Goal: Transaction & Acquisition: Purchase product/service

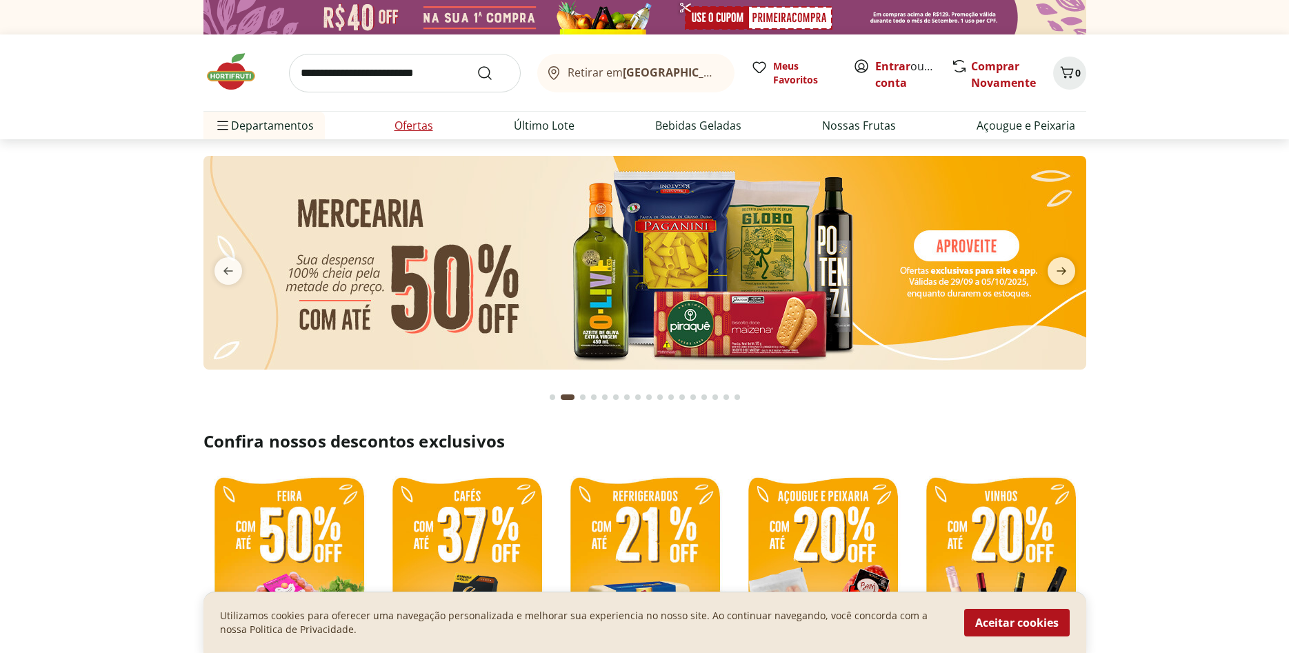
click at [410, 126] on link "Ofertas" at bounding box center [414, 125] width 39 height 17
select select "**********"
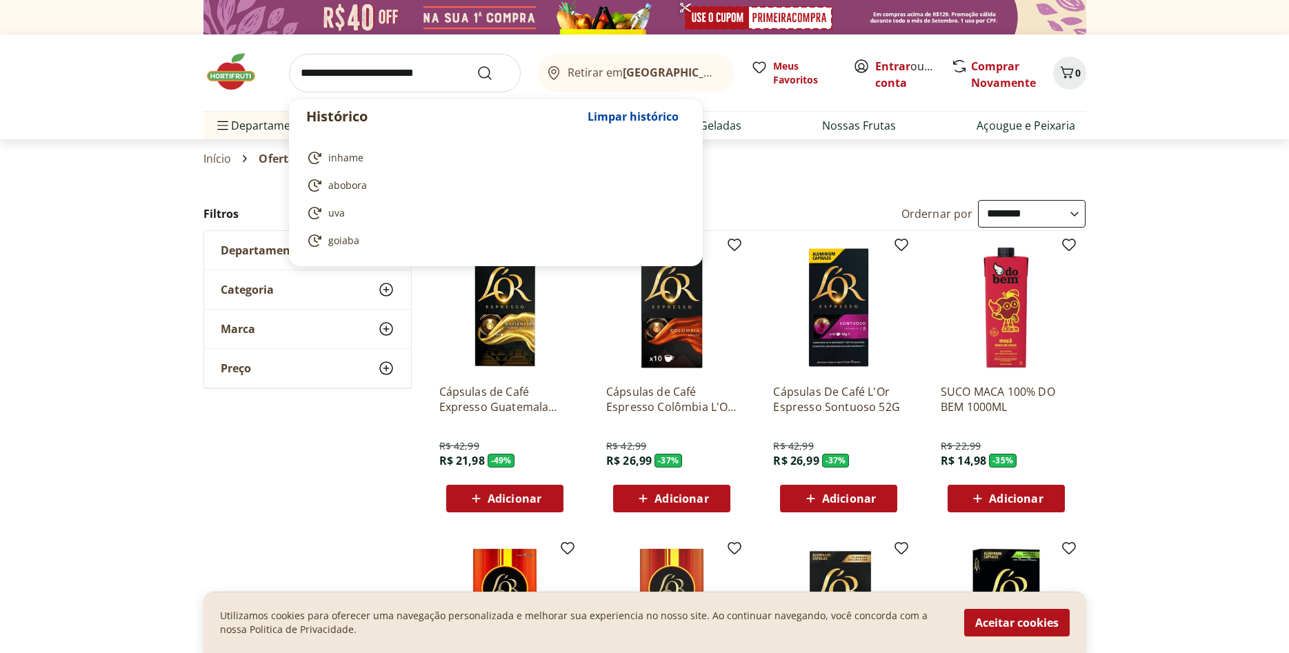
click at [338, 70] on input "search" at bounding box center [405, 73] width 232 height 39
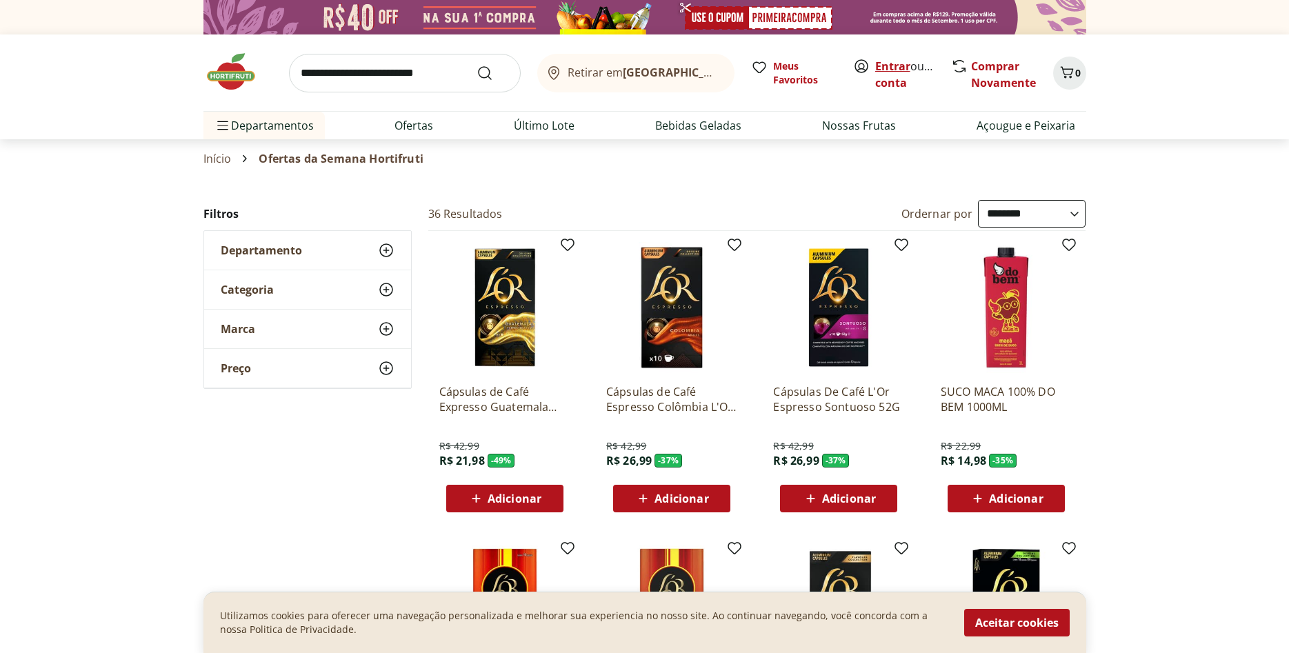
click at [888, 64] on link "Entrar" at bounding box center [892, 66] width 35 height 15
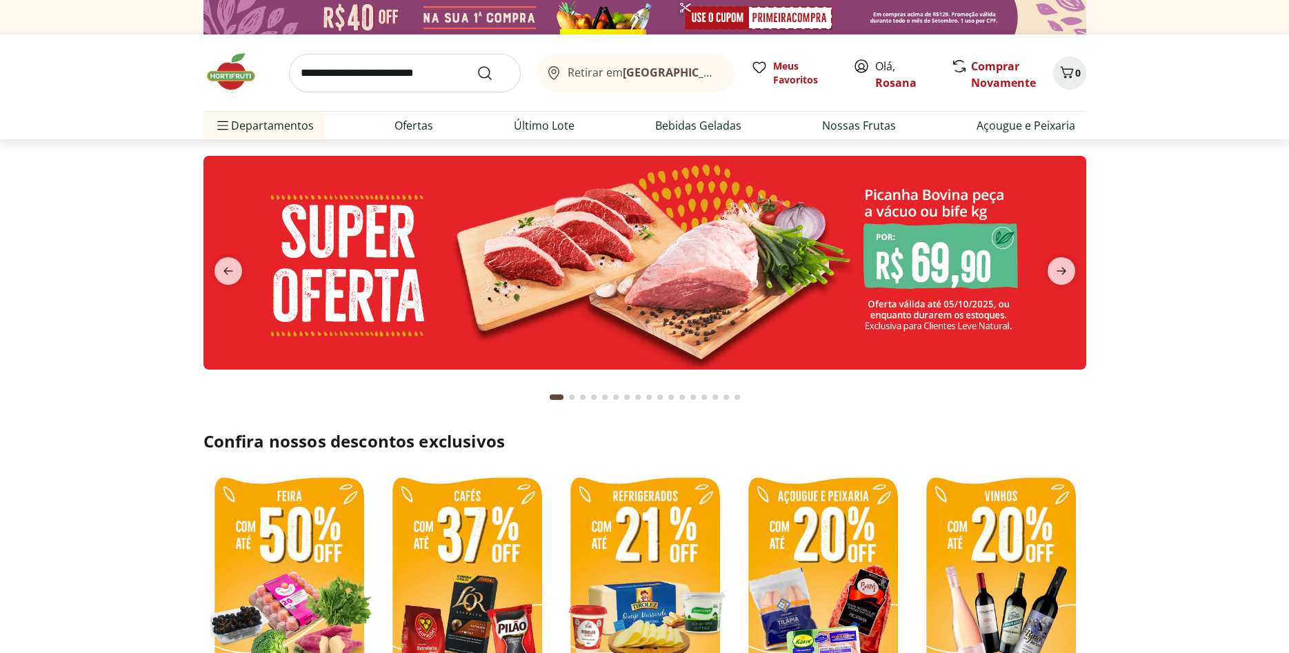
click at [403, 72] on input "search" at bounding box center [405, 73] width 232 height 39
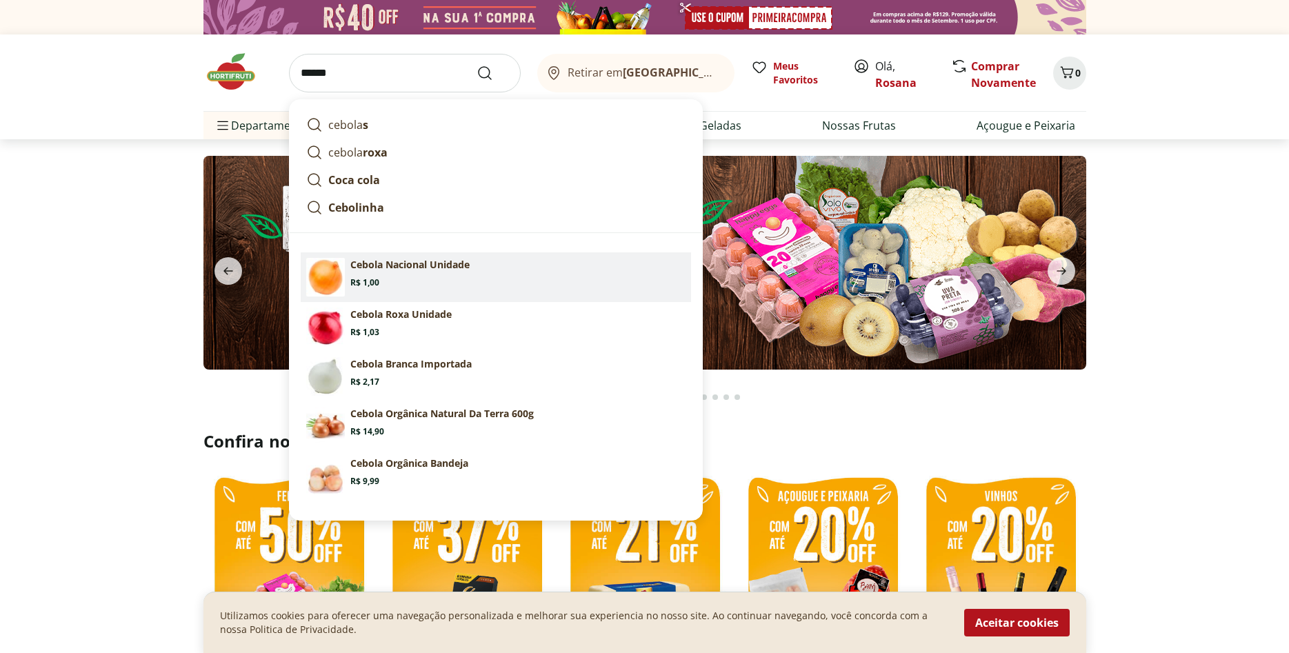
click at [412, 266] on p "Cebola Nacional Unidade" at bounding box center [409, 265] width 119 height 14
type input "**********"
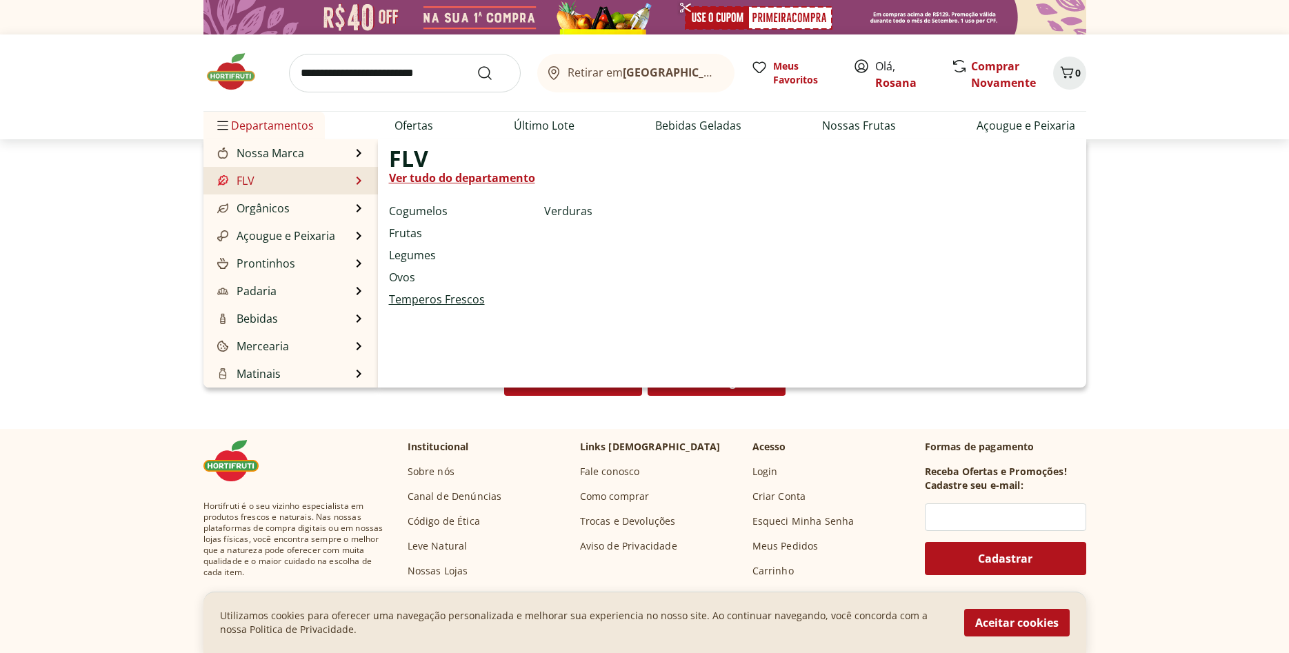
click at [415, 301] on link "Temperos Frescos" at bounding box center [437, 299] width 96 height 17
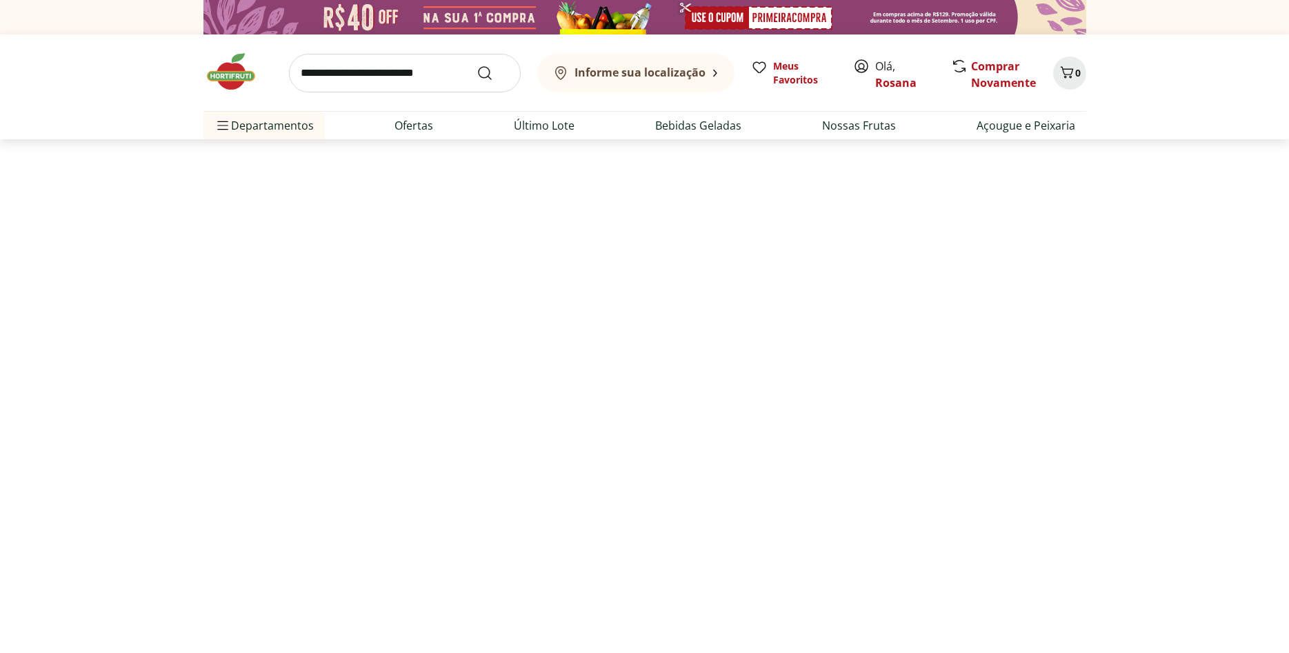
select select "**********"
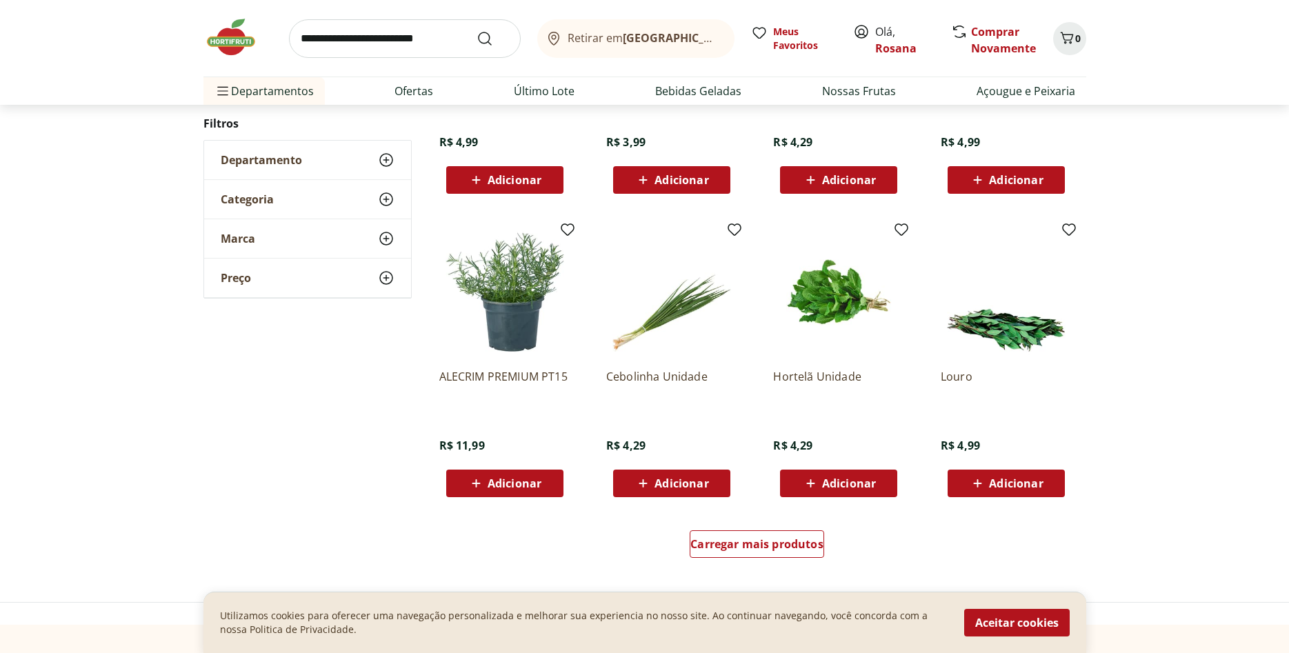
scroll to position [633, 0]
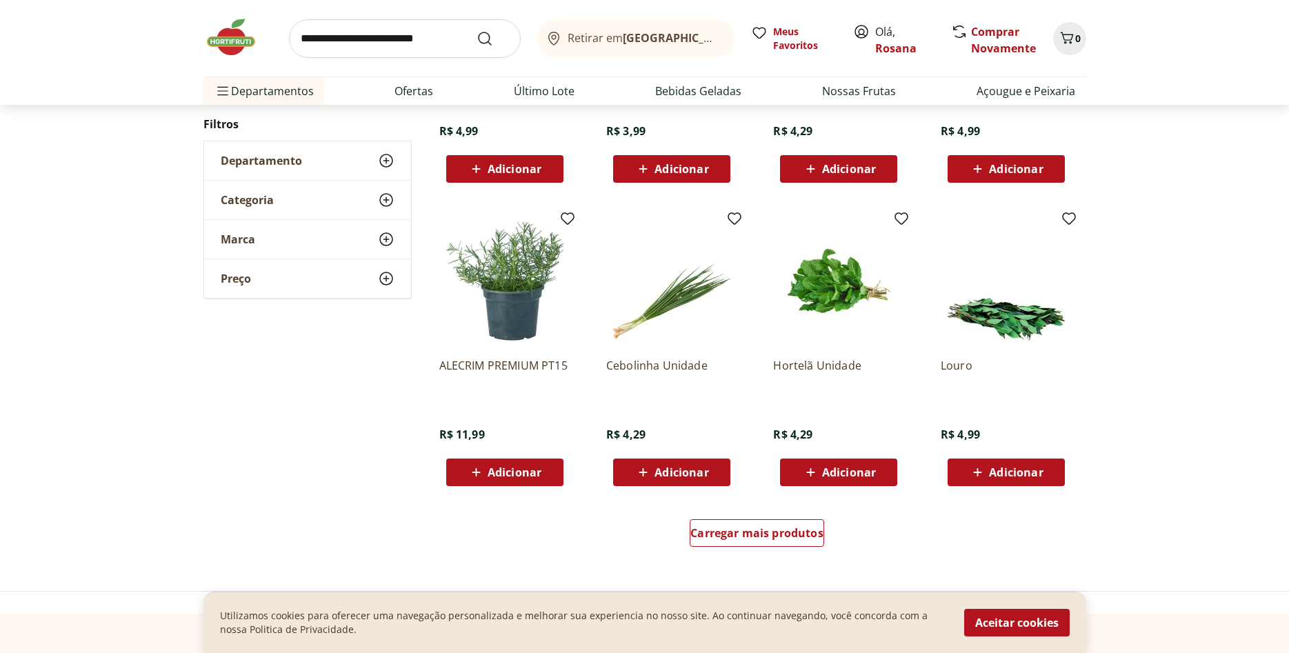
click at [688, 468] on span "Adicionar" at bounding box center [682, 472] width 54 height 11
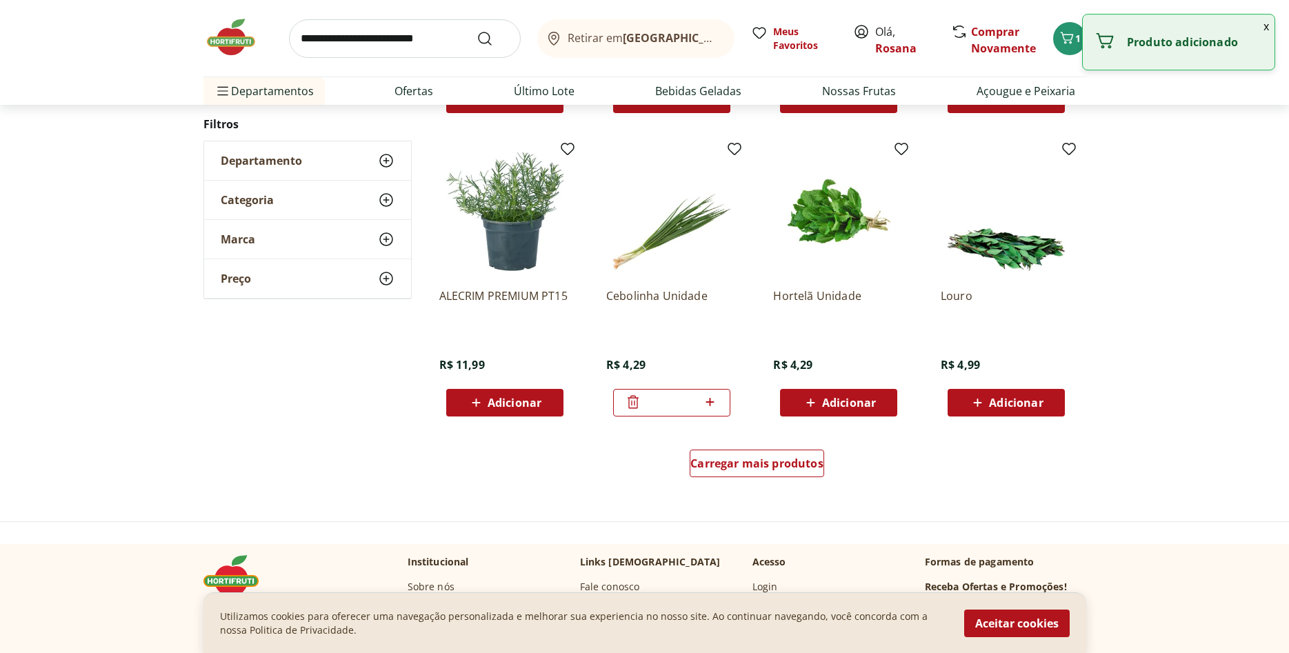
scroll to position [774, 0]
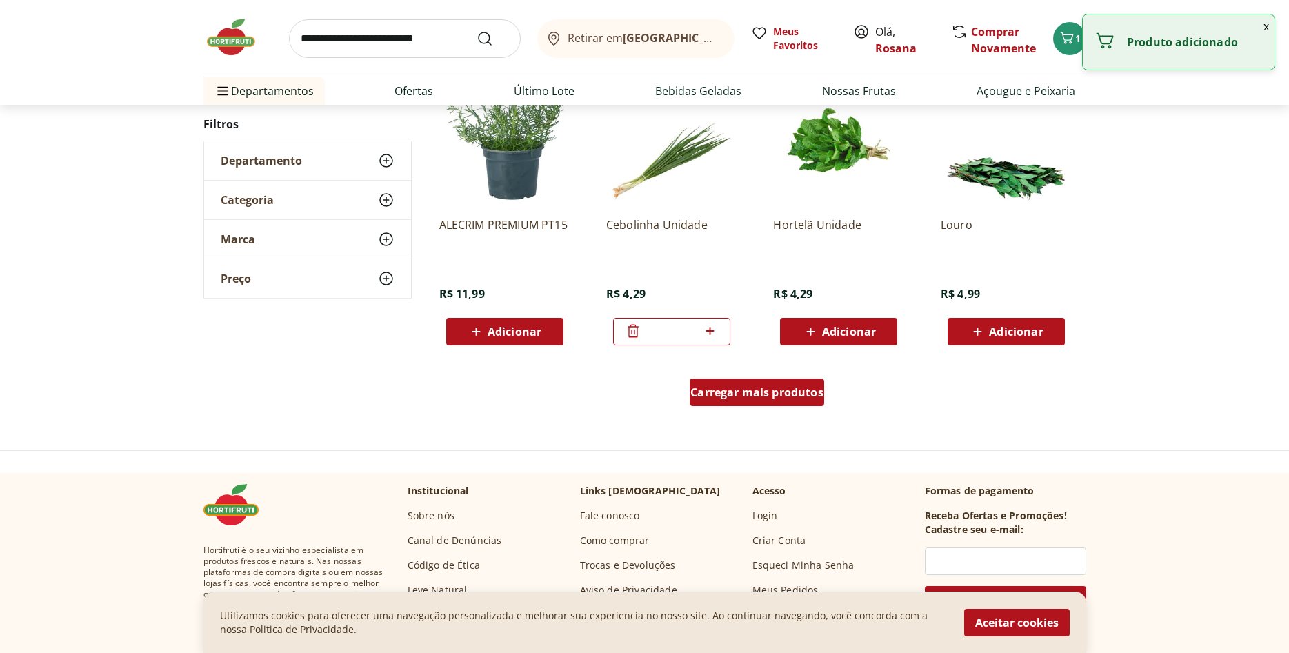
click at [757, 395] on span "Carregar mais produtos" at bounding box center [756, 392] width 133 height 11
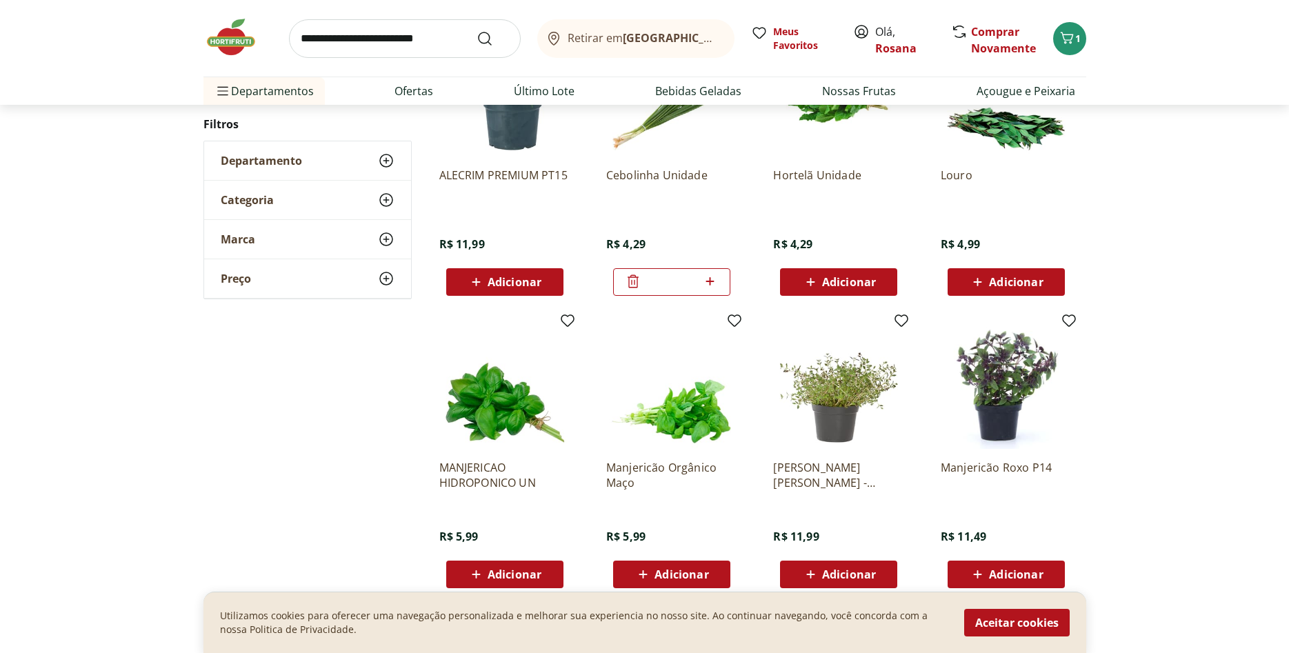
scroll to position [915, 0]
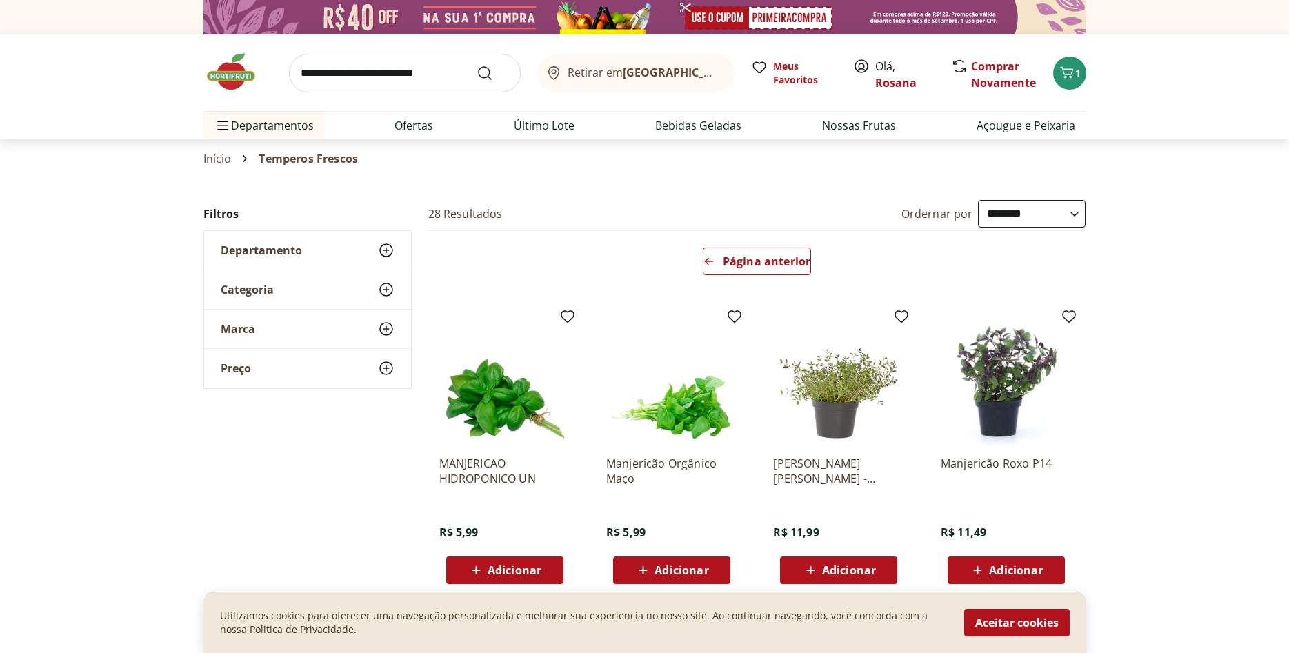
click at [267, 250] on span "Departamento" at bounding box center [261, 250] width 81 height 14
click at [272, 275] on label "Hortifruti 27" at bounding box center [315, 277] width 157 height 14
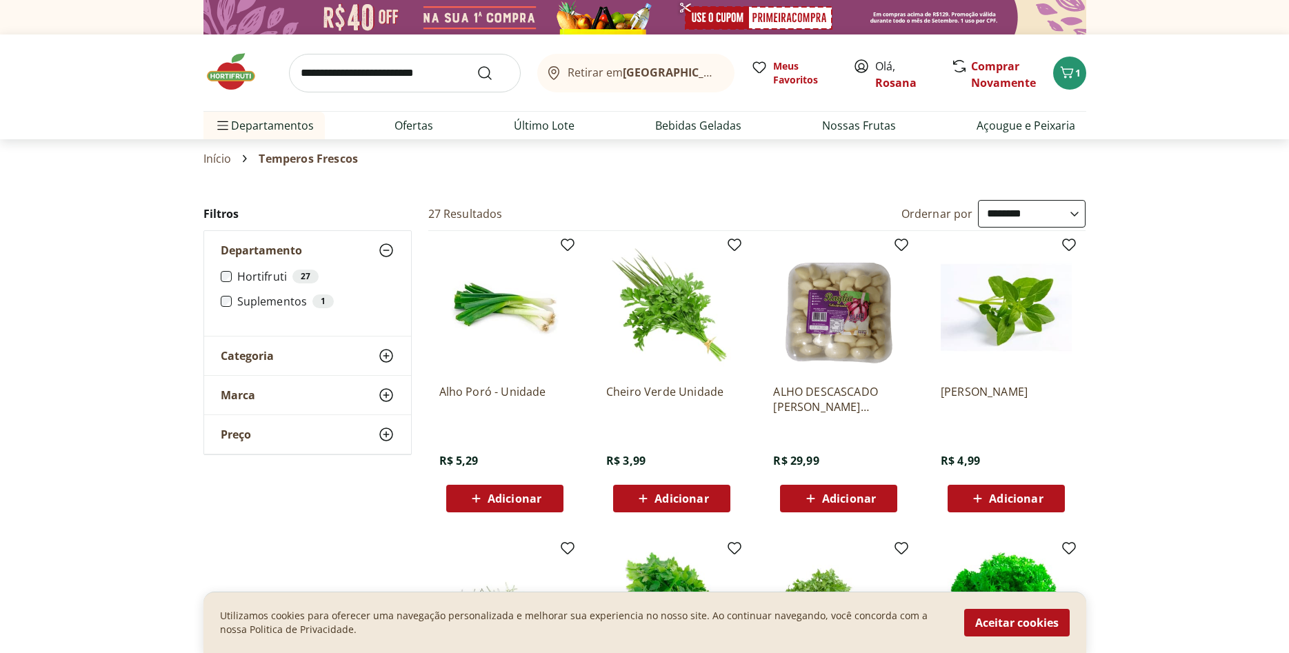
click at [285, 353] on div "Categoria" at bounding box center [307, 356] width 207 height 39
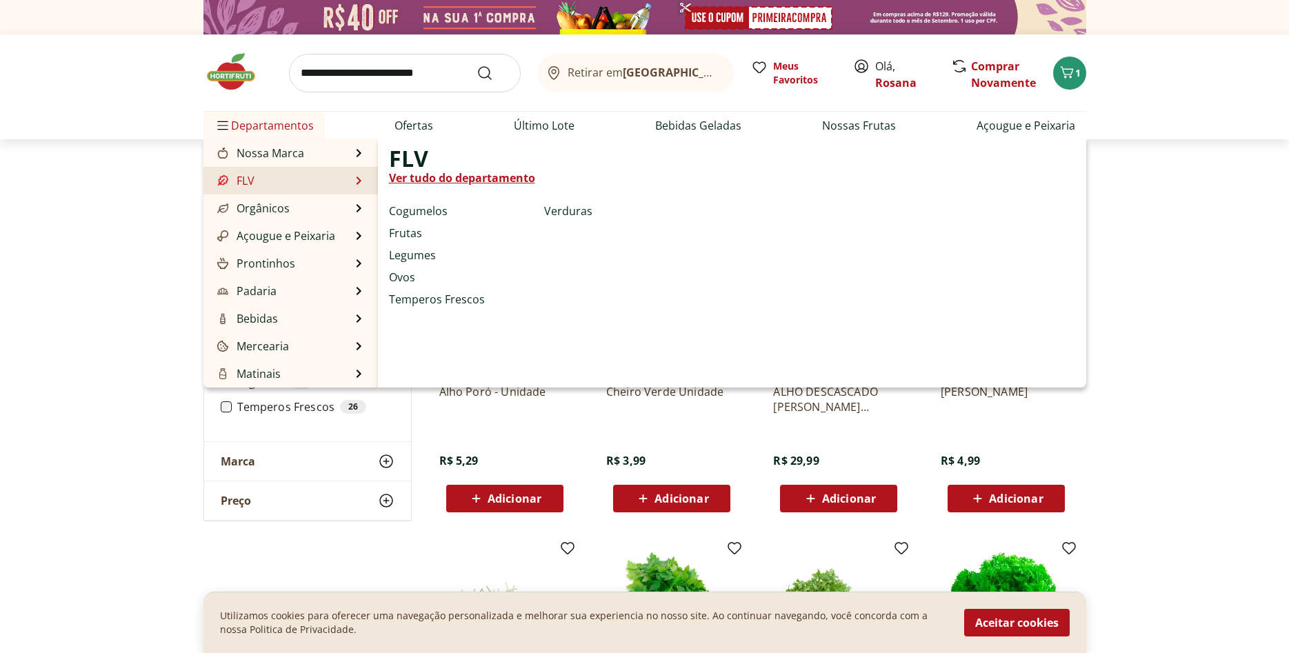
click at [421, 236] on li "Frutas" at bounding box center [464, 233] width 150 height 17
click at [417, 257] on link "Legumes" at bounding box center [412, 255] width 47 height 17
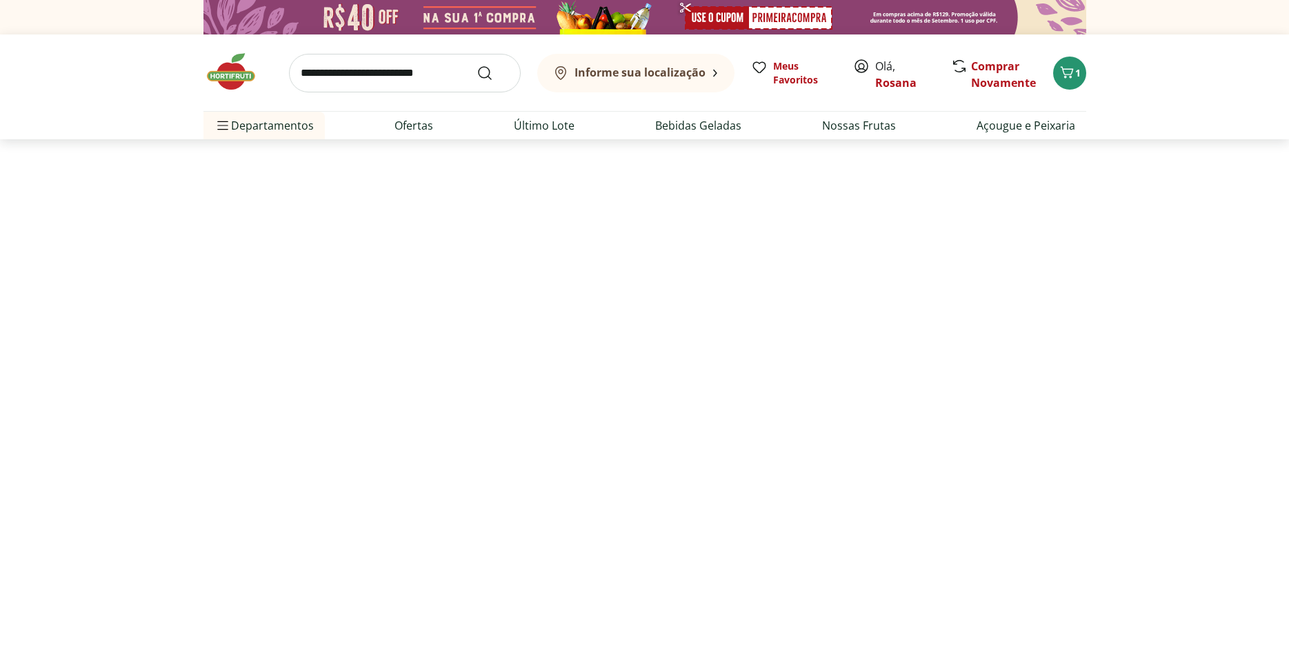
select select "**********"
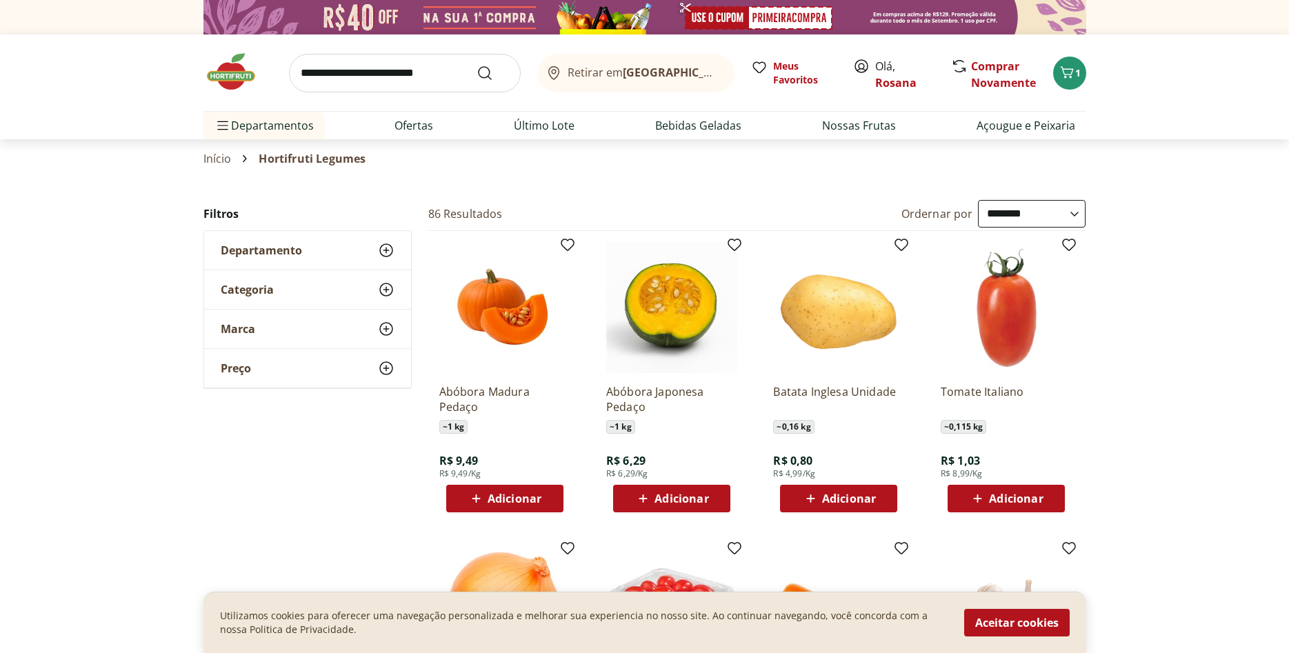
click at [841, 497] on span "Adicionar" at bounding box center [849, 498] width 54 height 11
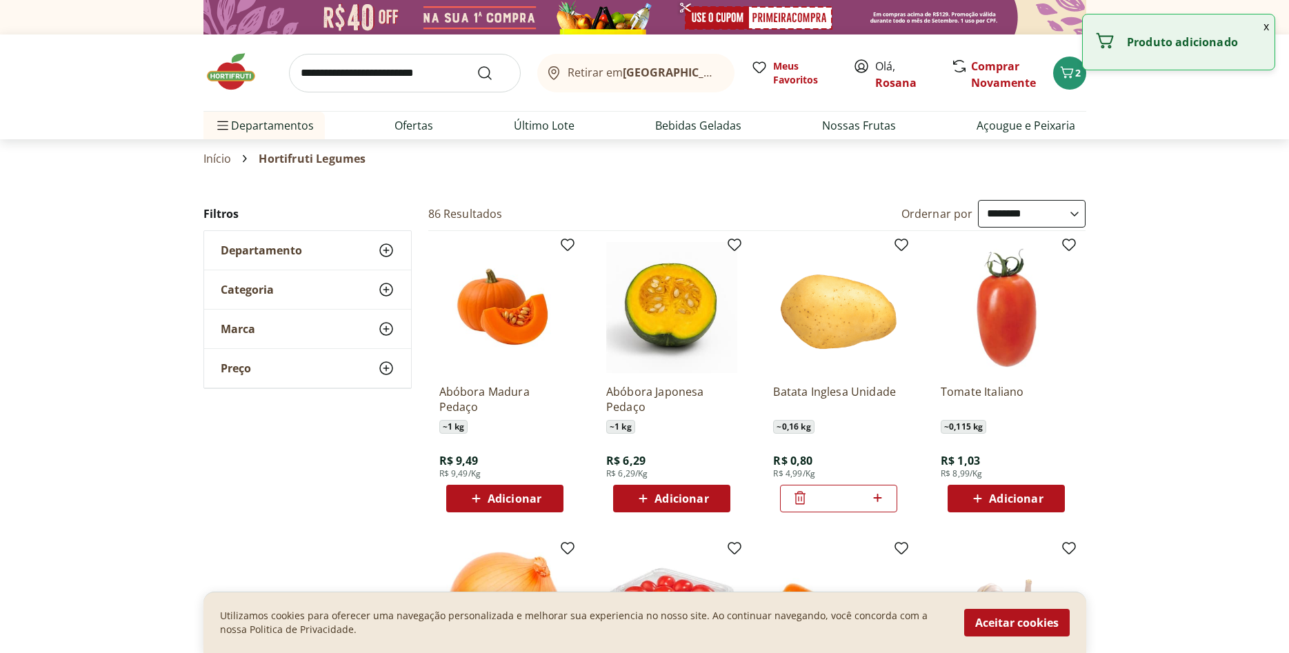
click at [876, 497] on icon at bounding box center [877, 498] width 17 height 17
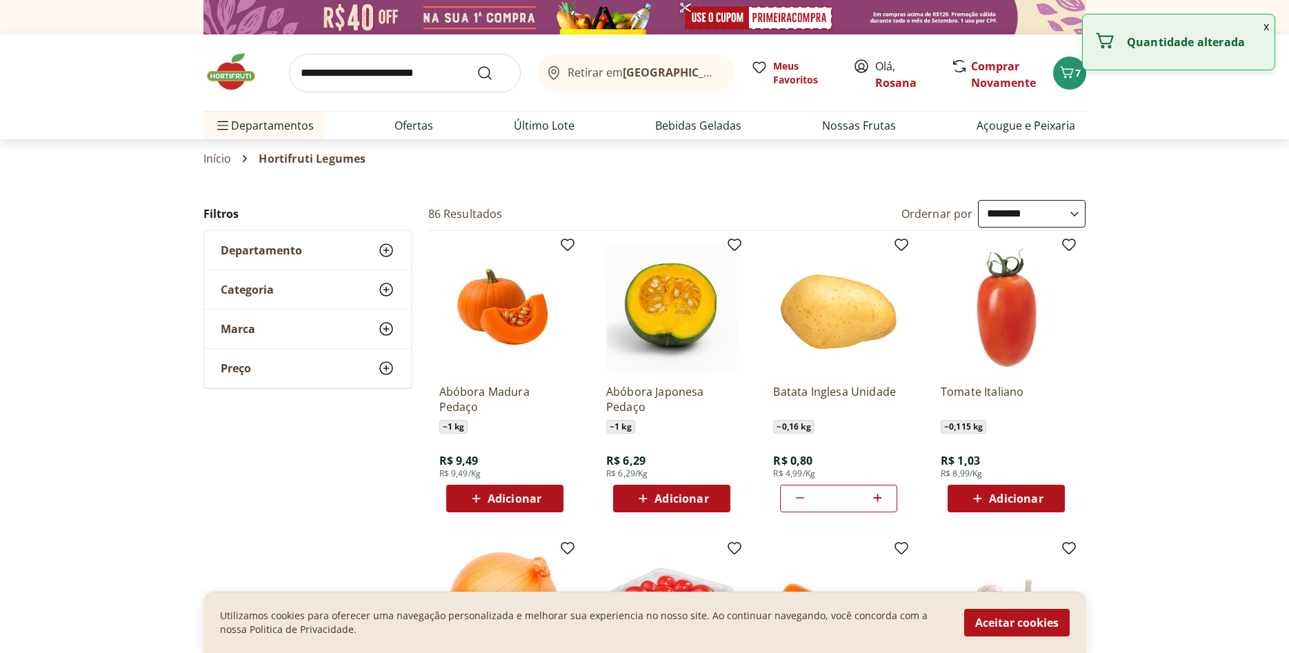
click at [876, 497] on icon at bounding box center [877, 498] width 17 height 17
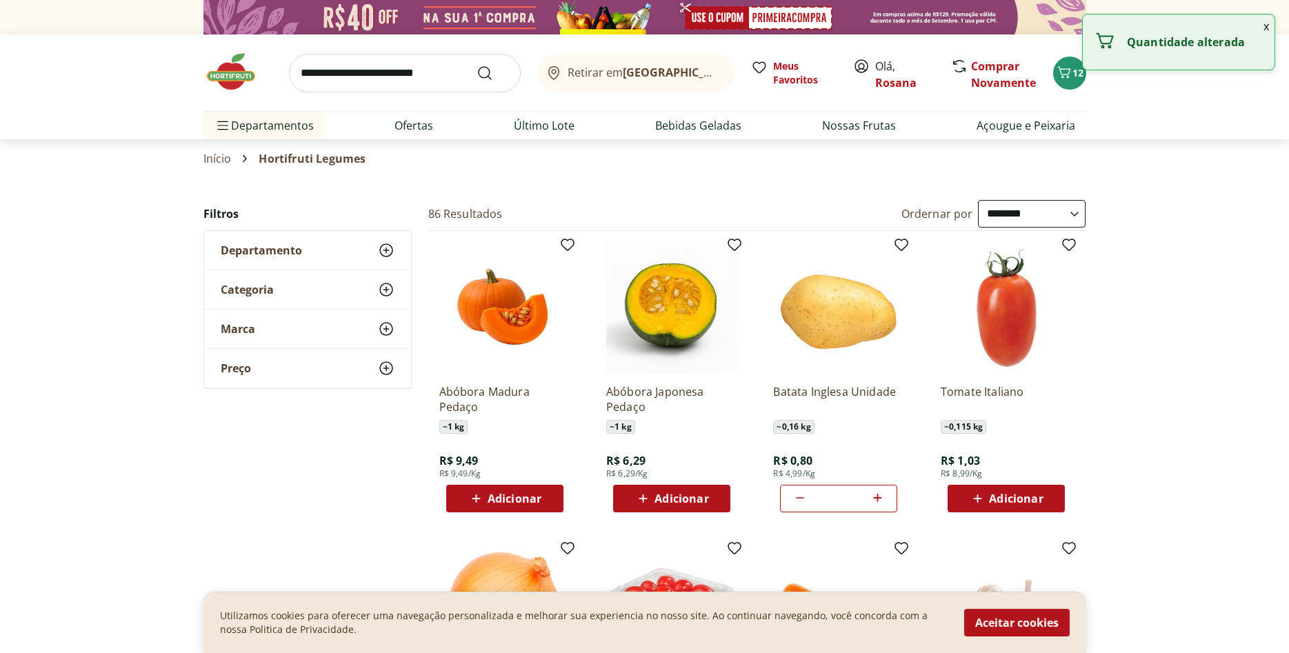
click at [877, 498] on icon at bounding box center [877, 498] width 17 height 17
click at [876, 496] on icon at bounding box center [877, 498] width 17 height 17
type input "**"
click at [1011, 497] on span "Adicionar" at bounding box center [1016, 498] width 54 height 11
click at [1046, 494] on icon at bounding box center [1044, 498] width 17 height 17
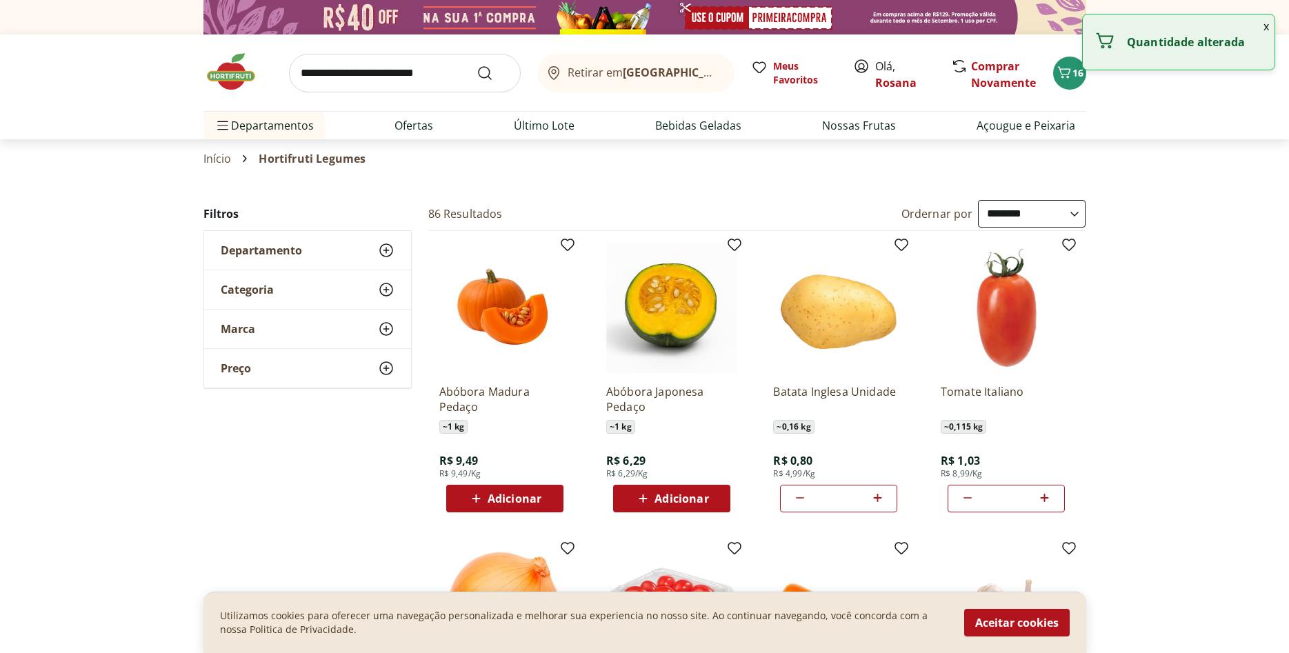
click at [1046, 494] on icon at bounding box center [1044, 498] width 17 height 17
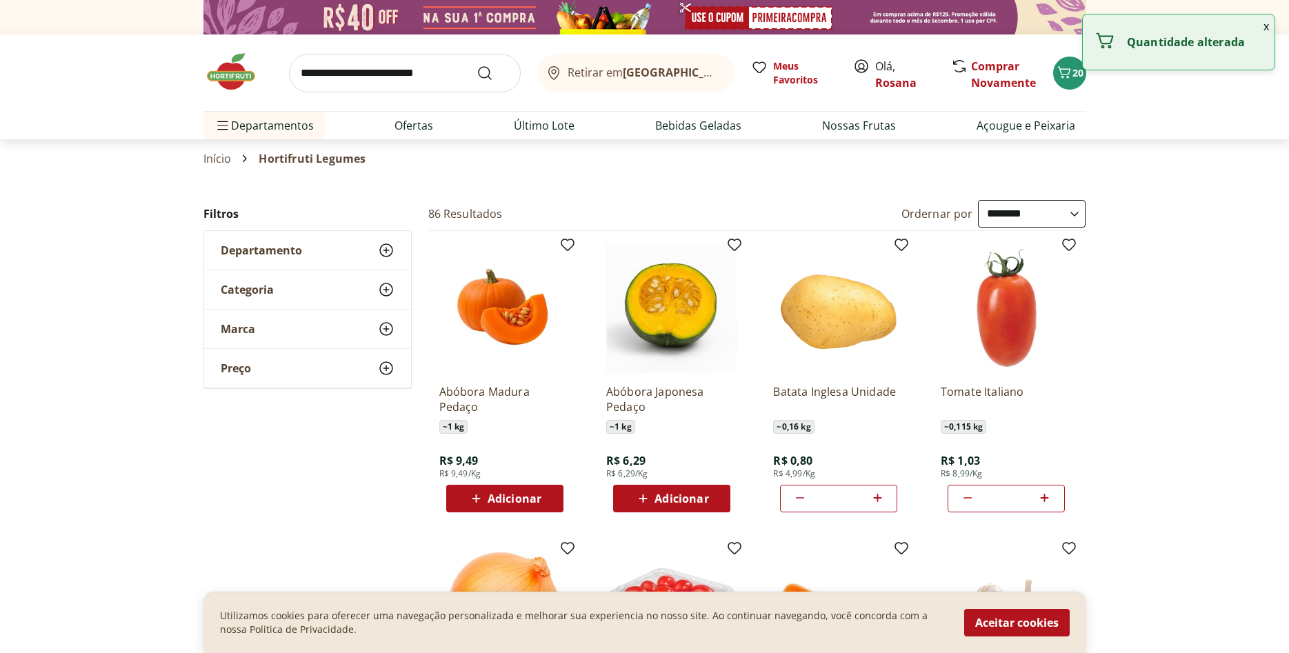
type input "*"
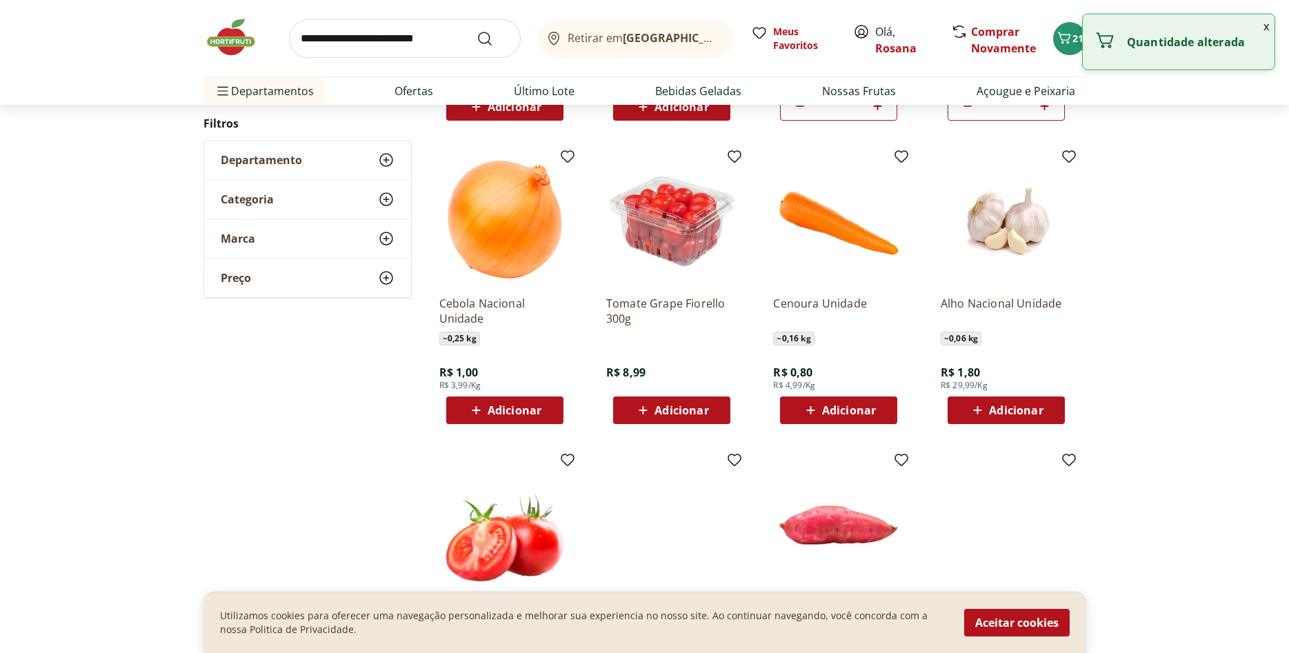
scroll to position [422, 0]
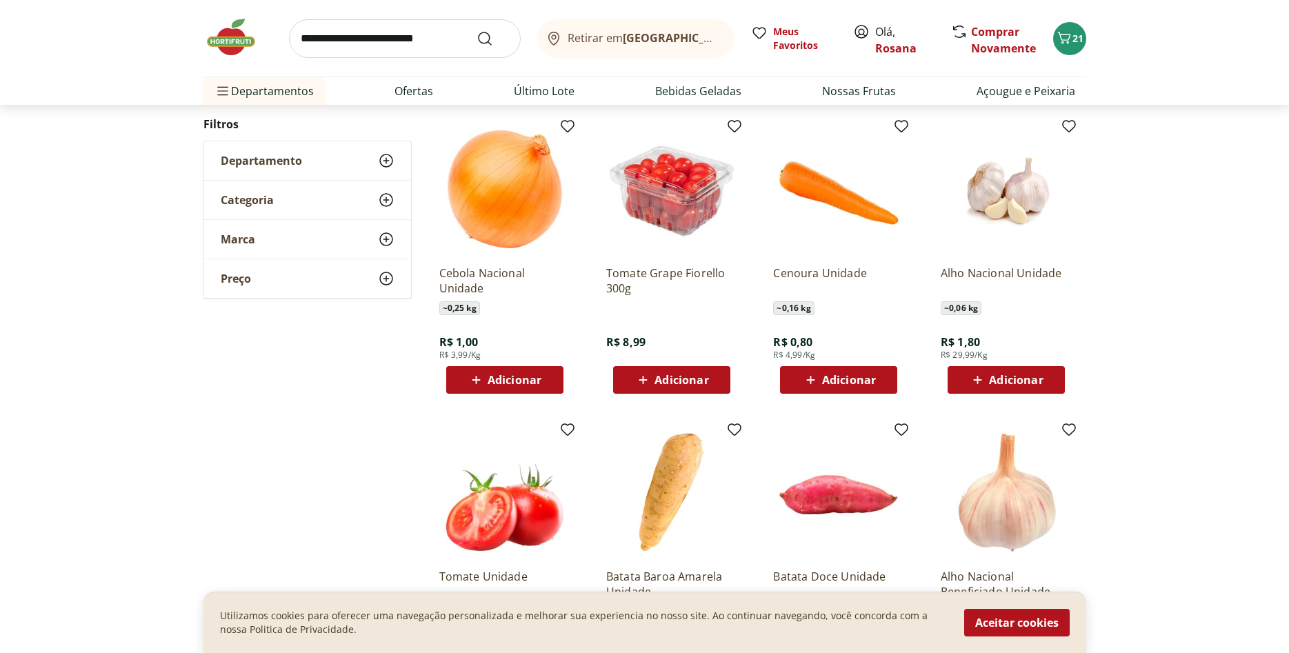
click at [513, 383] on span "Adicionar" at bounding box center [515, 380] width 54 height 11
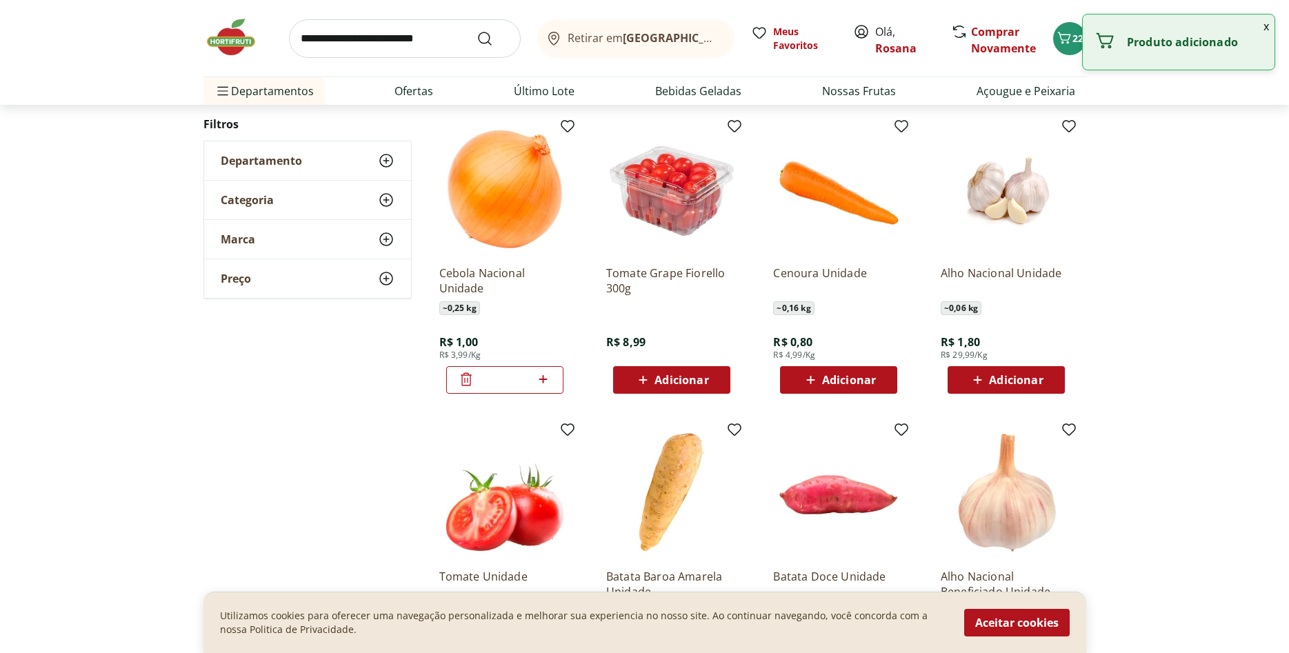
click at [546, 378] on icon at bounding box center [543, 379] width 17 height 17
type input "*"
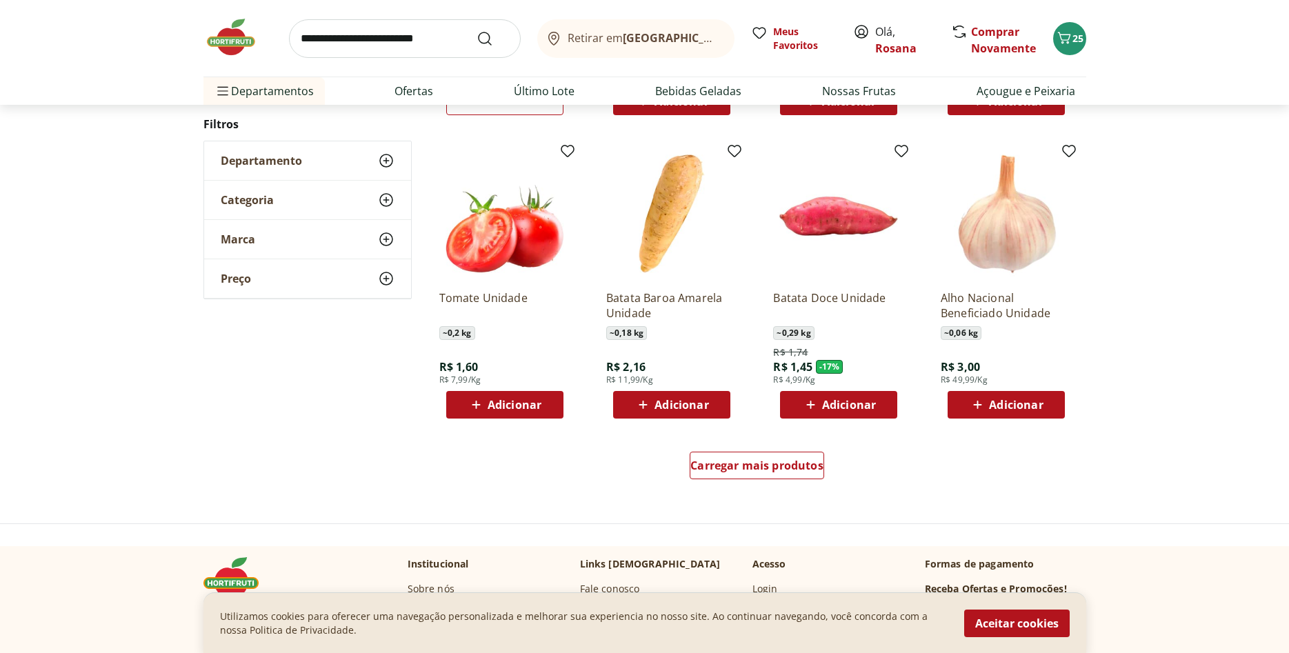
scroll to position [704, 0]
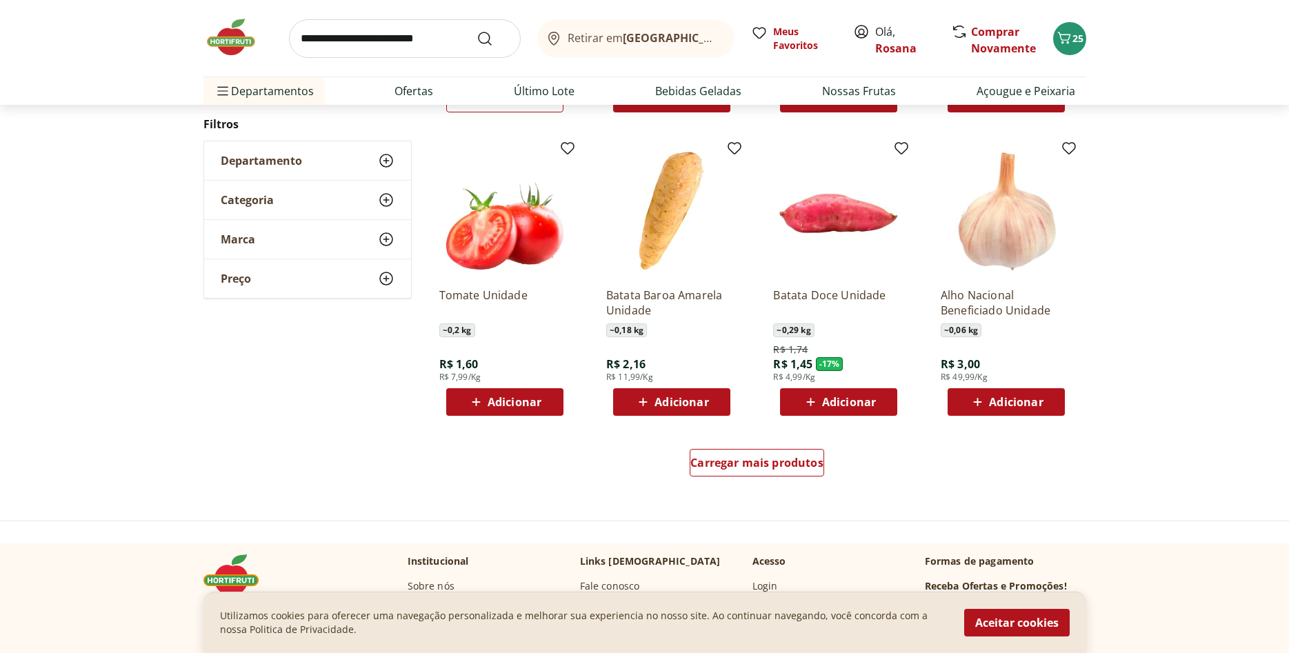
click at [844, 400] on span "Adicionar" at bounding box center [849, 402] width 54 height 11
click at [879, 401] on icon at bounding box center [877, 401] width 17 height 17
type input "*"
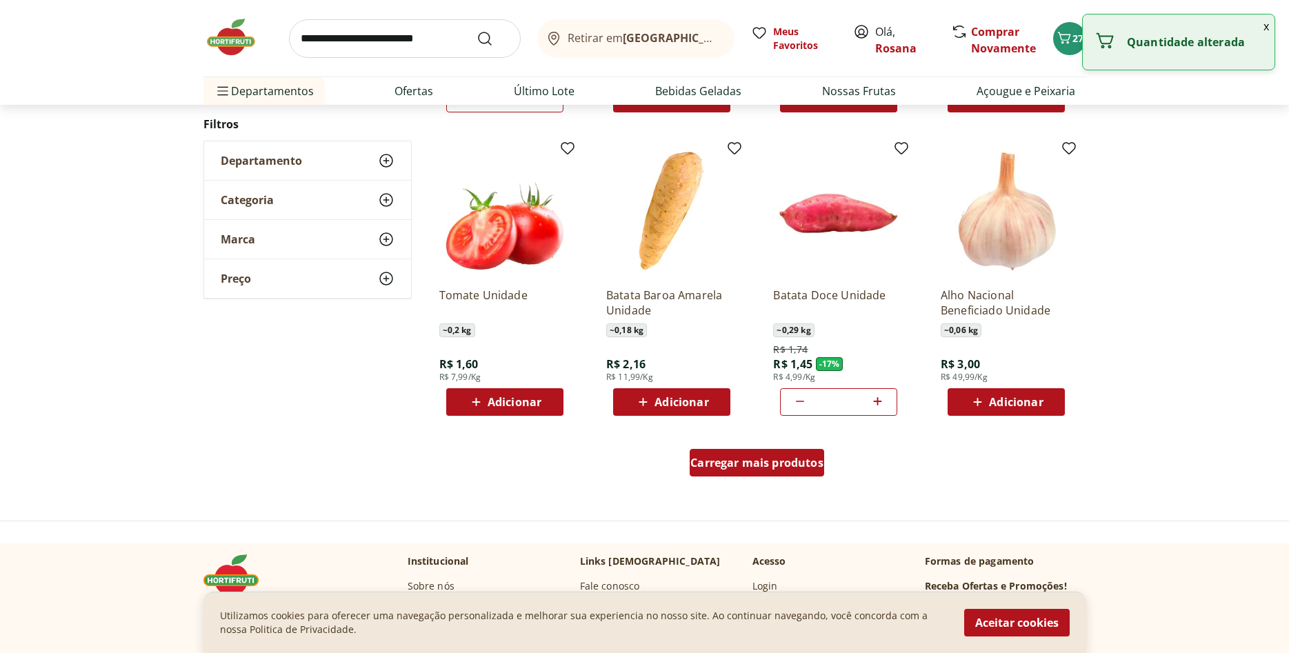
click at [757, 464] on span "Carregar mais produtos" at bounding box center [756, 462] width 133 height 11
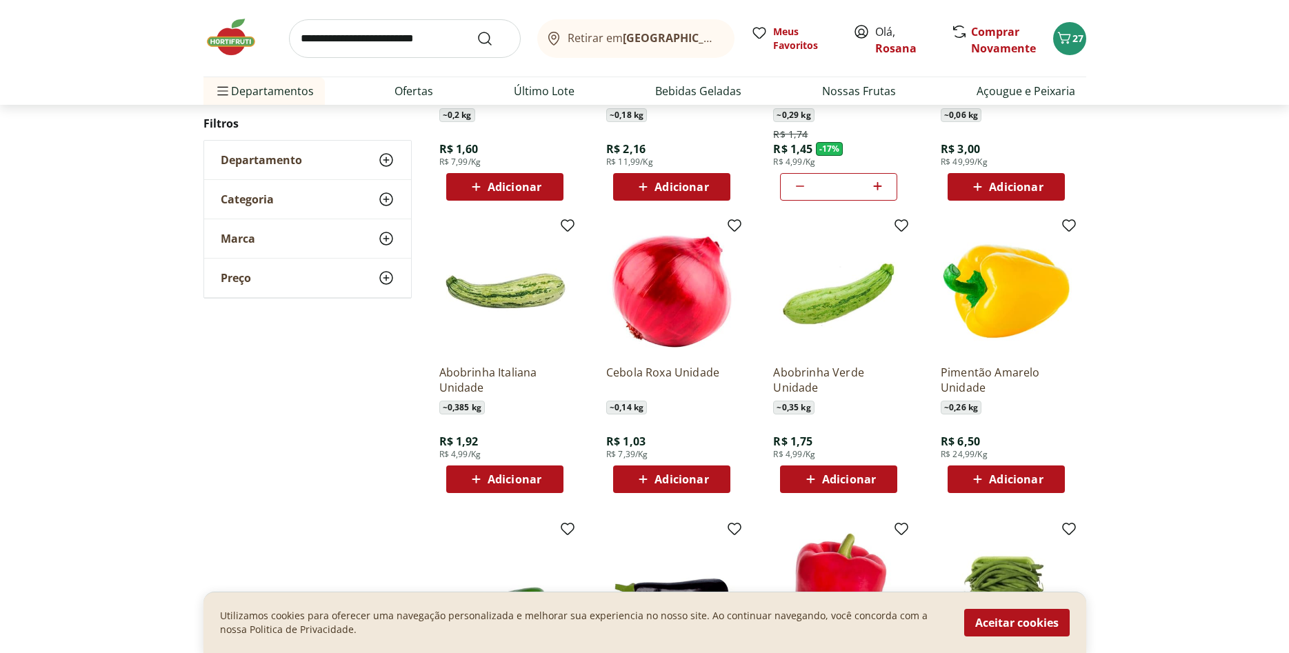
scroll to position [985, 0]
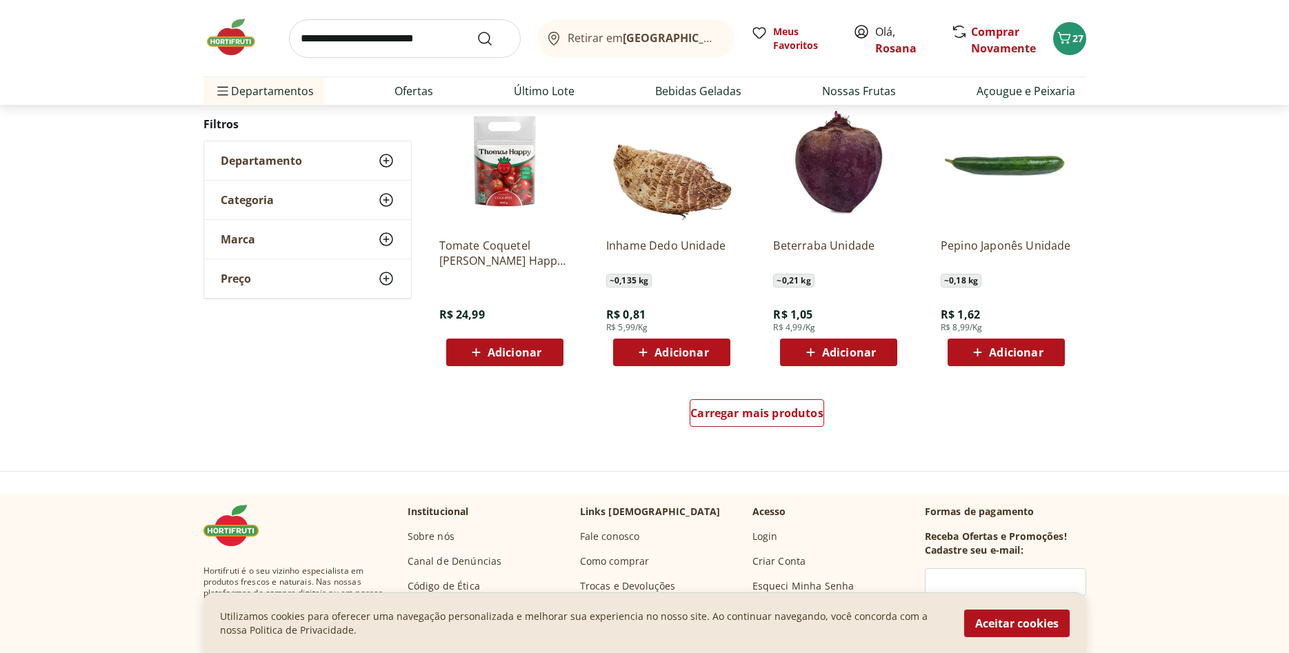
scroll to position [861, 0]
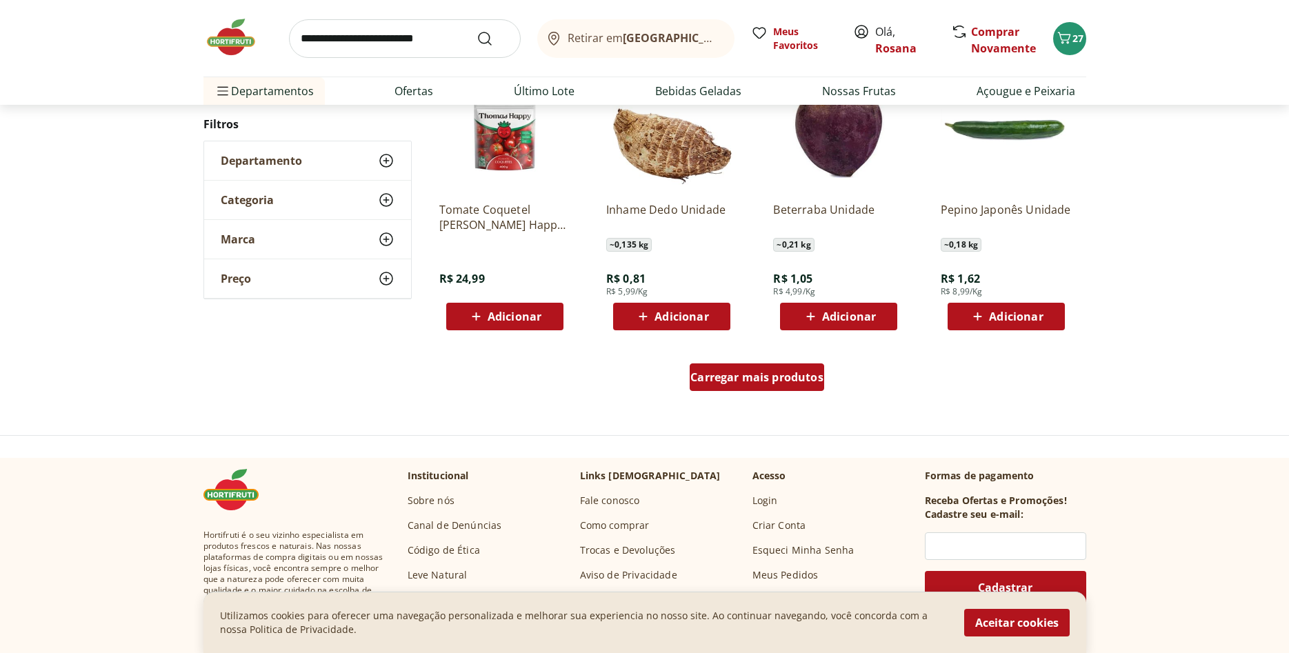
click at [764, 375] on span "Carregar mais produtos" at bounding box center [756, 377] width 133 height 11
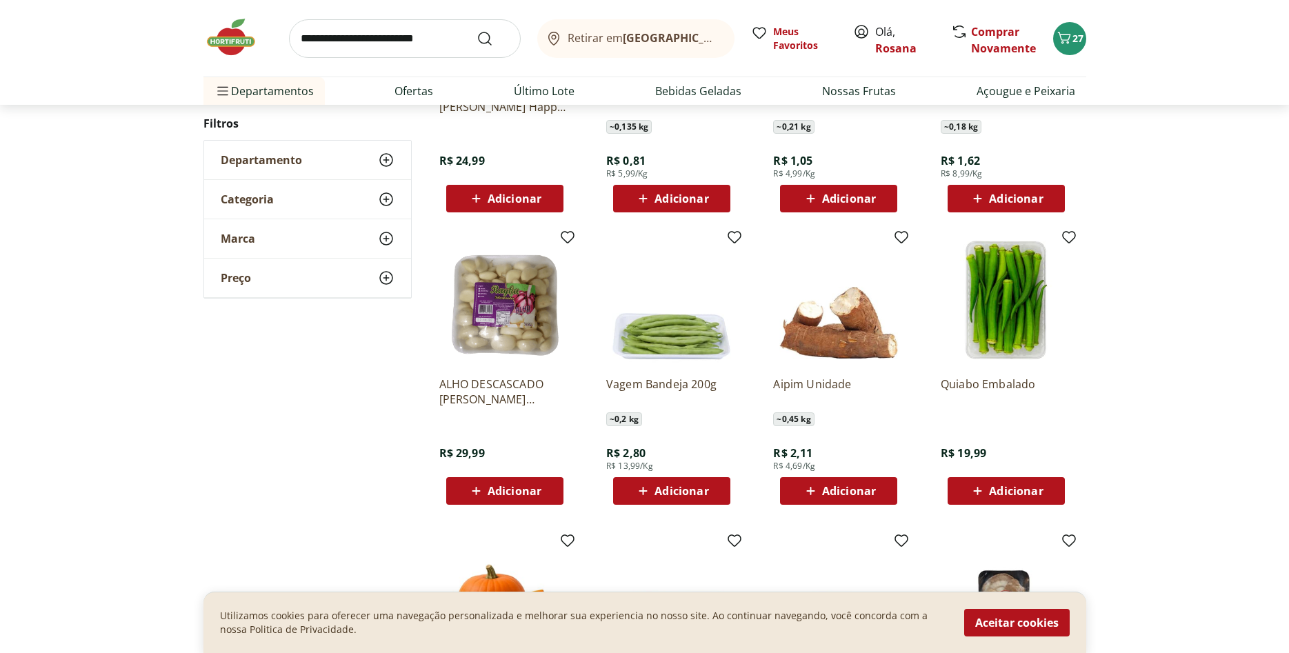
scroll to position [1001, 0]
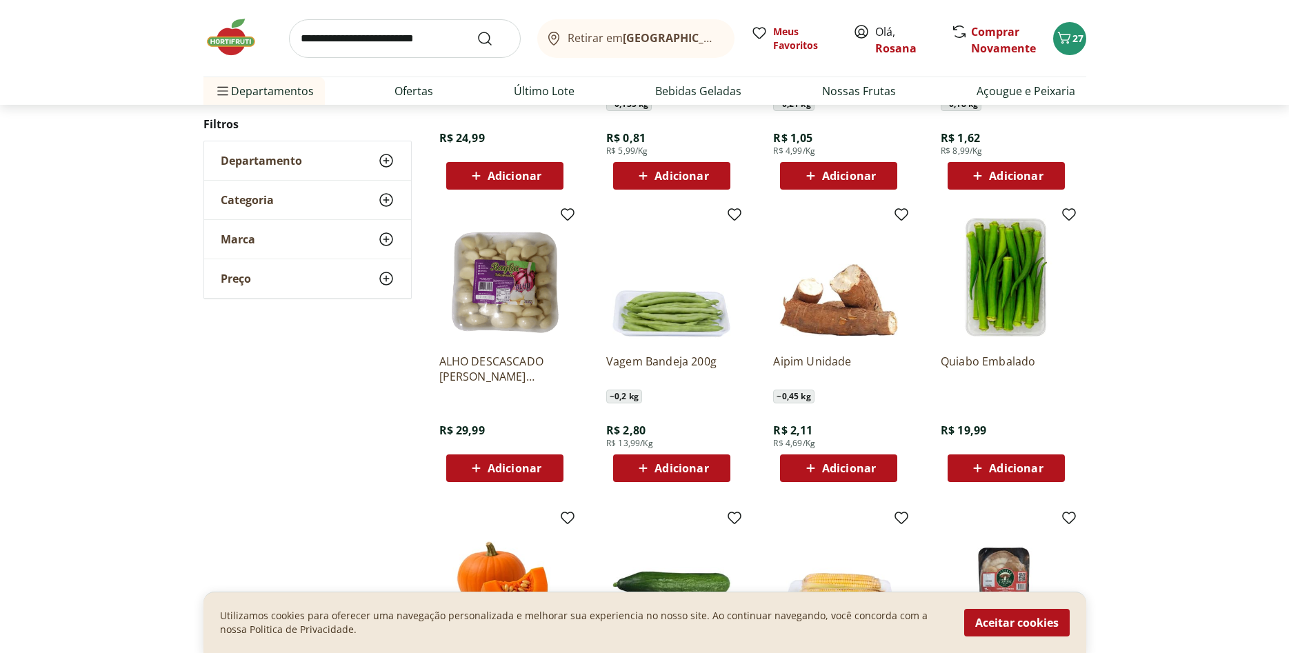
click at [831, 467] on span "Adicionar" at bounding box center [849, 468] width 54 height 11
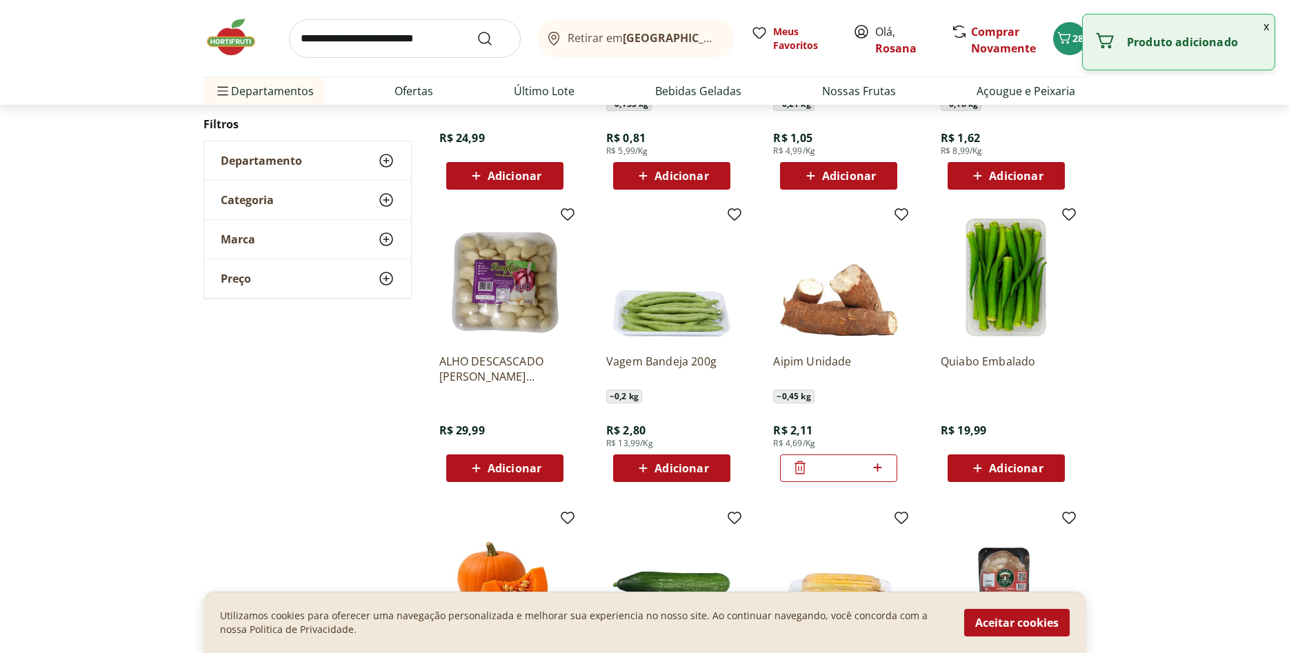
click at [877, 465] on icon at bounding box center [877, 468] width 8 height 8
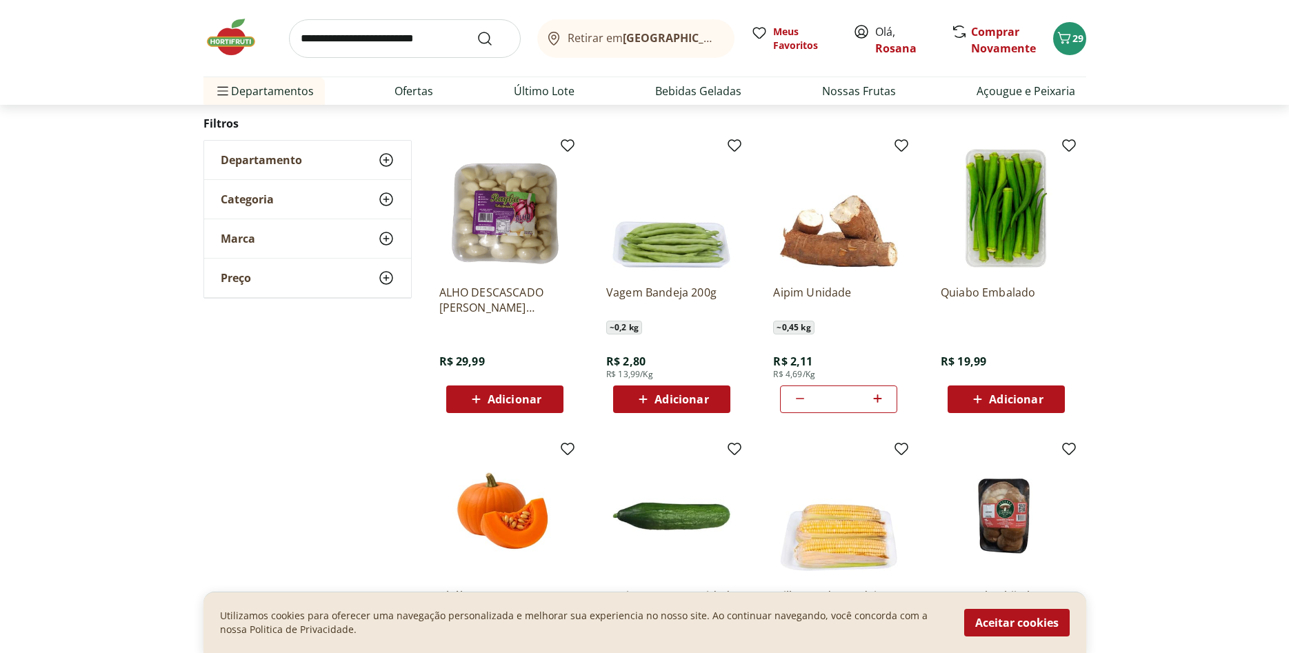
scroll to position [102, 0]
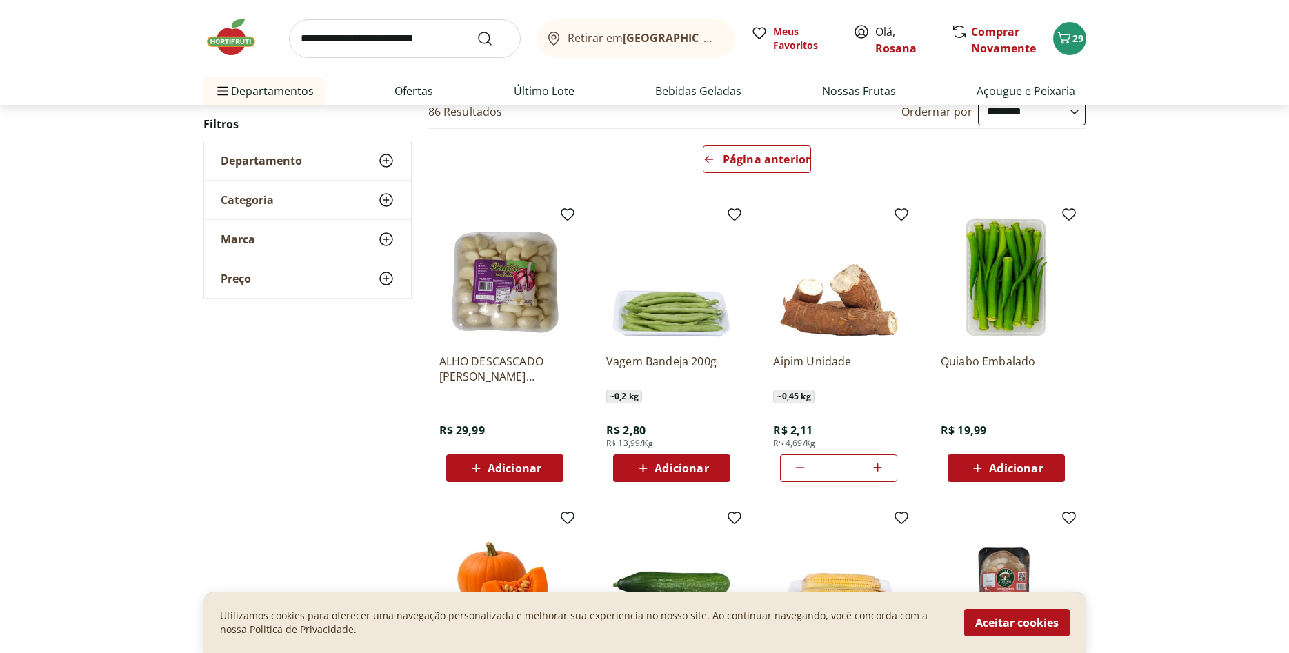
click at [802, 468] on icon at bounding box center [800, 468] width 8 height 1
type input "*"
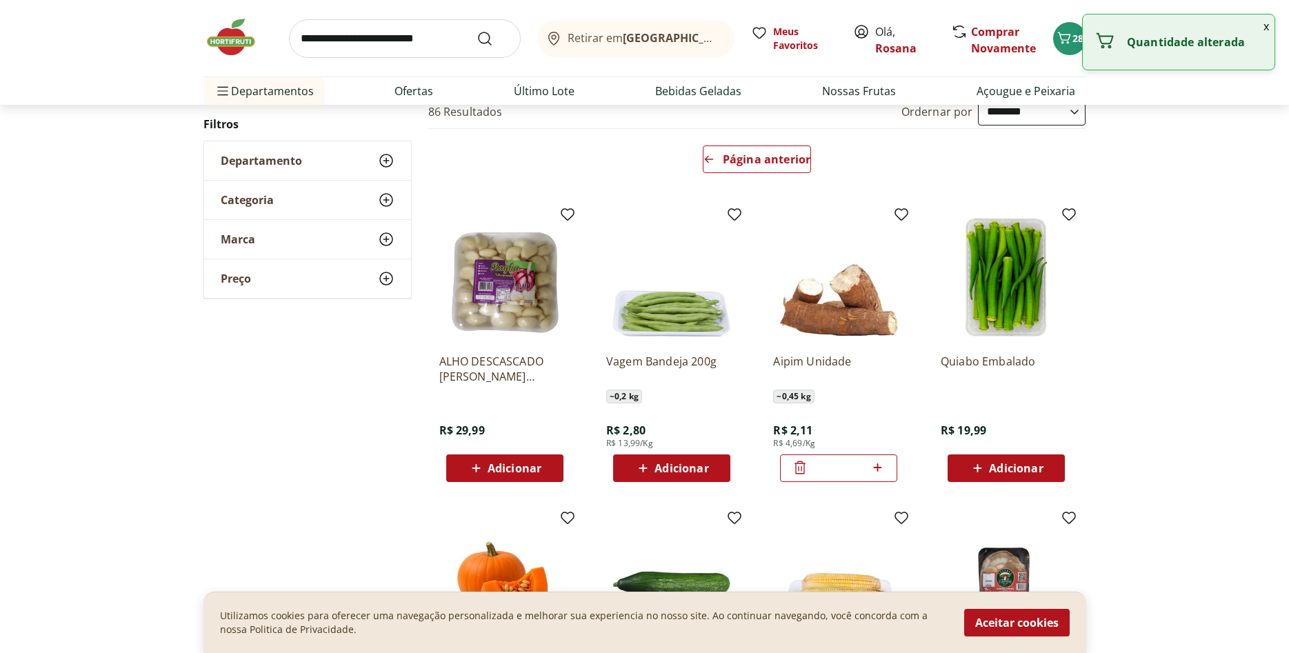
click at [802, 468] on icon at bounding box center [800, 467] width 11 height 13
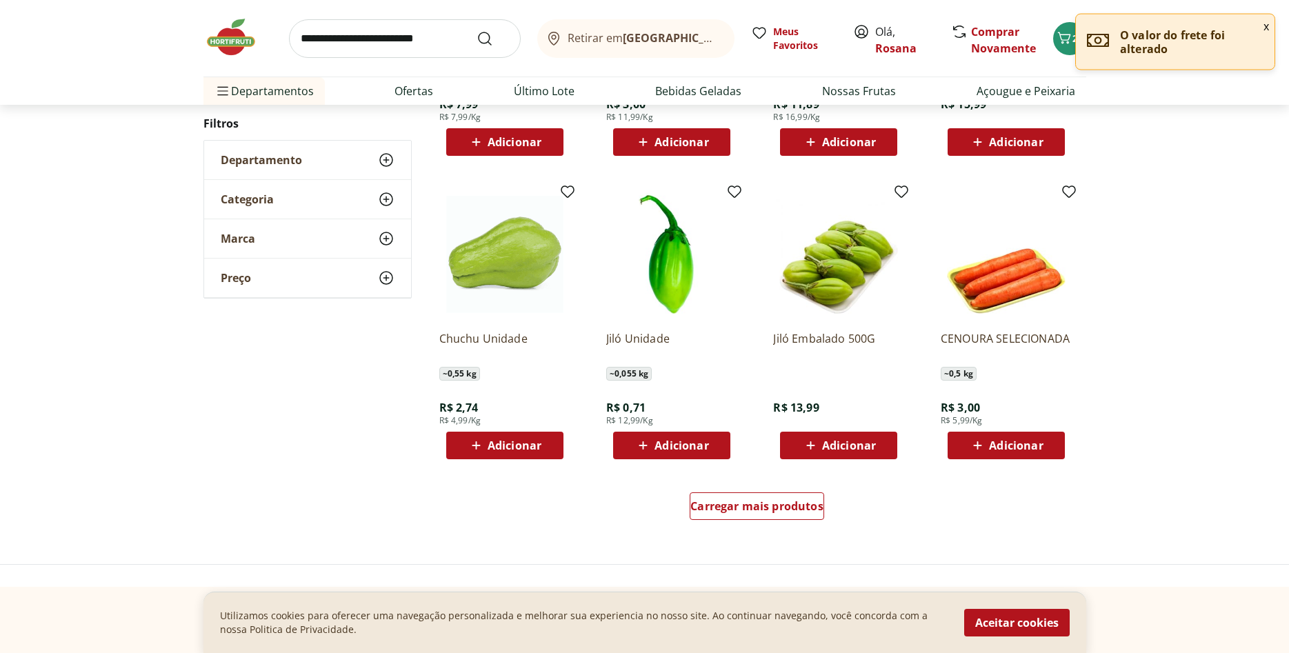
scroll to position [806, 0]
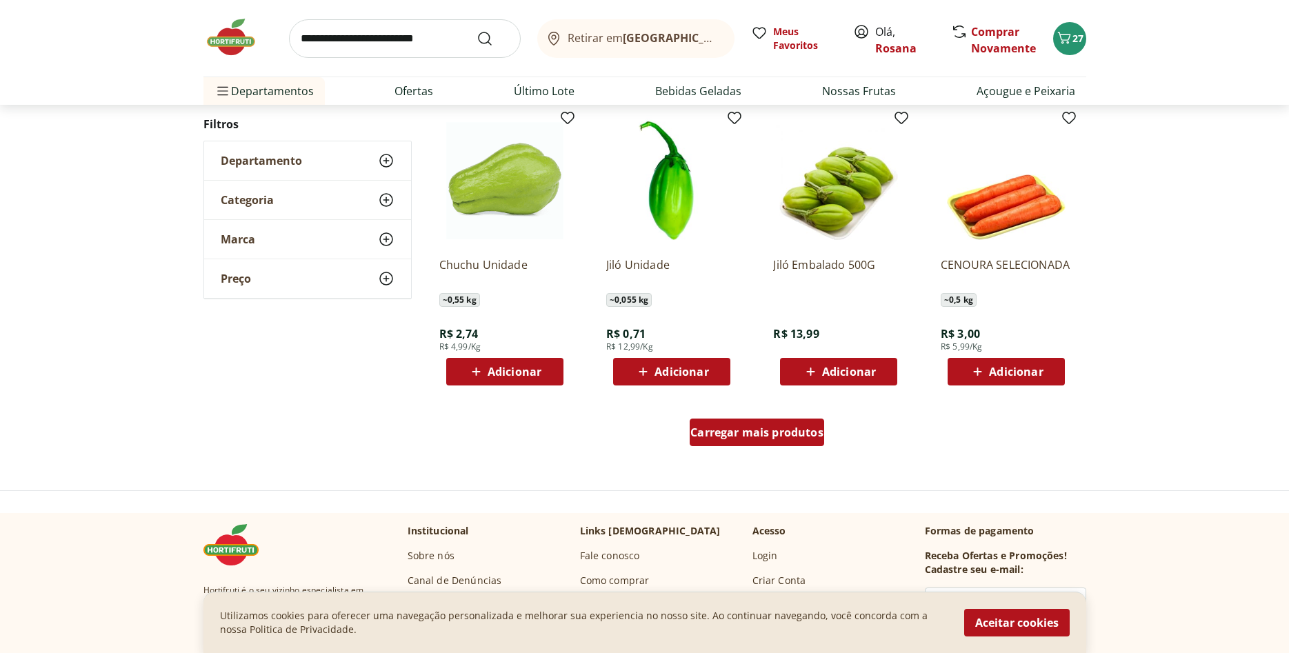
click at [788, 438] on span "Carregar mais produtos" at bounding box center [756, 432] width 133 height 11
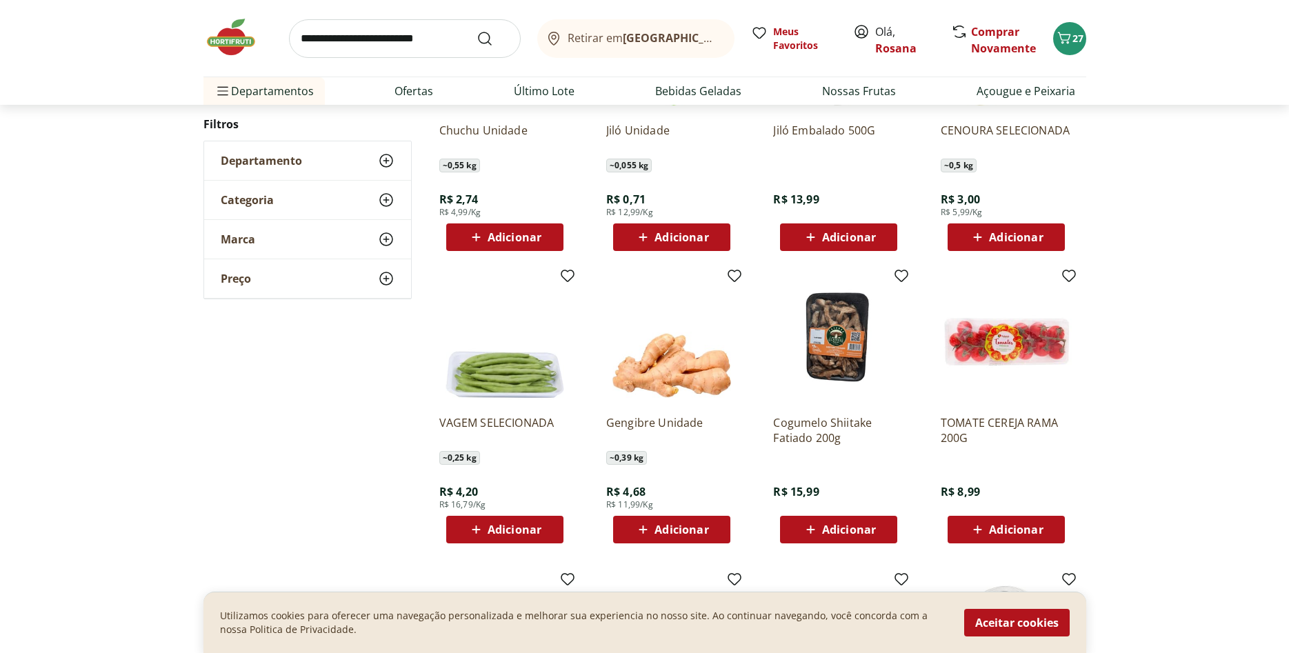
scroll to position [946, 0]
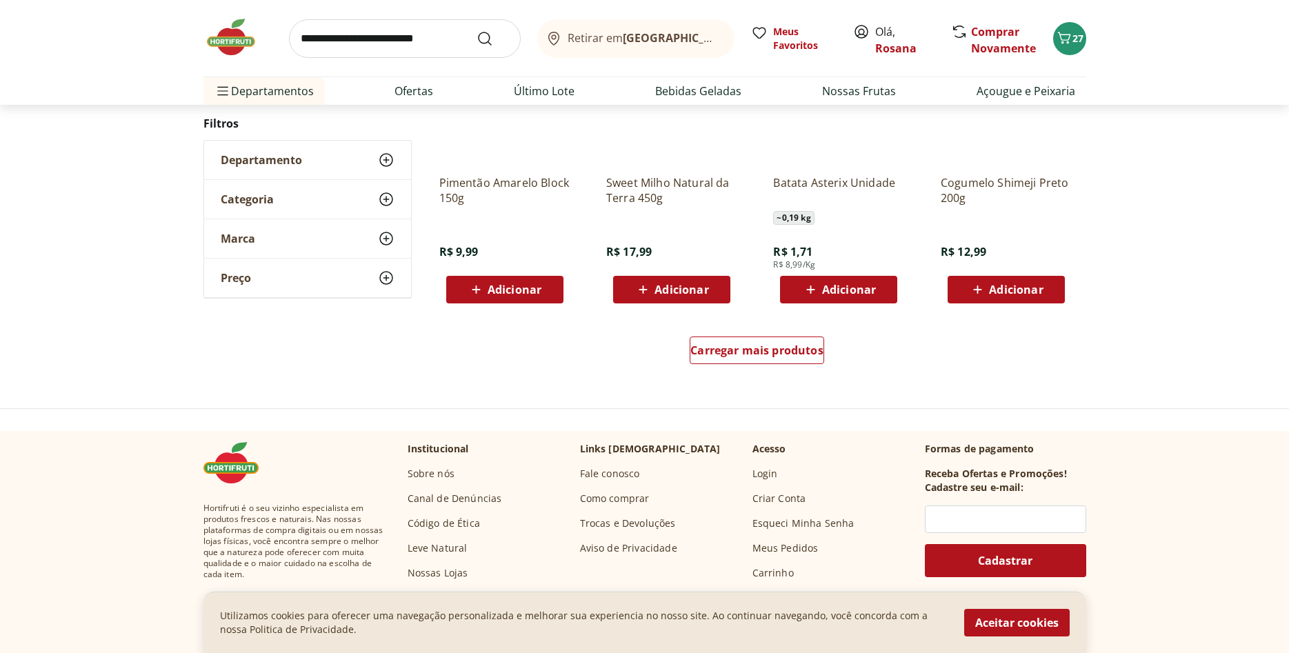
scroll to position [891, 0]
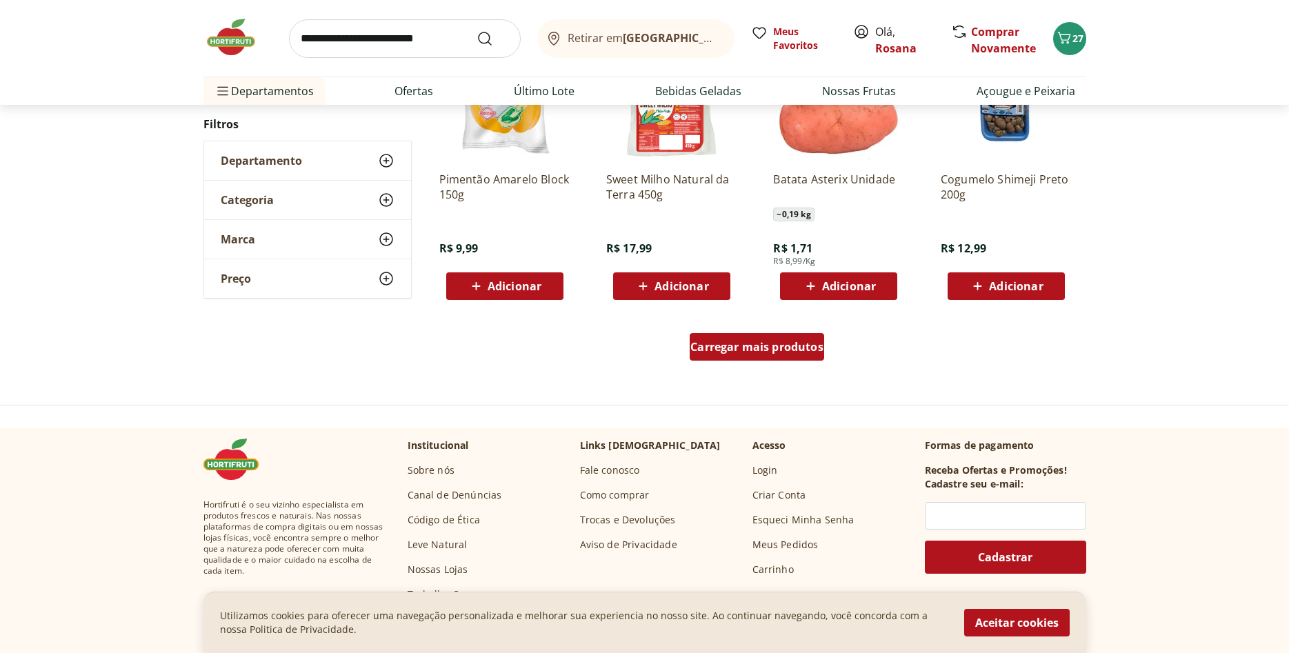
click at [731, 350] on span "Carregar mais produtos" at bounding box center [756, 346] width 133 height 11
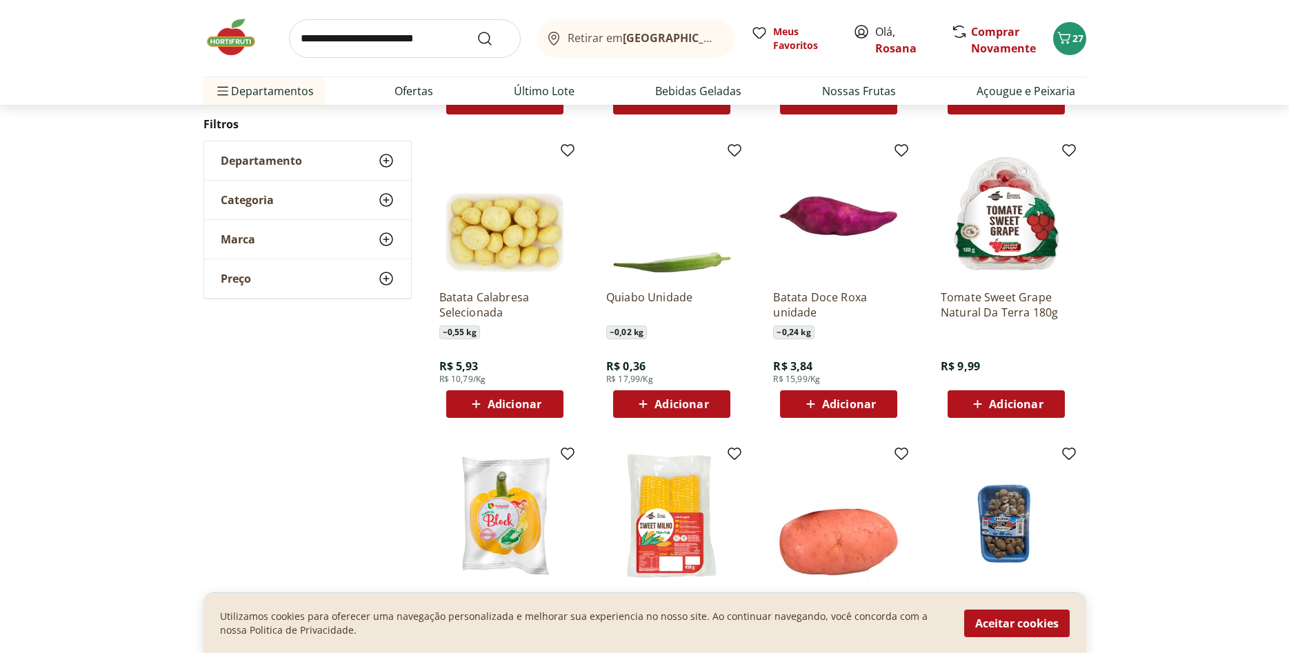
scroll to position [469, 0]
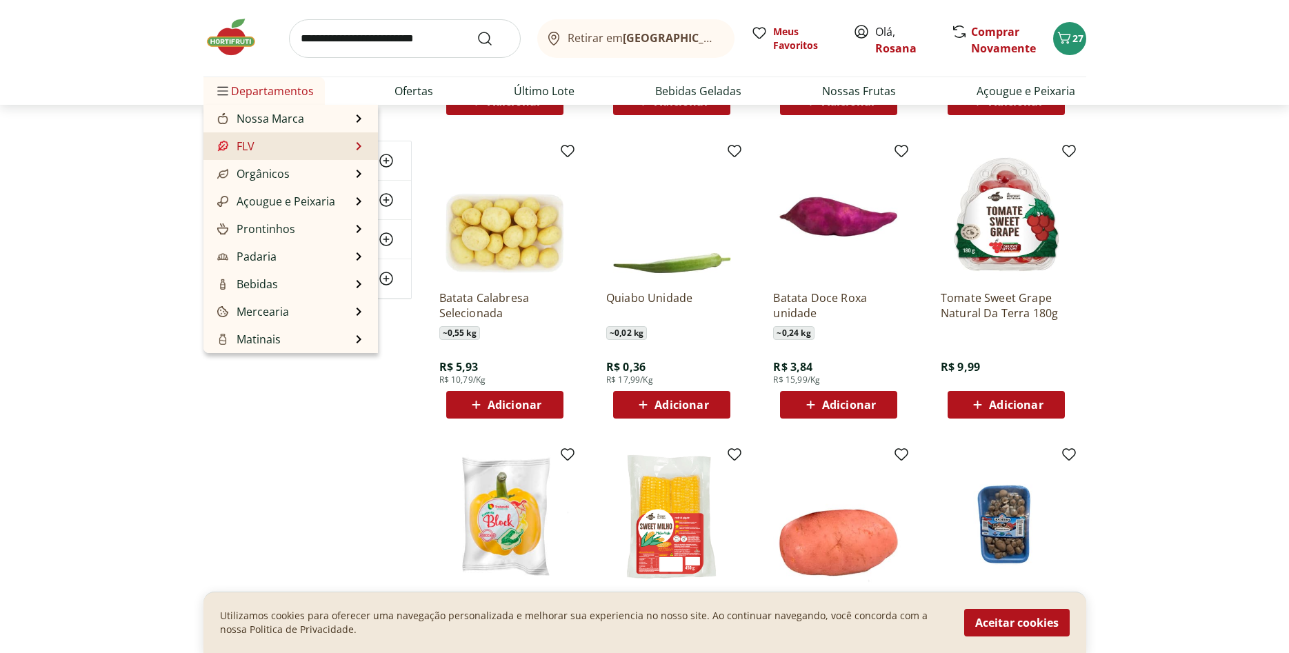
click at [326, 148] on li "FLV FLV Ver tudo do departamento Cogumelos Frutas Legumes Ovos Temperos Frescos…" at bounding box center [290, 146] width 175 height 28
click at [363, 147] on li "FLV FLV Ver tudo do departamento Cogumelos Frutas Legumes Ovos Temperos Frescos…" at bounding box center [290, 146] width 175 height 28
click at [354, 147] on li "FLV FLV Ver tudo do departamento Cogumelos Frutas Legumes Ovos Temperos Frescos…" at bounding box center [290, 146] width 175 height 28
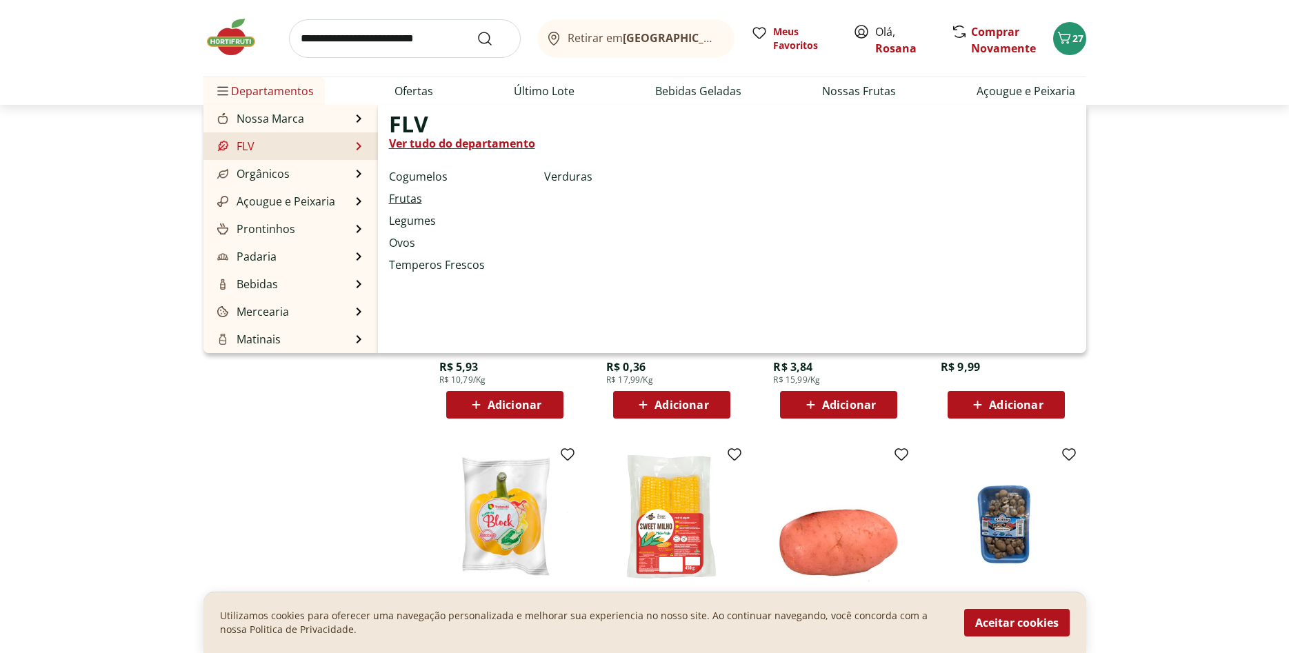
click at [413, 199] on link "Frutas" at bounding box center [405, 198] width 33 height 17
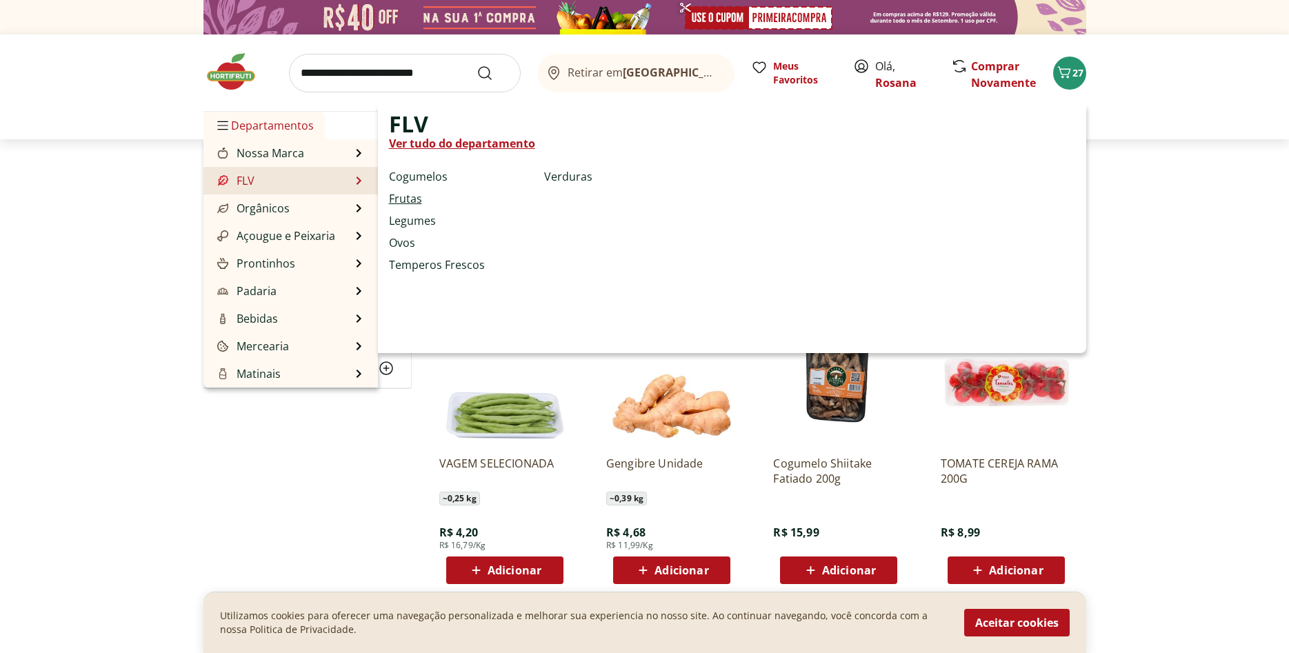
select select "**********"
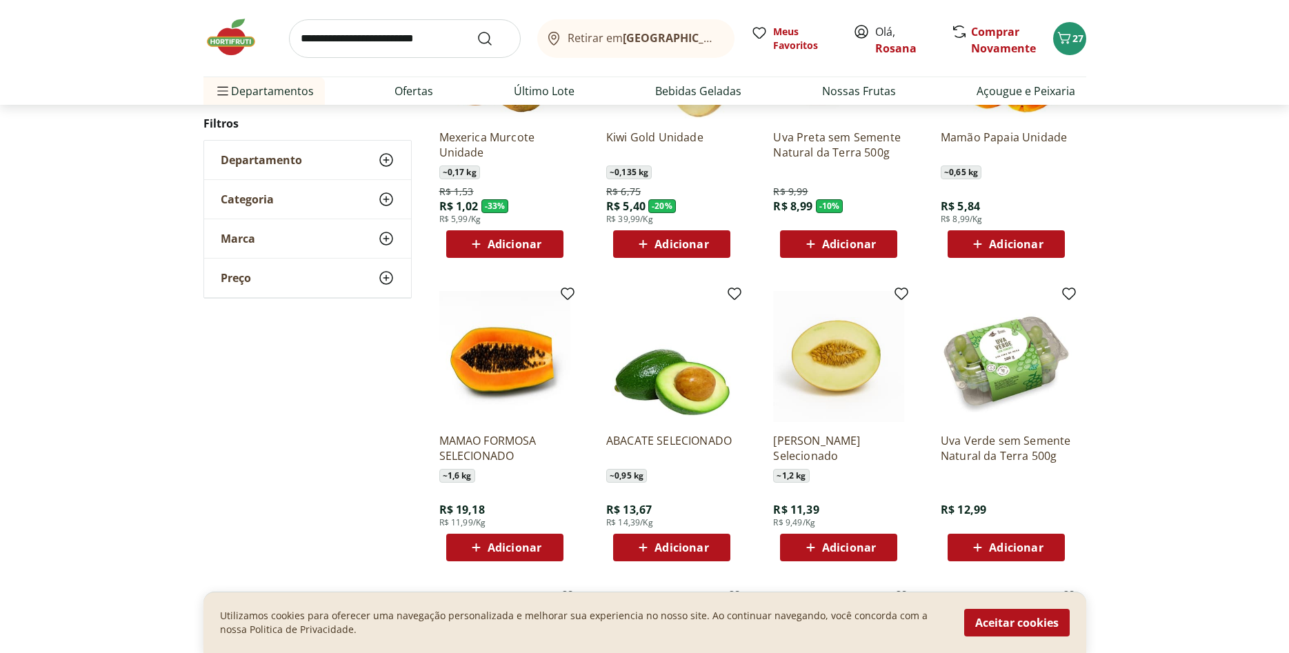
scroll to position [281, 0]
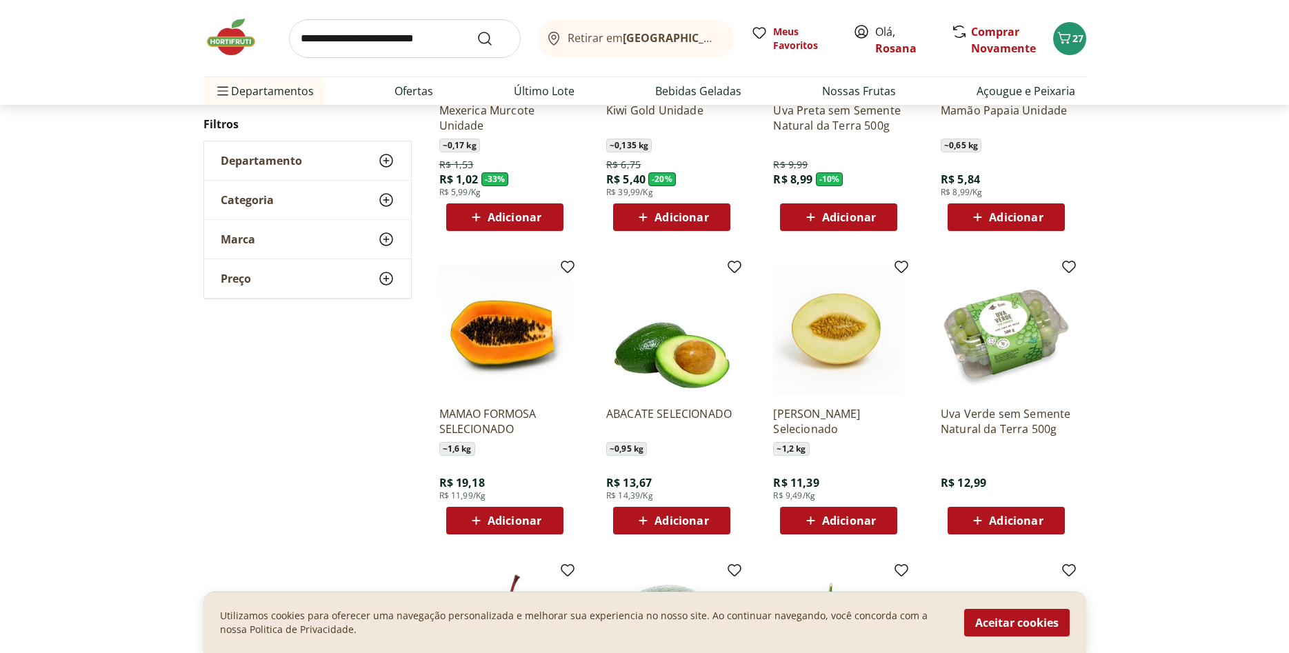
click at [508, 526] on span "Adicionar" at bounding box center [515, 520] width 54 height 11
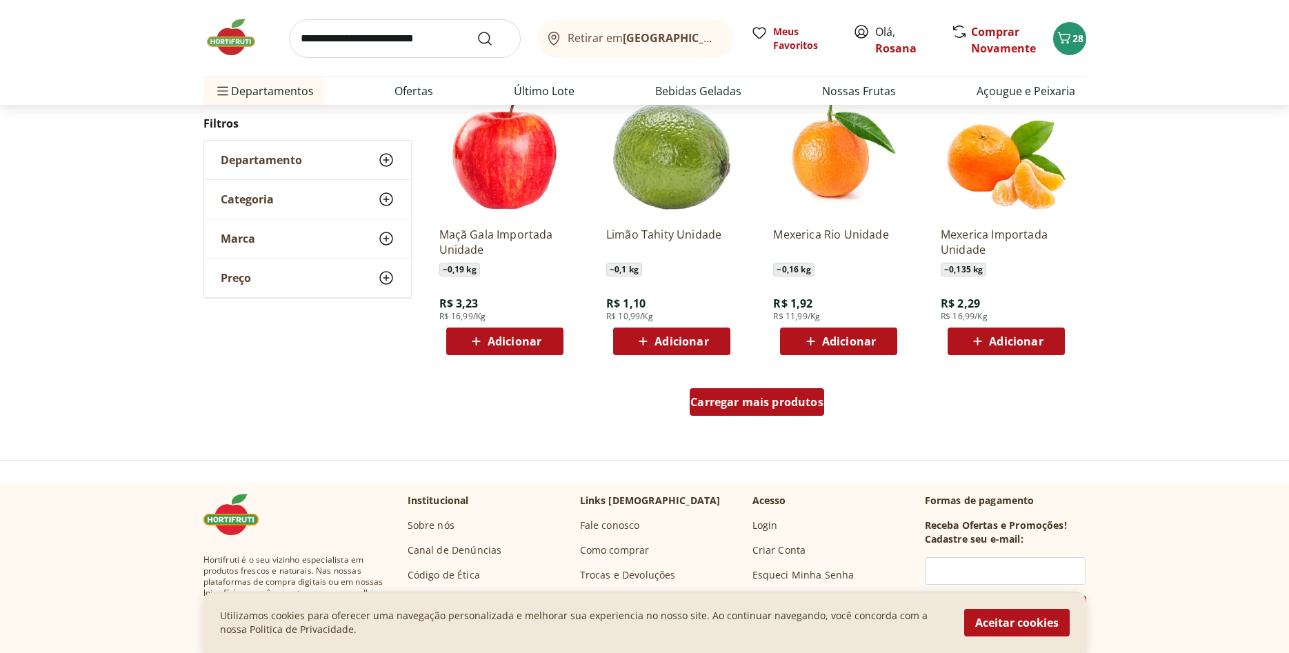
scroll to position [774, 0]
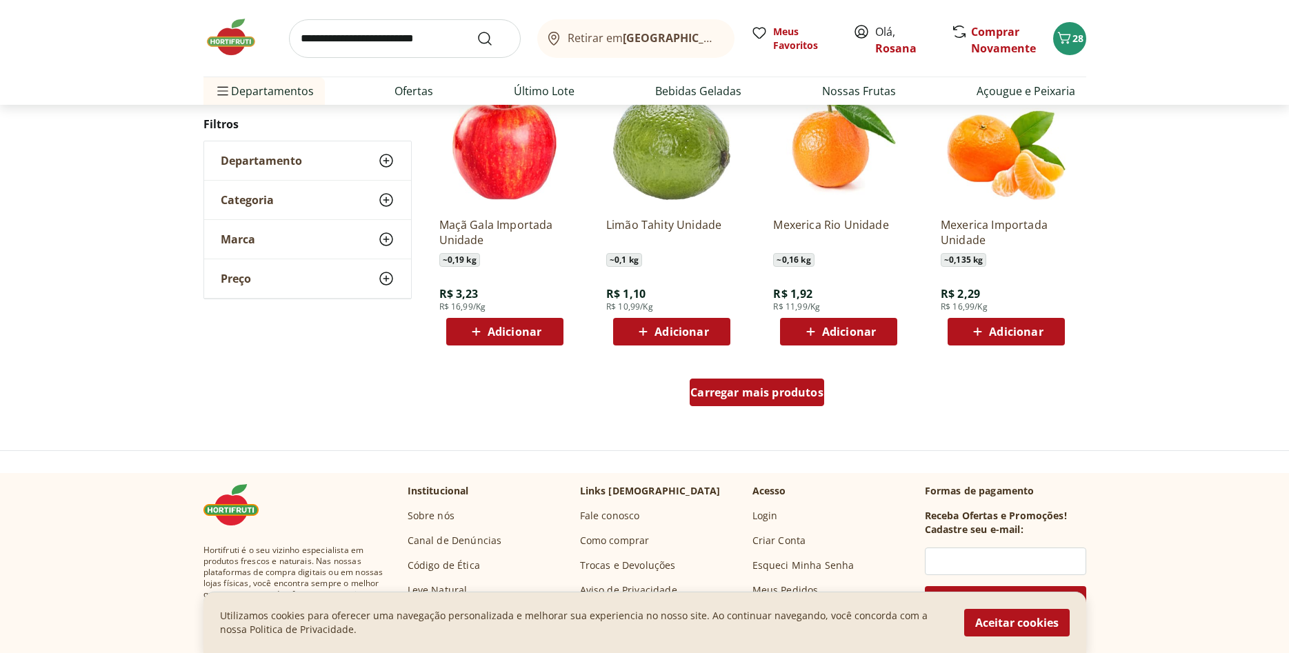
click at [737, 392] on span "Carregar mais produtos" at bounding box center [756, 392] width 133 height 11
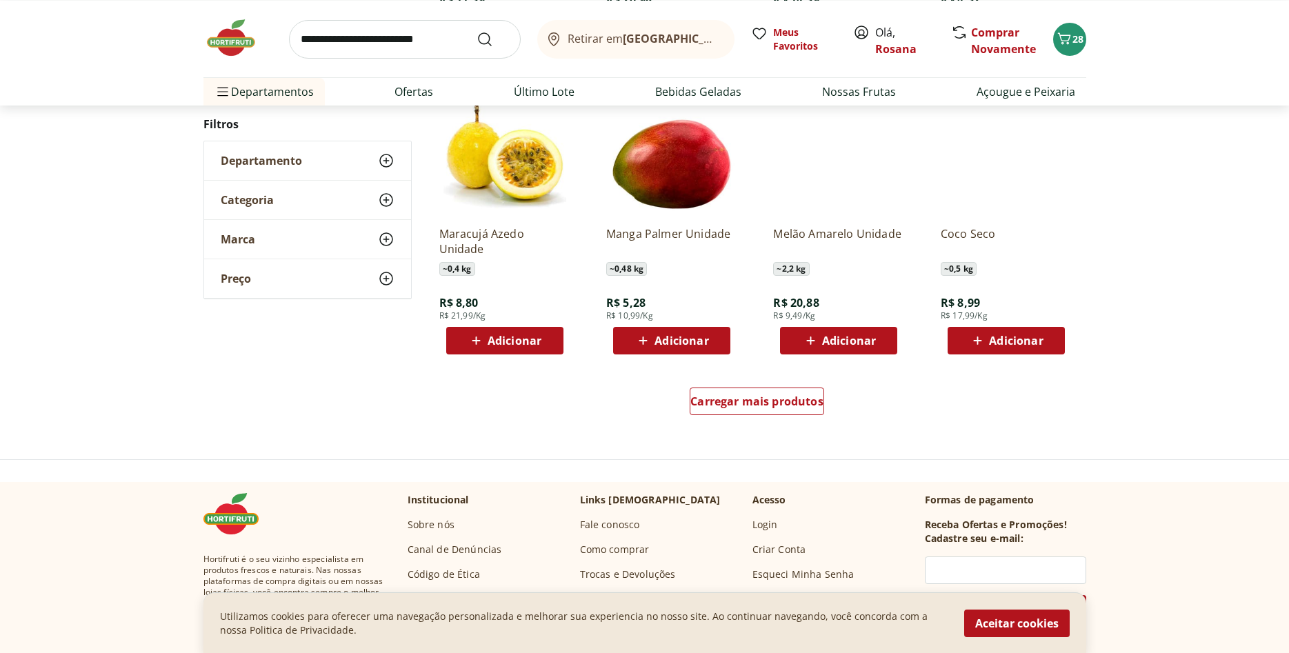
scroll to position [844, 0]
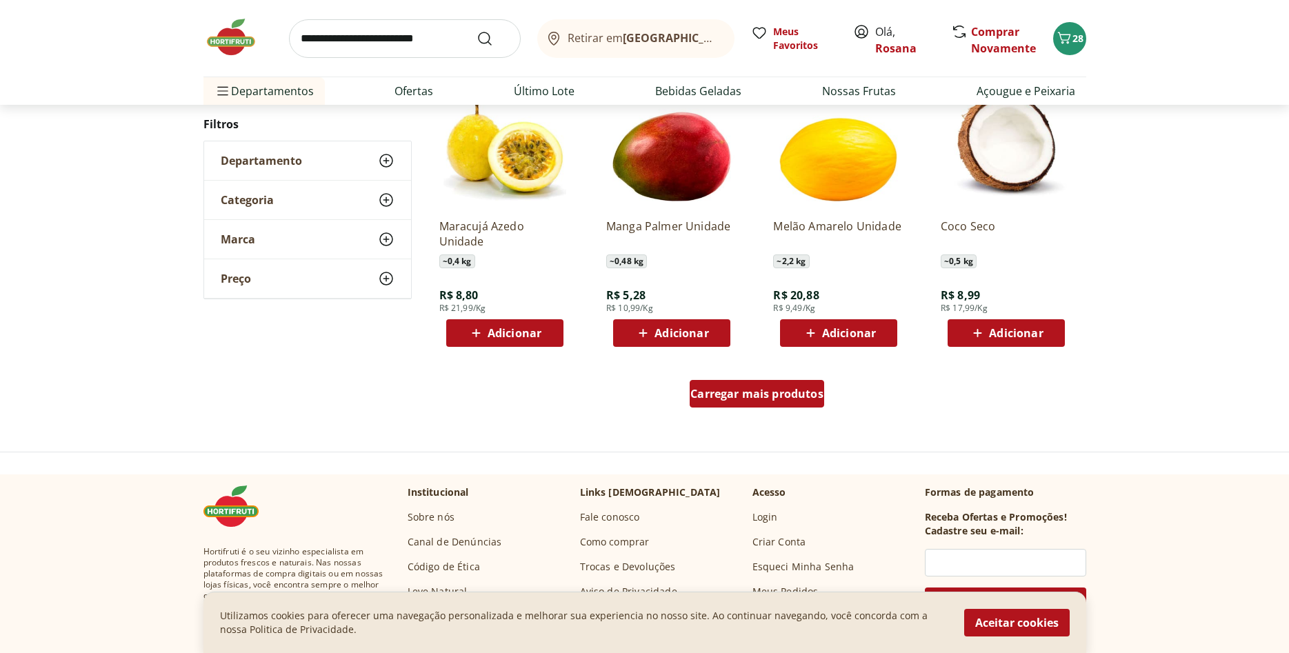
click at [770, 397] on span "Carregar mais produtos" at bounding box center [756, 393] width 133 height 11
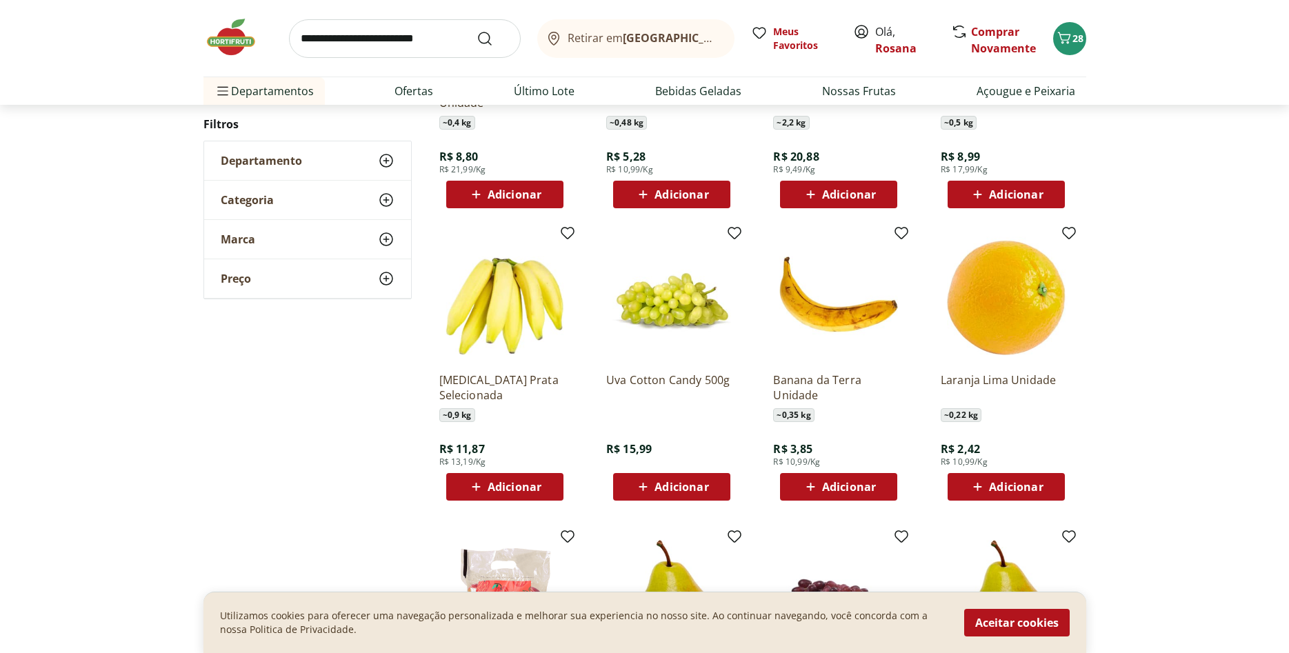
scroll to position [985, 0]
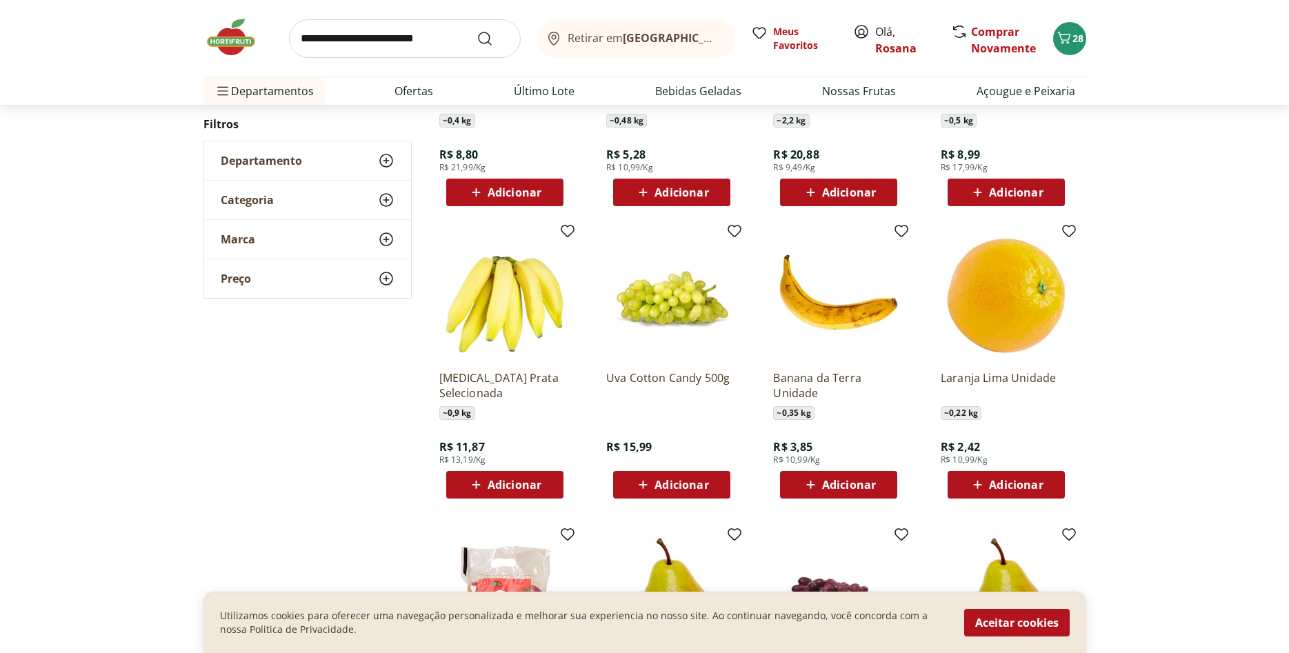
click at [508, 485] on span "Adicionar" at bounding box center [515, 484] width 54 height 11
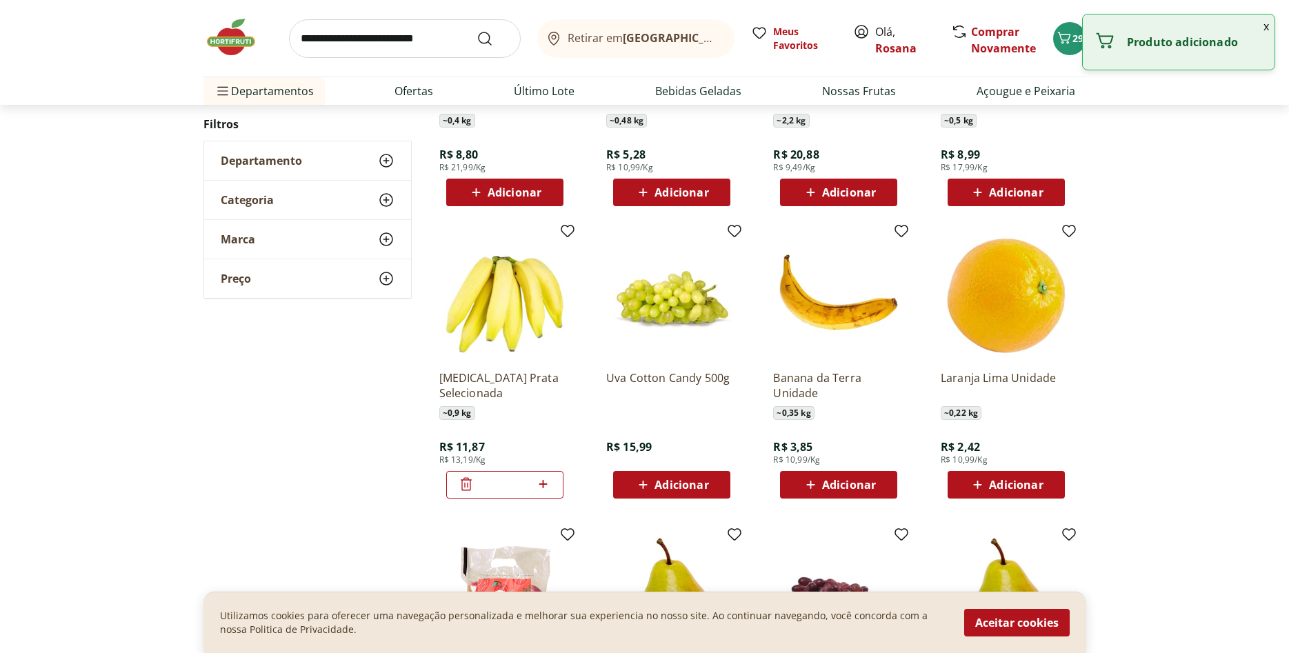
click at [546, 483] on icon at bounding box center [543, 484] width 17 height 17
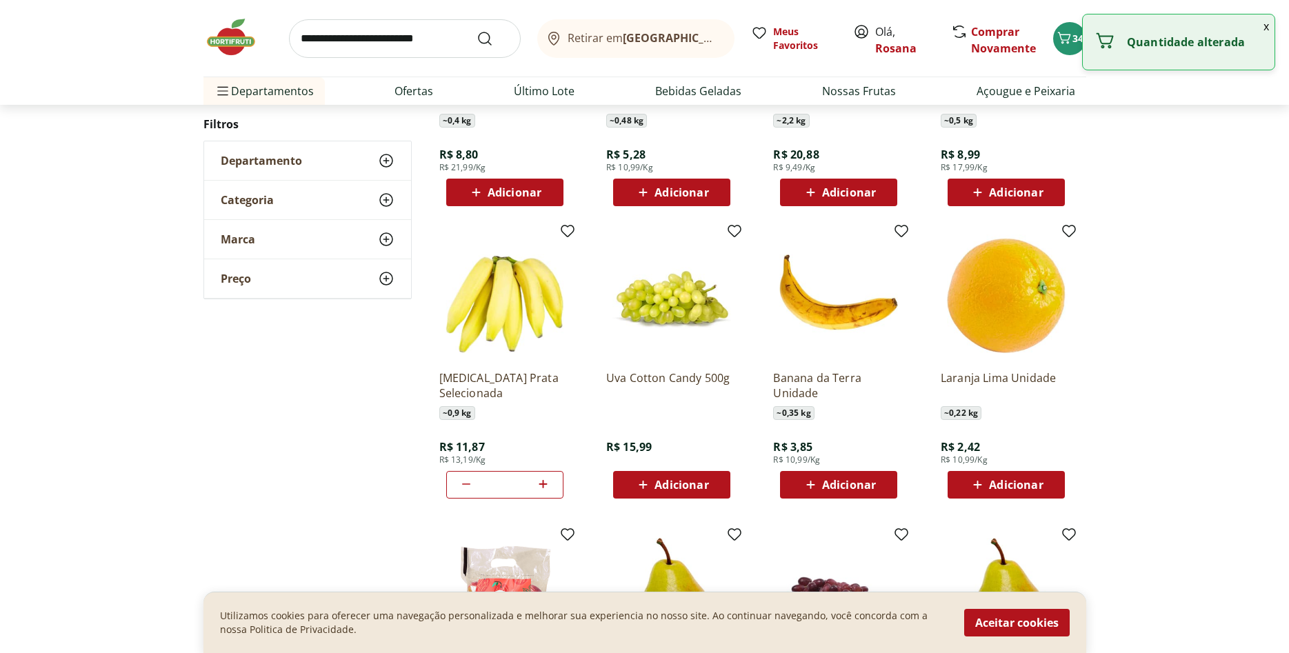
click at [546, 483] on icon at bounding box center [543, 484] width 17 height 17
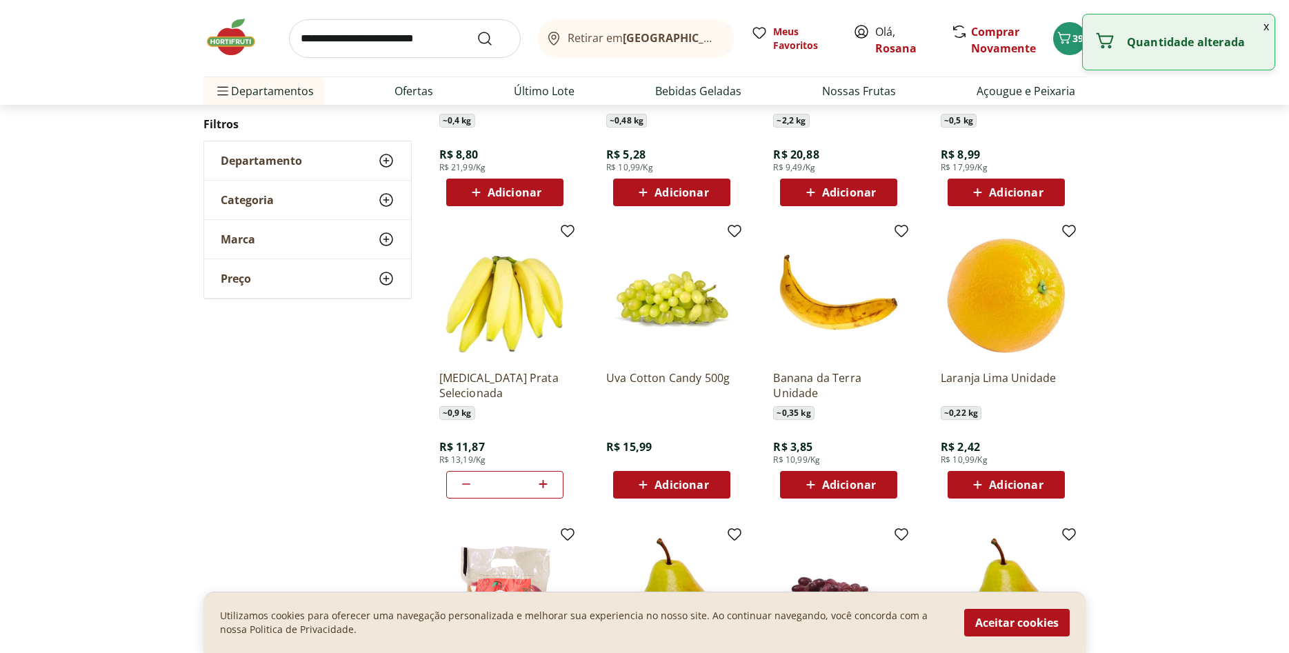
click at [546, 483] on icon at bounding box center [543, 484] width 17 height 17
type input "**"
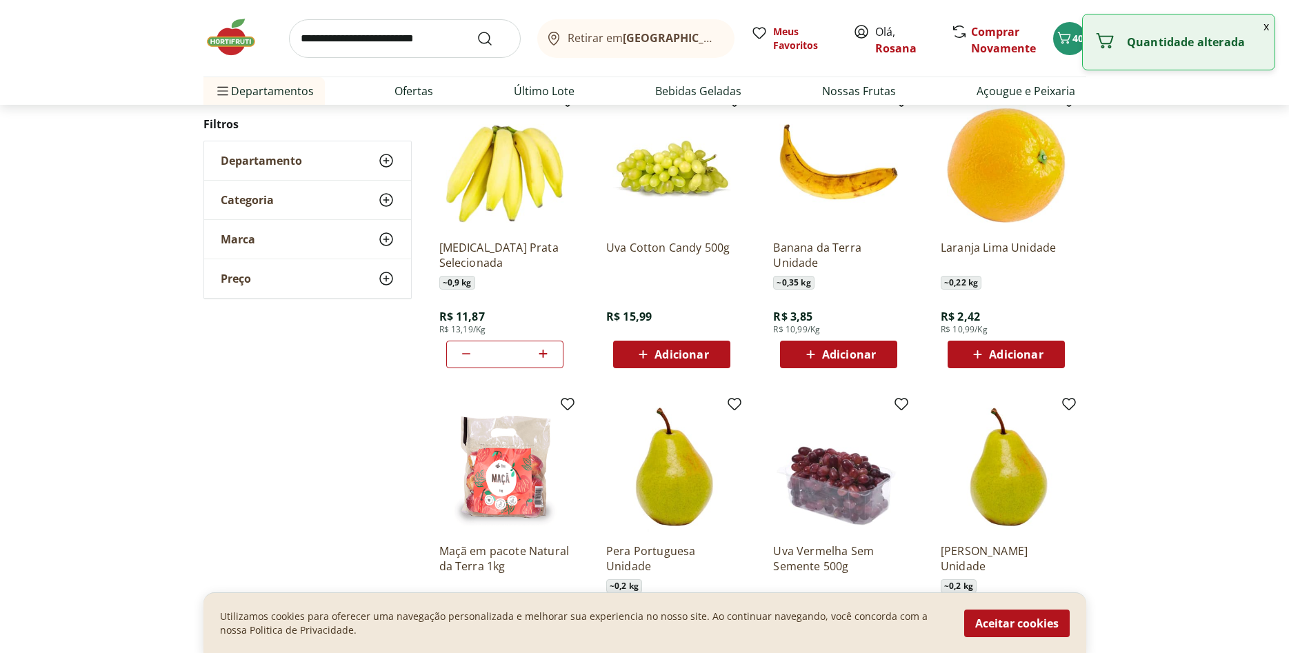
scroll to position [1126, 0]
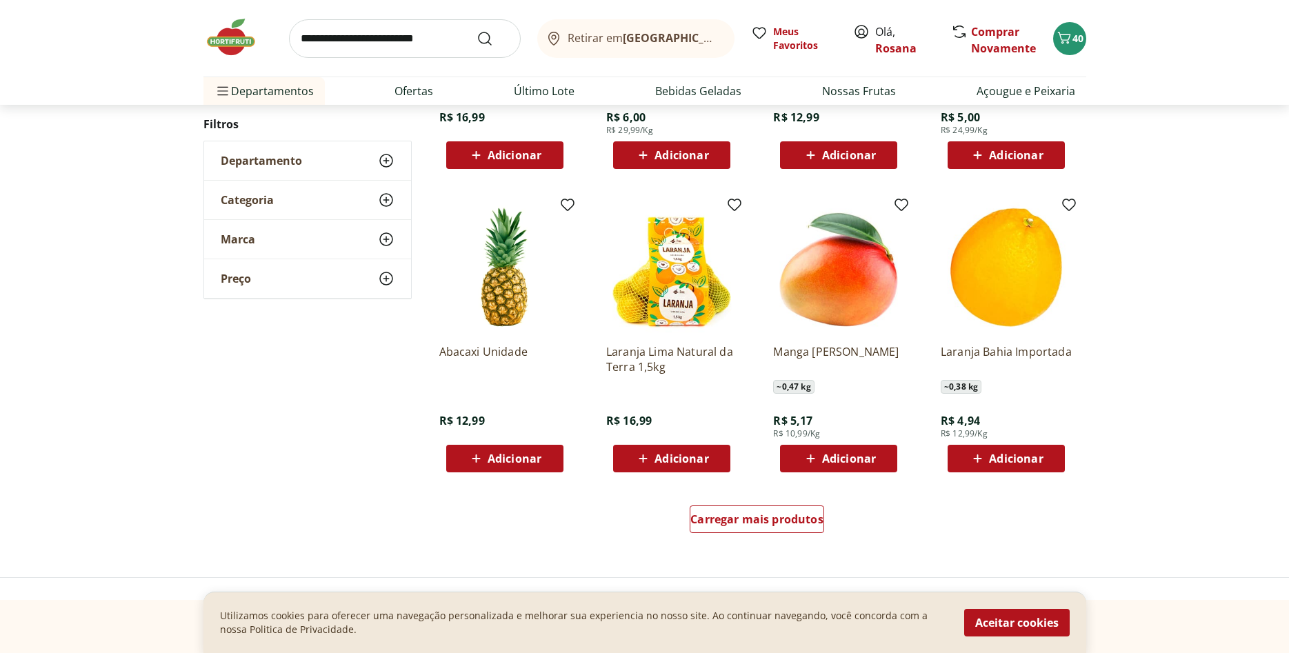
scroll to position [930, 0]
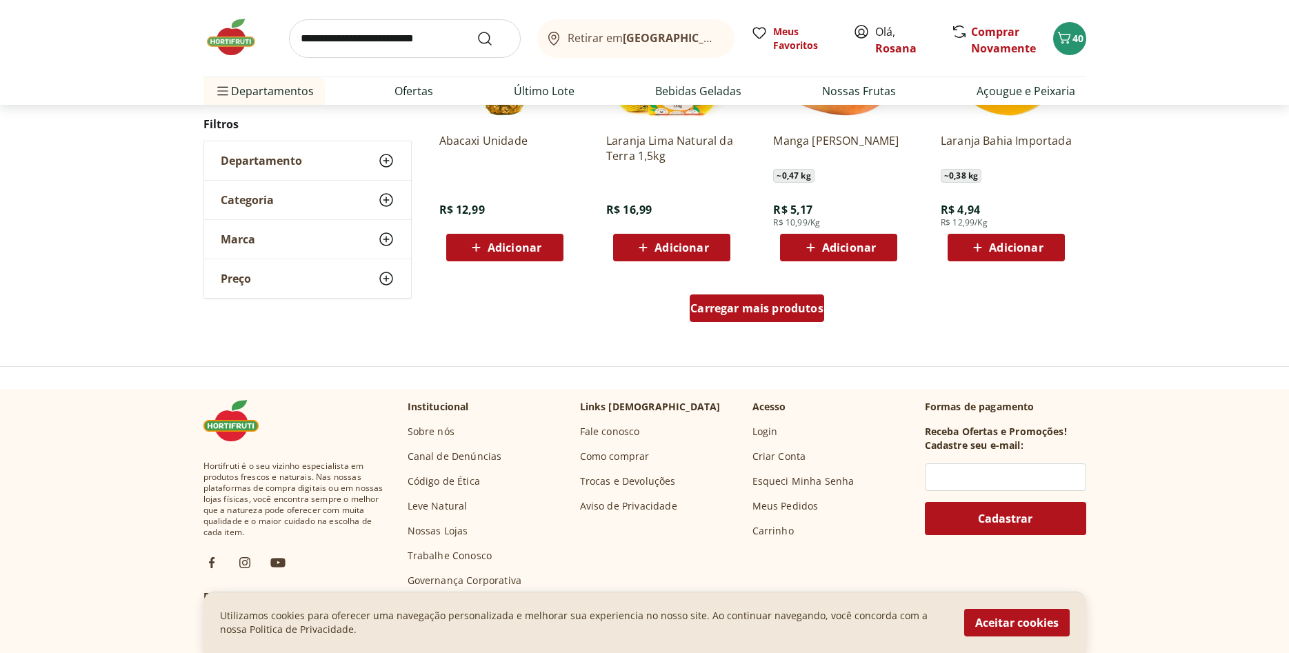
click at [781, 310] on span "Carregar mais produtos" at bounding box center [756, 308] width 133 height 11
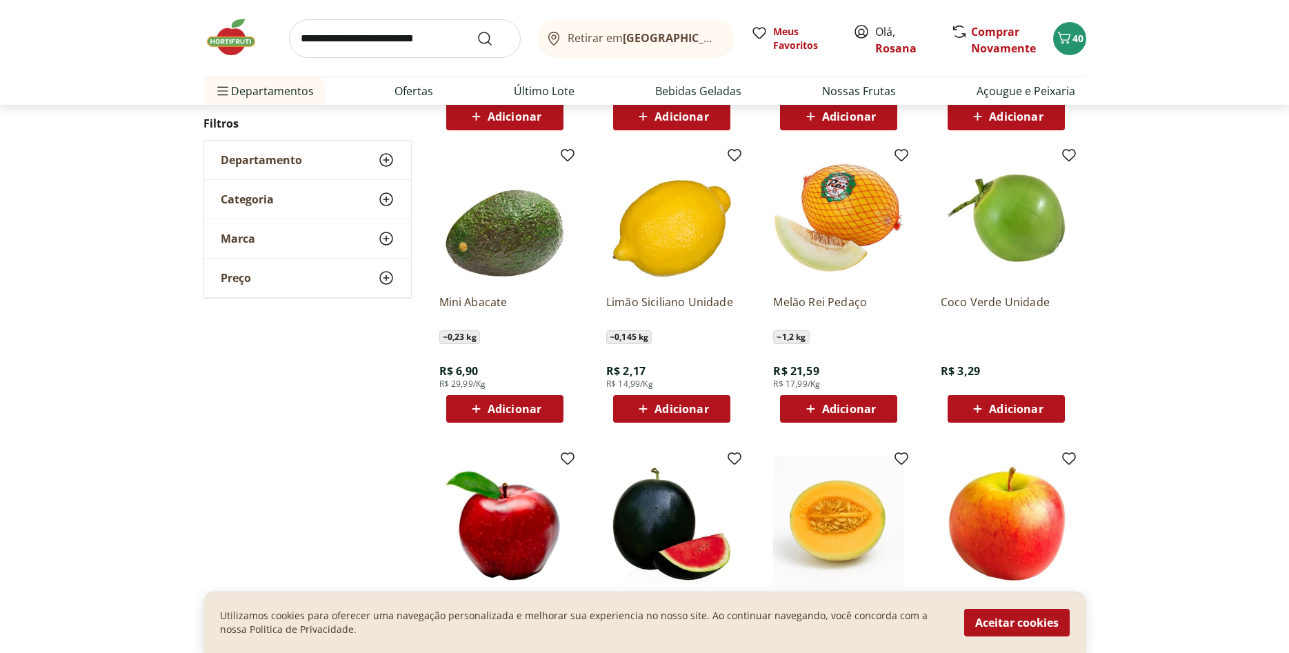
scroll to position [1070, 0]
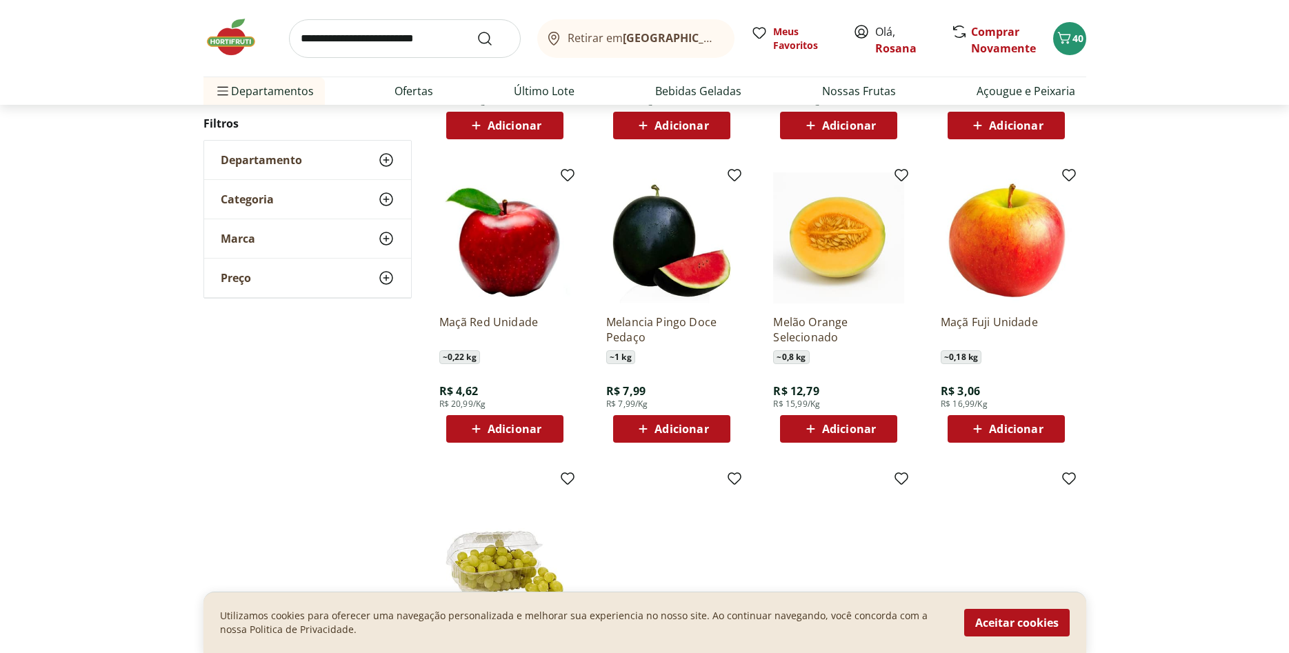
scroll to position [452, 0]
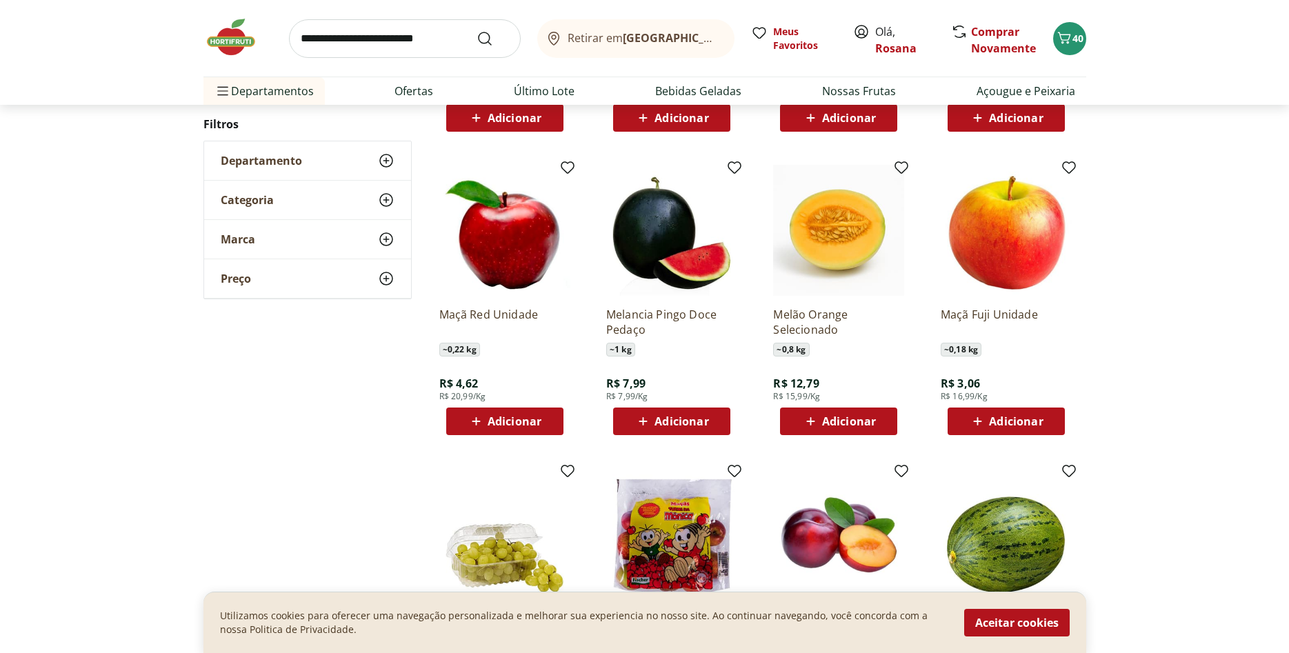
click at [1009, 422] on span "Adicionar" at bounding box center [1016, 421] width 54 height 11
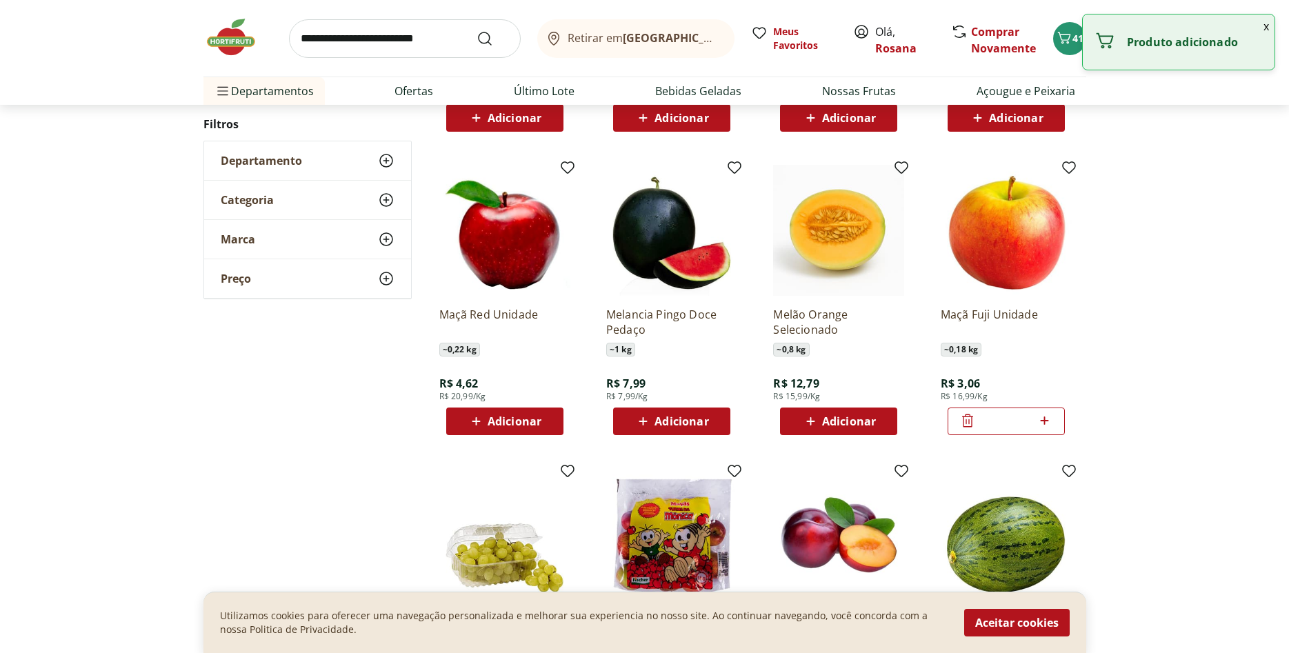
click at [1048, 419] on icon at bounding box center [1044, 420] width 17 height 17
type input "*"
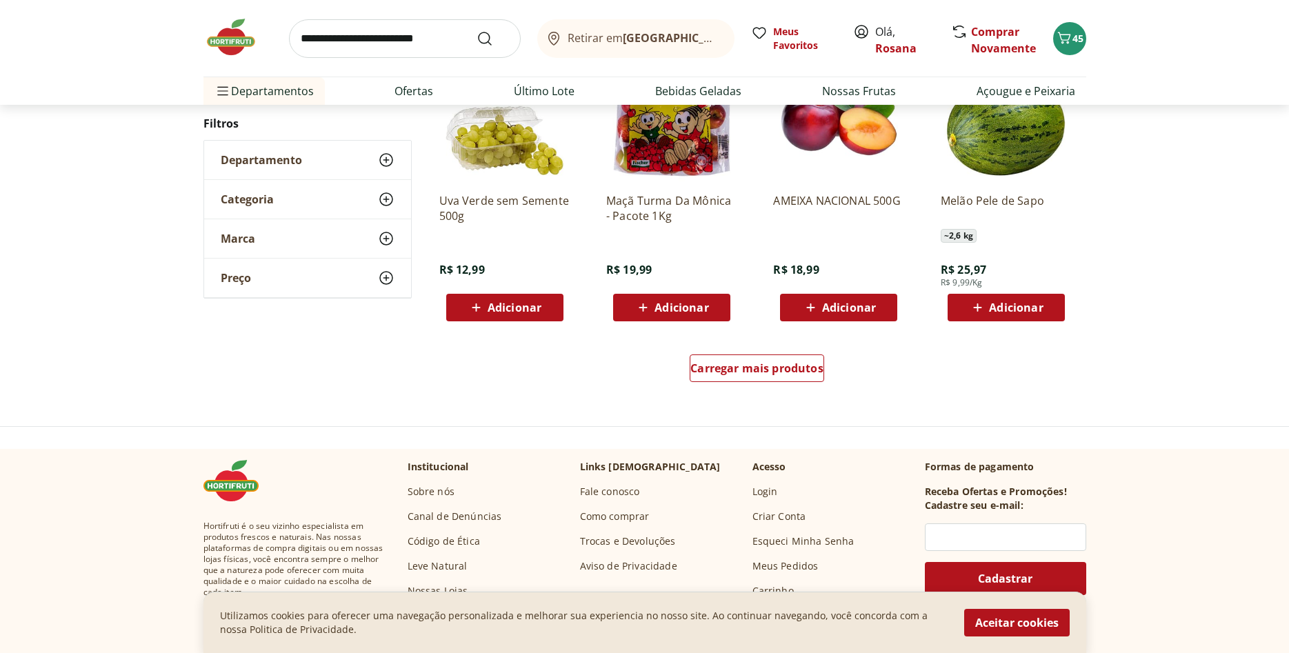
scroll to position [875, 0]
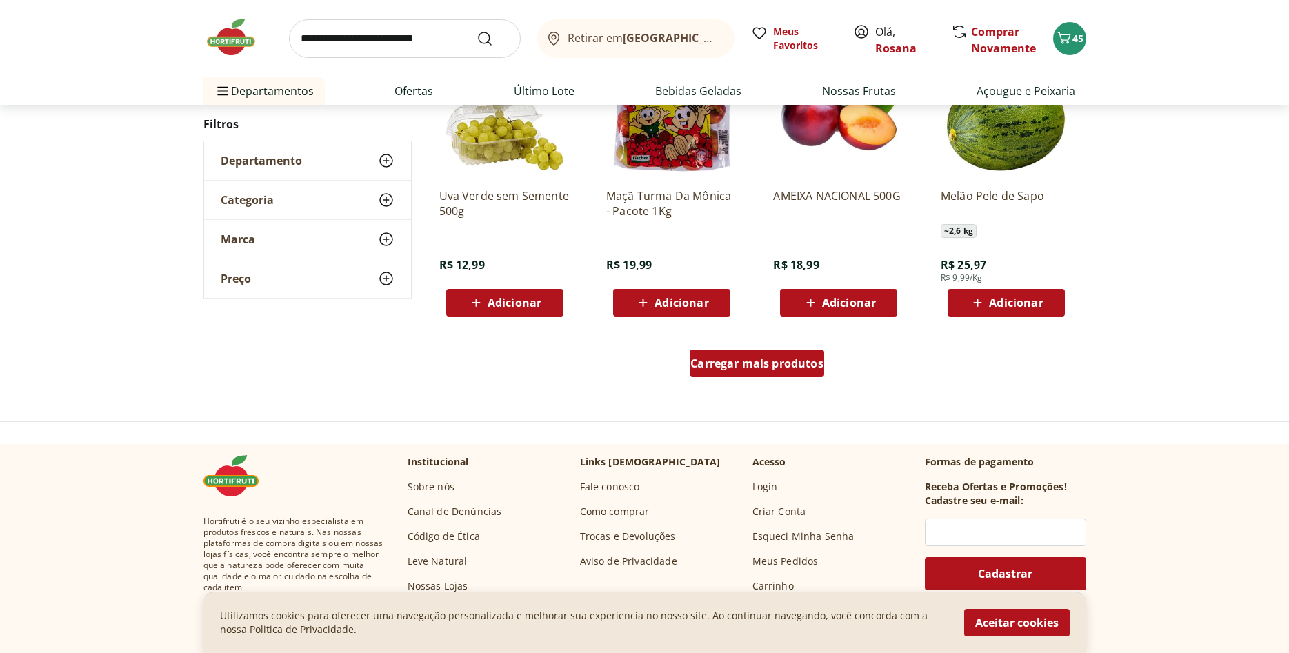
click at [763, 369] on span "Carregar mais produtos" at bounding box center [756, 363] width 133 height 11
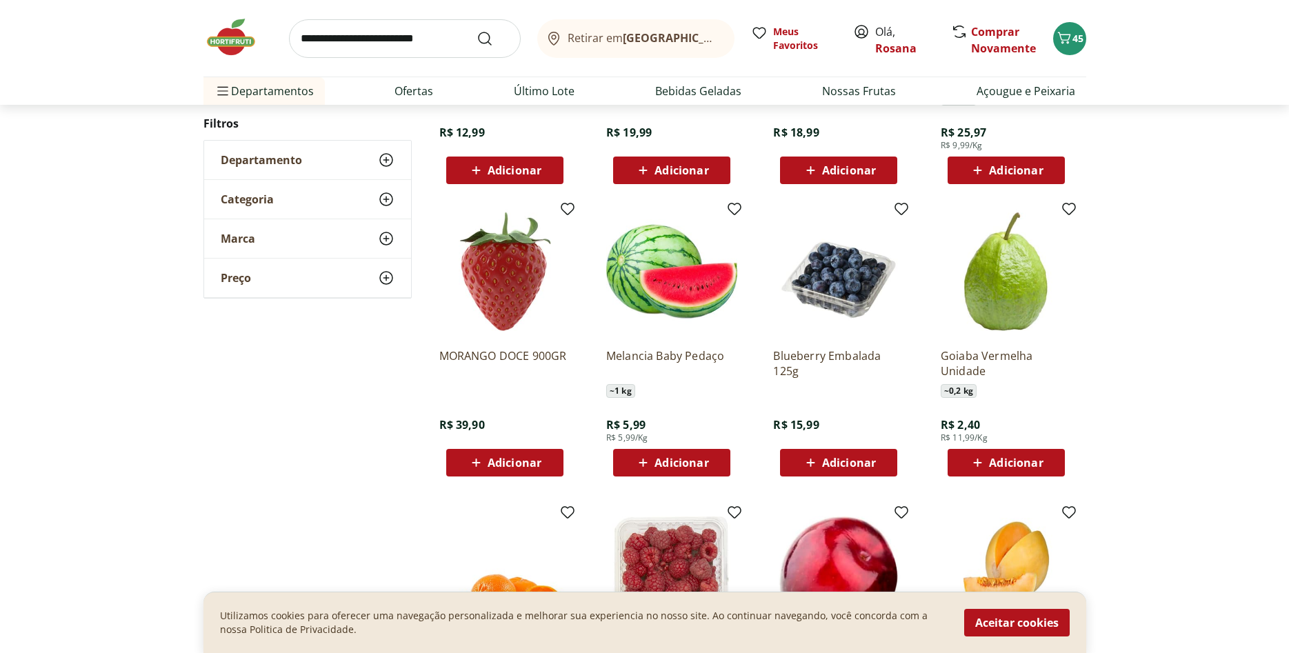
scroll to position [1015, 0]
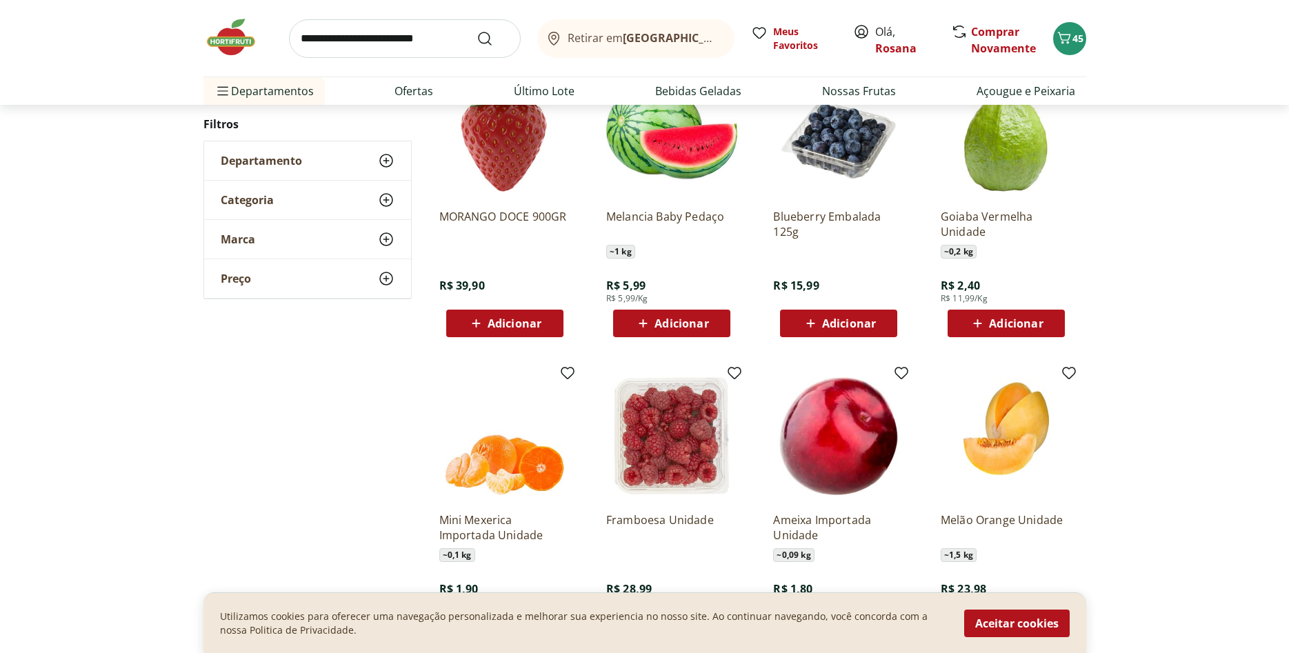
scroll to position [327, 0]
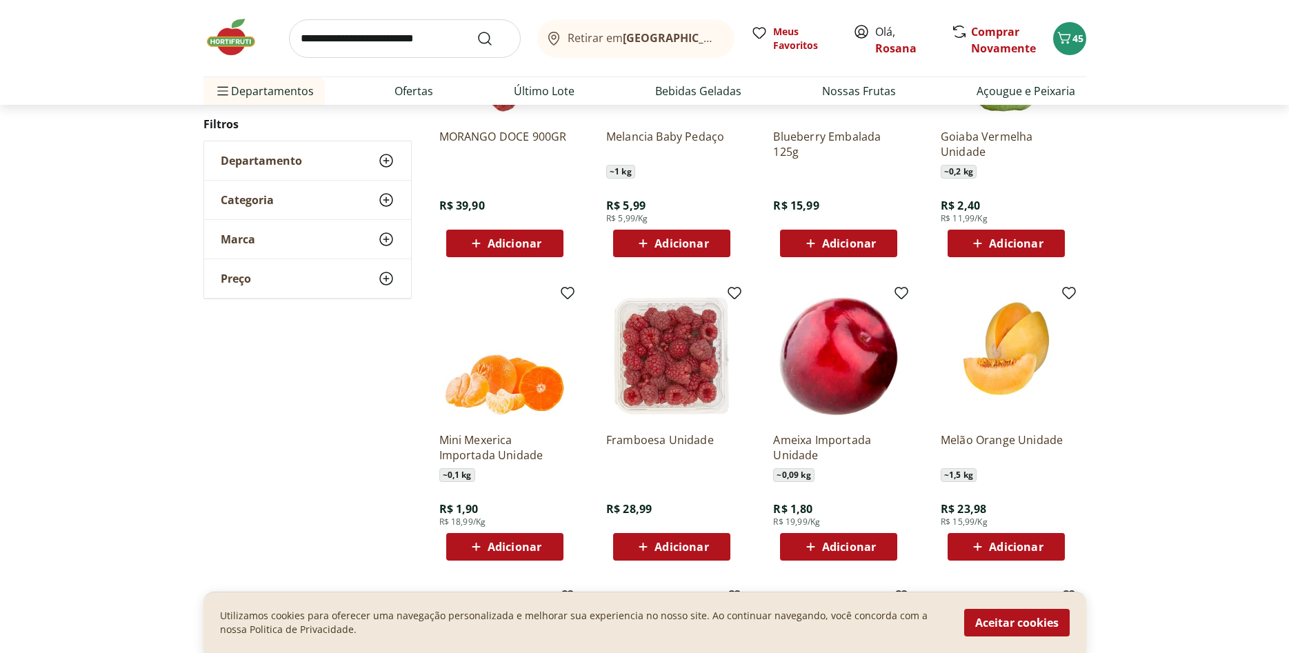
click at [1012, 247] on span "Adicionar" at bounding box center [1016, 243] width 54 height 11
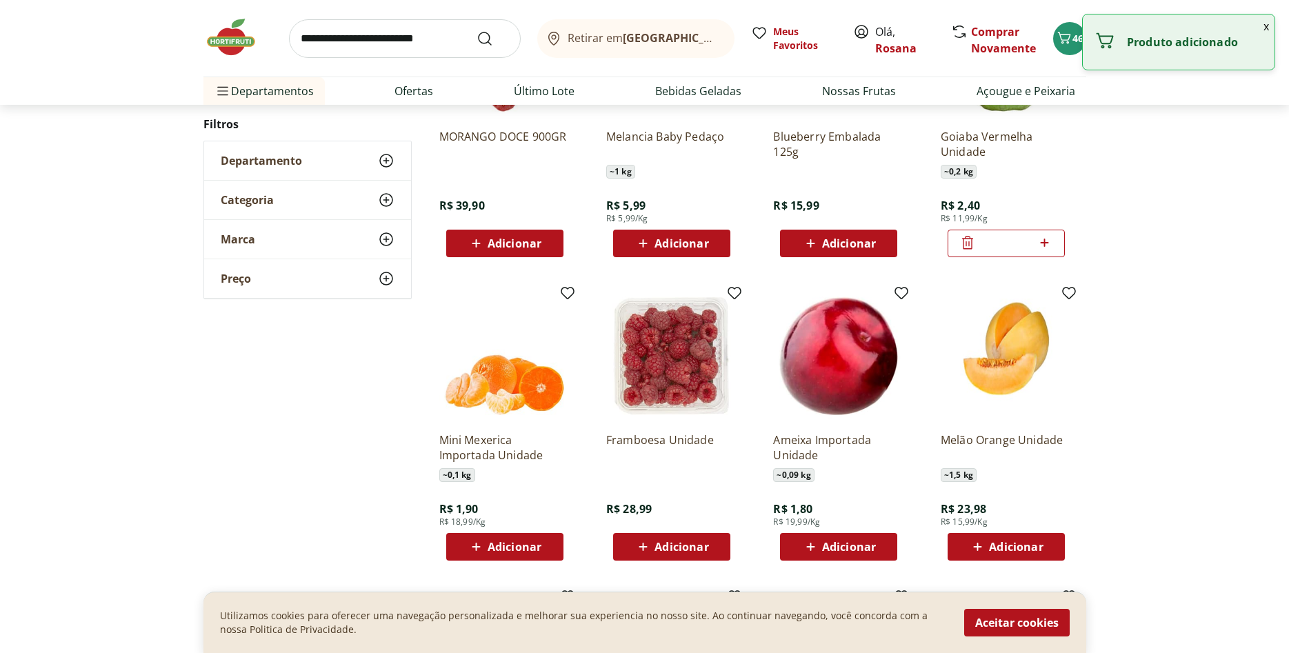
click at [1044, 243] on icon at bounding box center [1044, 243] width 17 height 17
type input "*"
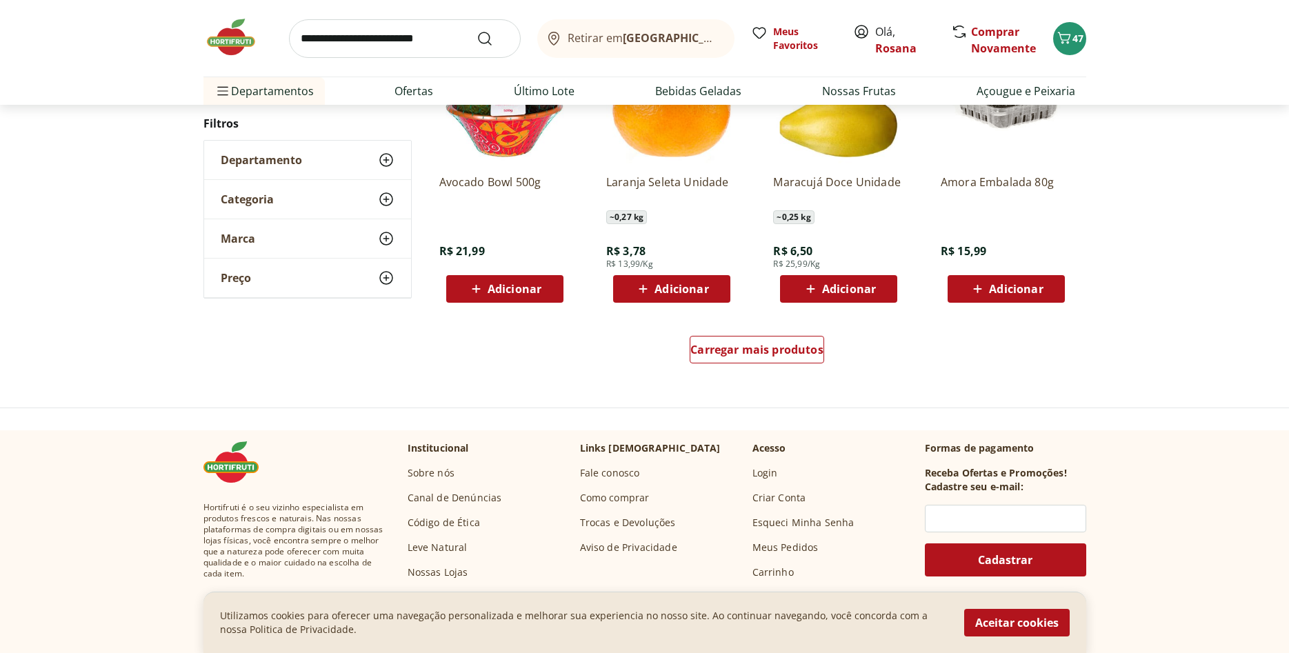
scroll to position [890, 0]
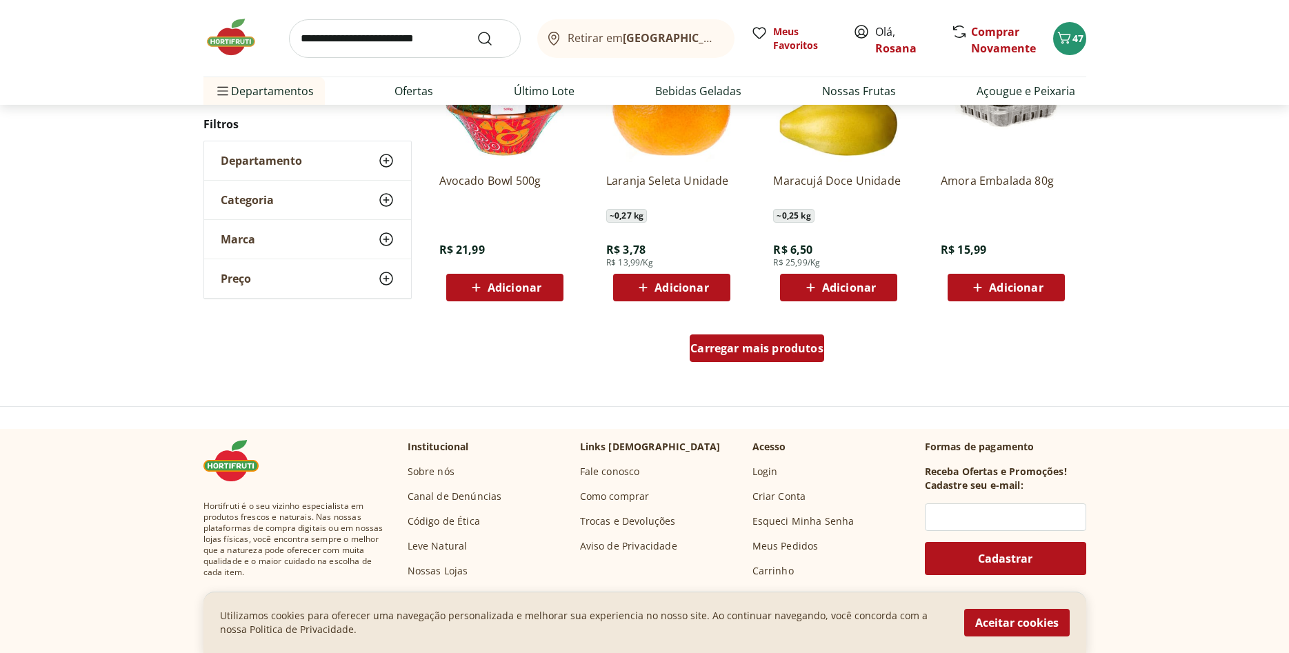
click at [788, 350] on span "Carregar mais produtos" at bounding box center [756, 348] width 133 height 11
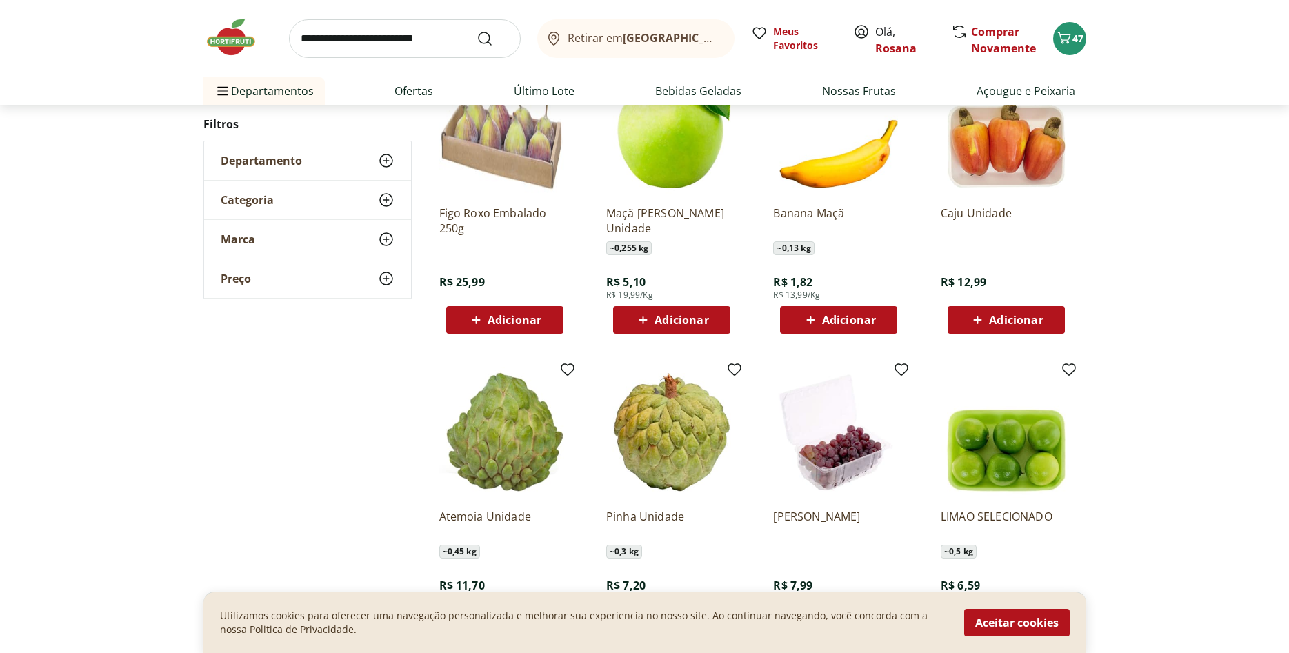
scroll to position [1171, 0]
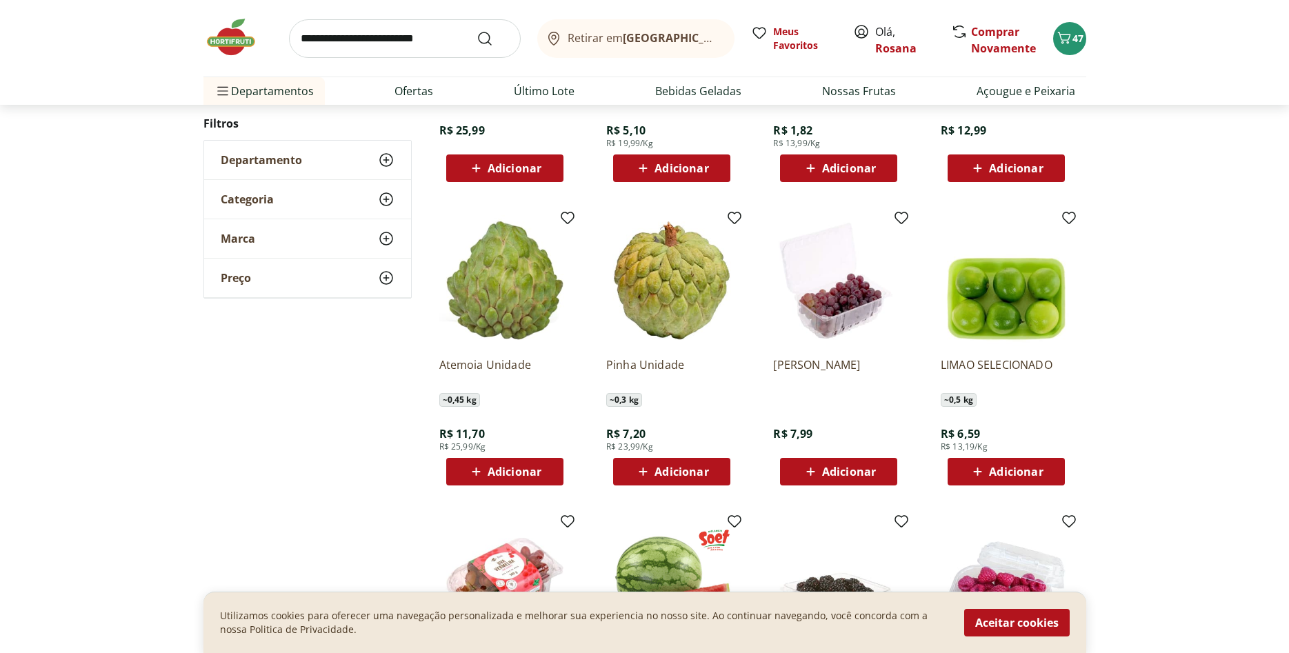
scroll to position [412, 0]
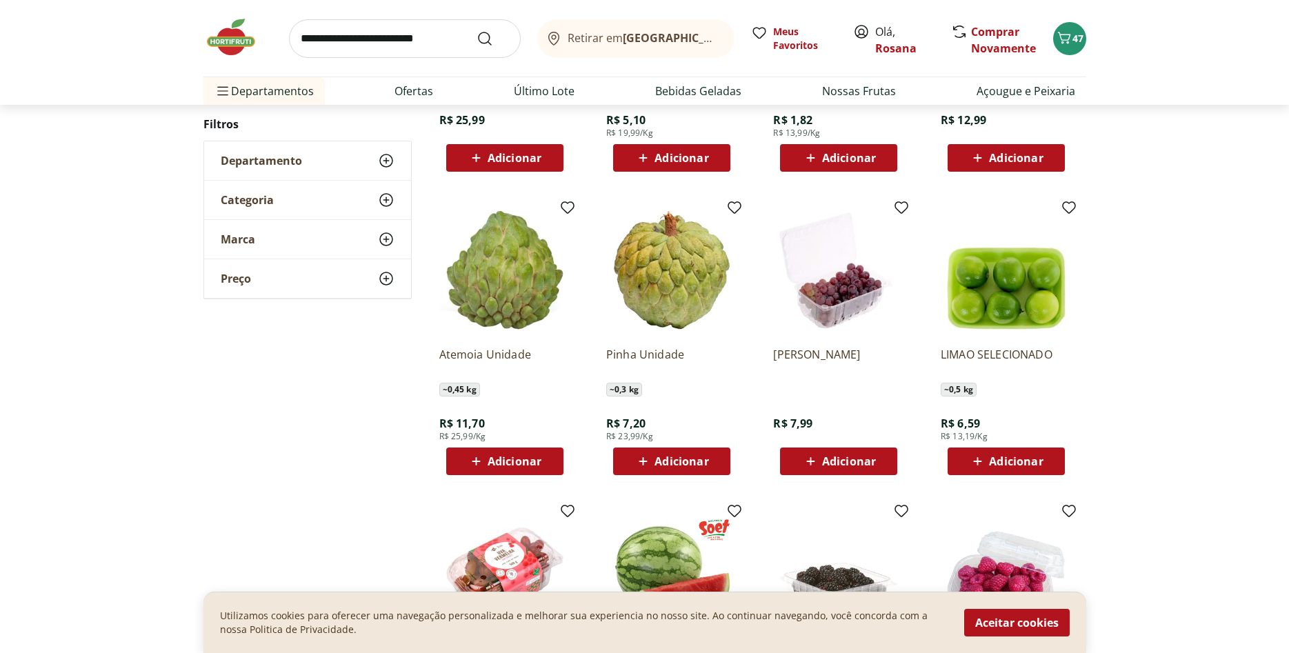
click at [339, 159] on div "Departamento" at bounding box center [307, 160] width 207 height 39
click at [355, 161] on div "Departamento" at bounding box center [307, 160] width 207 height 39
click at [384, 163] on icon at bounding box center [386, 160] width 17 height 17
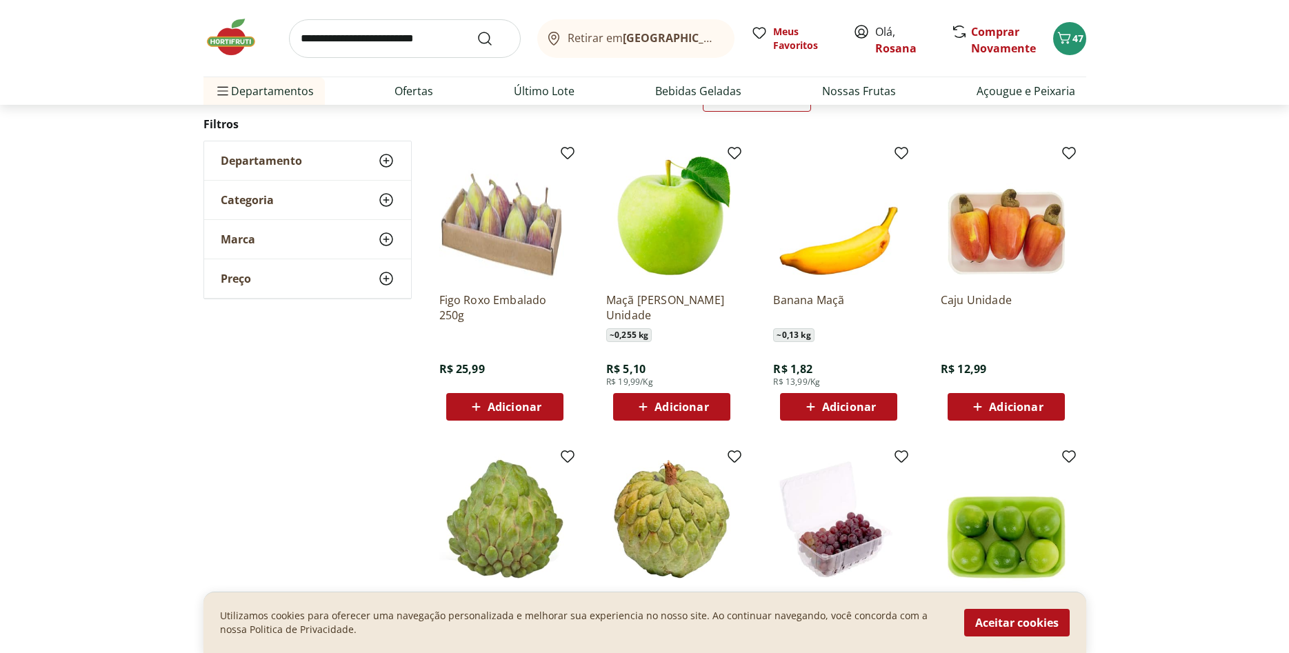
scroll to position [131, 0]
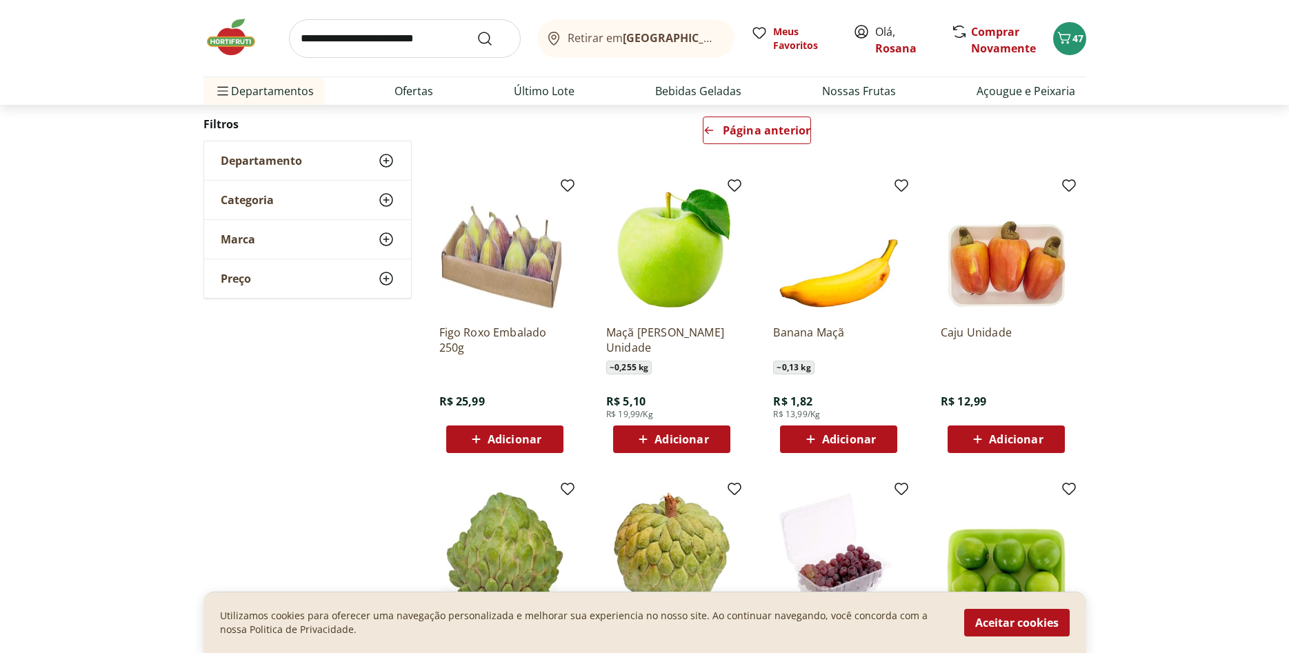
click at [277, 155] on span "Departamento" at bounding box center [261, 161] width 81 height 14
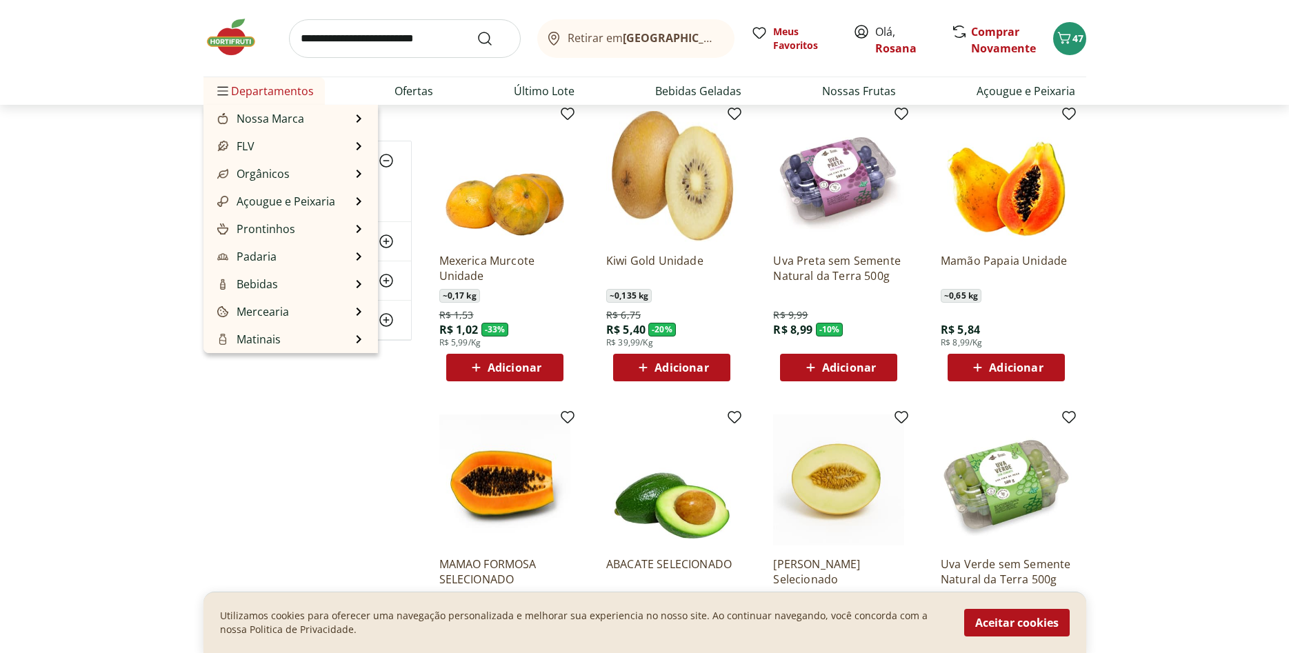
click at [288, 98] on span "Departamentos" at bounding box center [264, 90] width 99 height 33
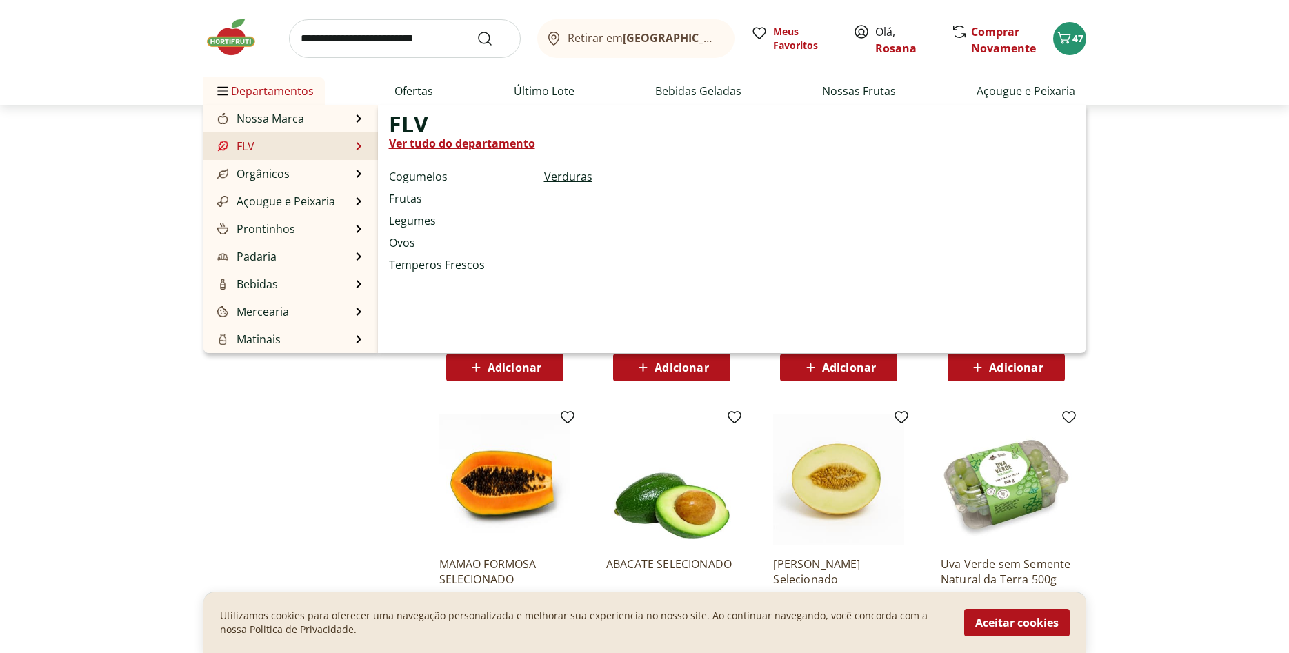
click at [568, 177] on link "Verduras" at bounding box center [568, 176] width 48 height 17
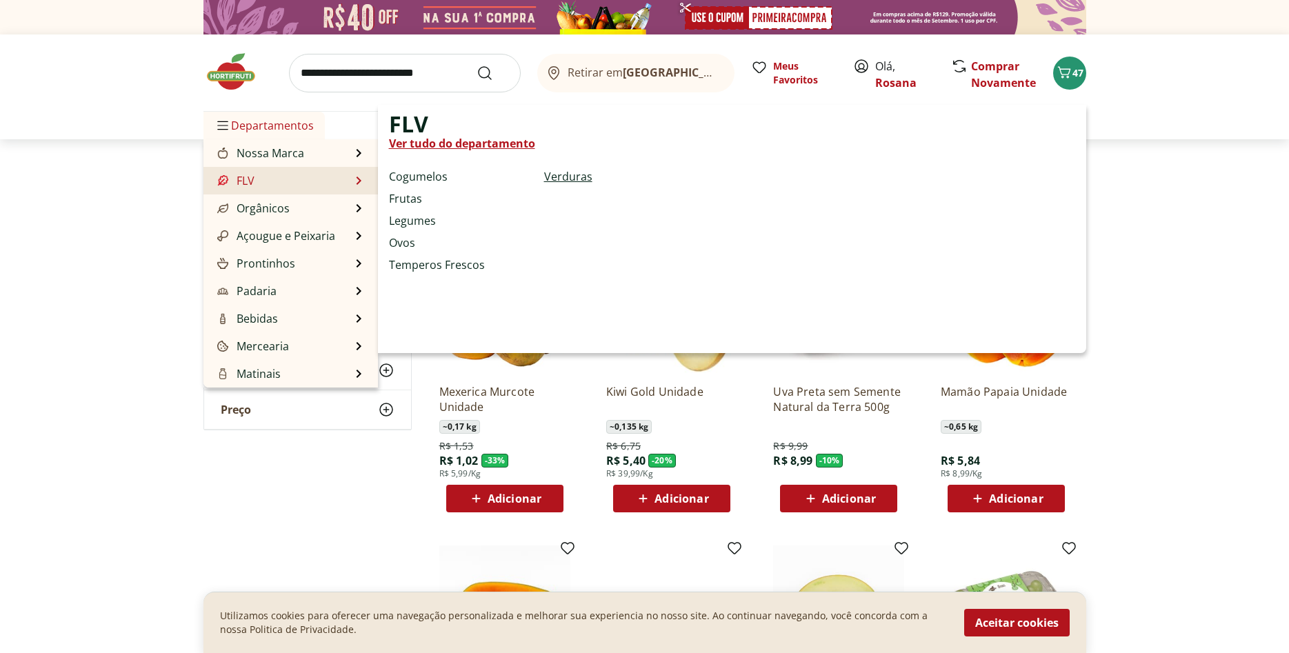
select select "**********"
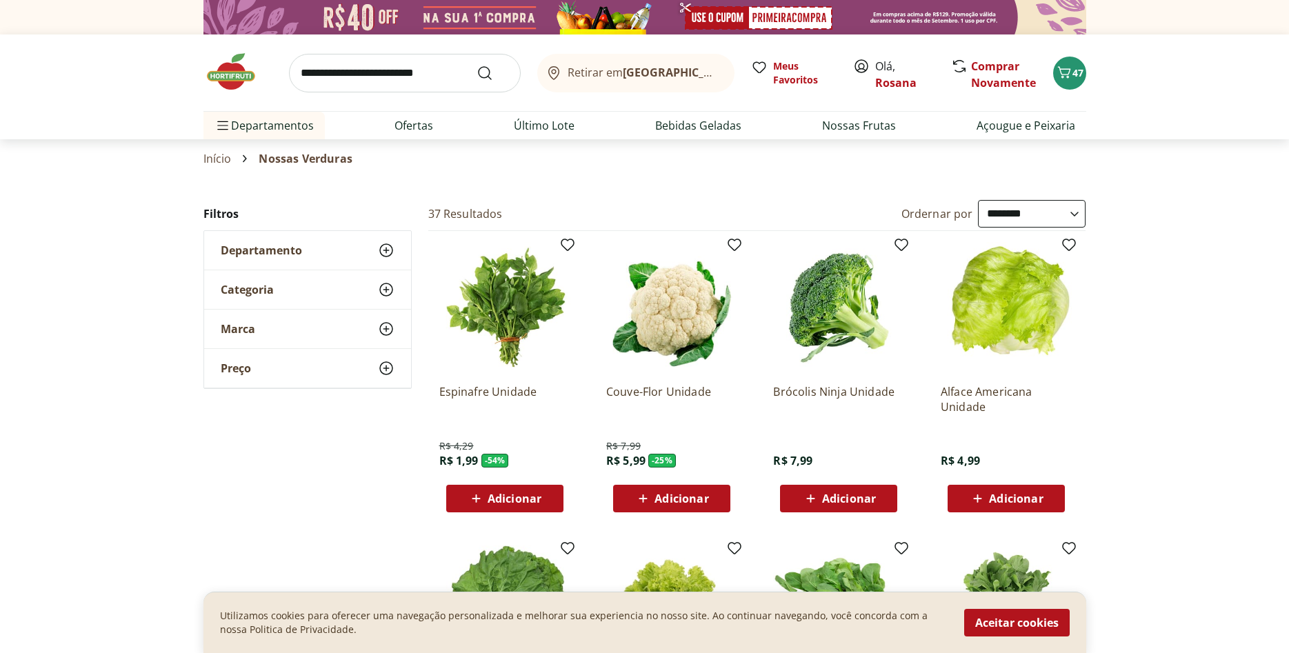
scroll to position [70, 0]
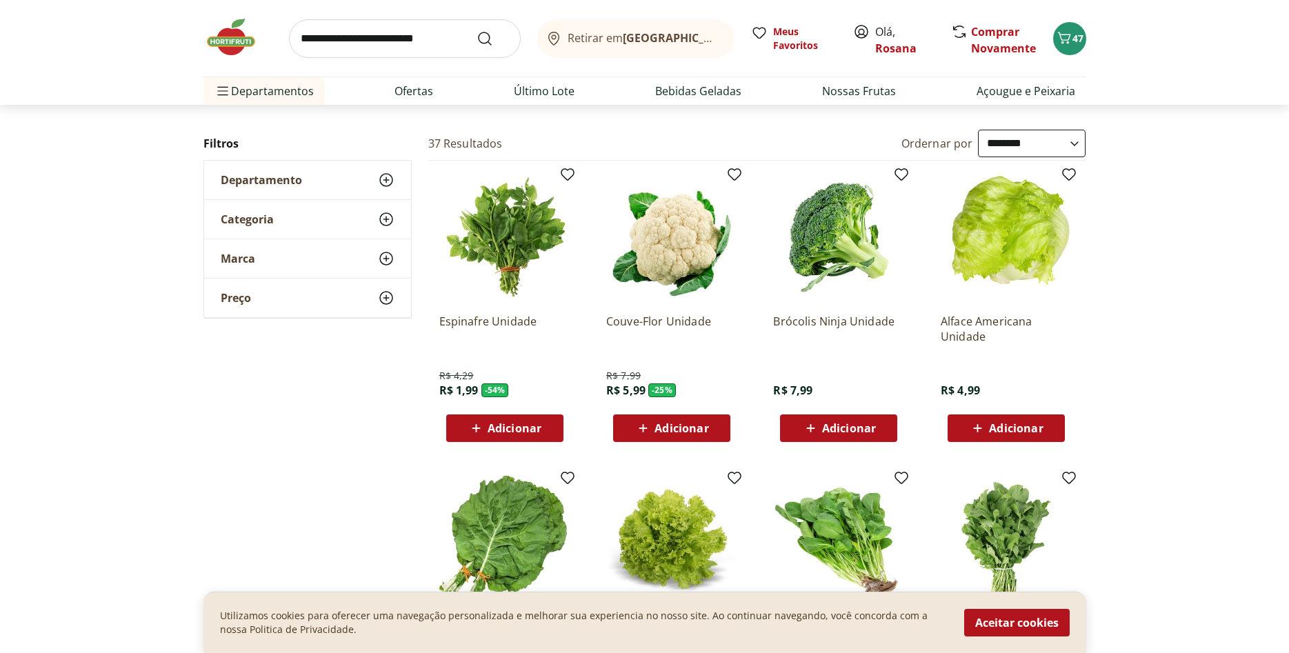
click at [1013, 432] on span "Adicionar" at bounding box center [1016, 428] width 54 height 11
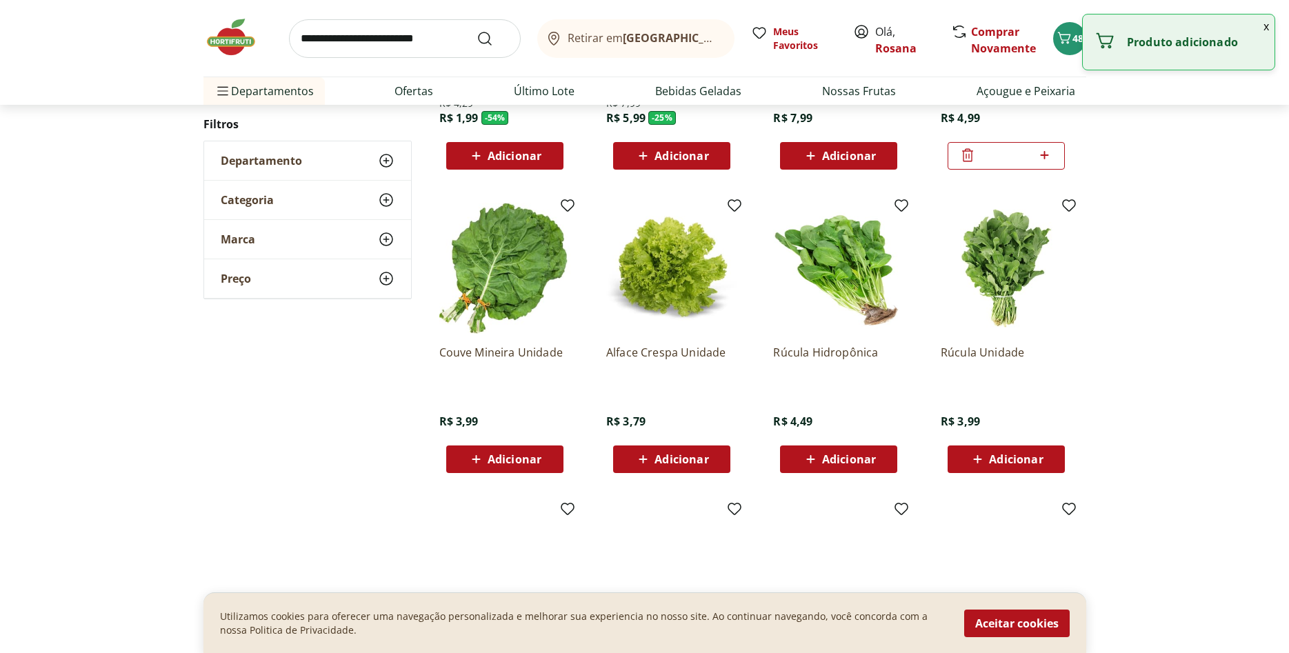
scroll to position [352, 0]
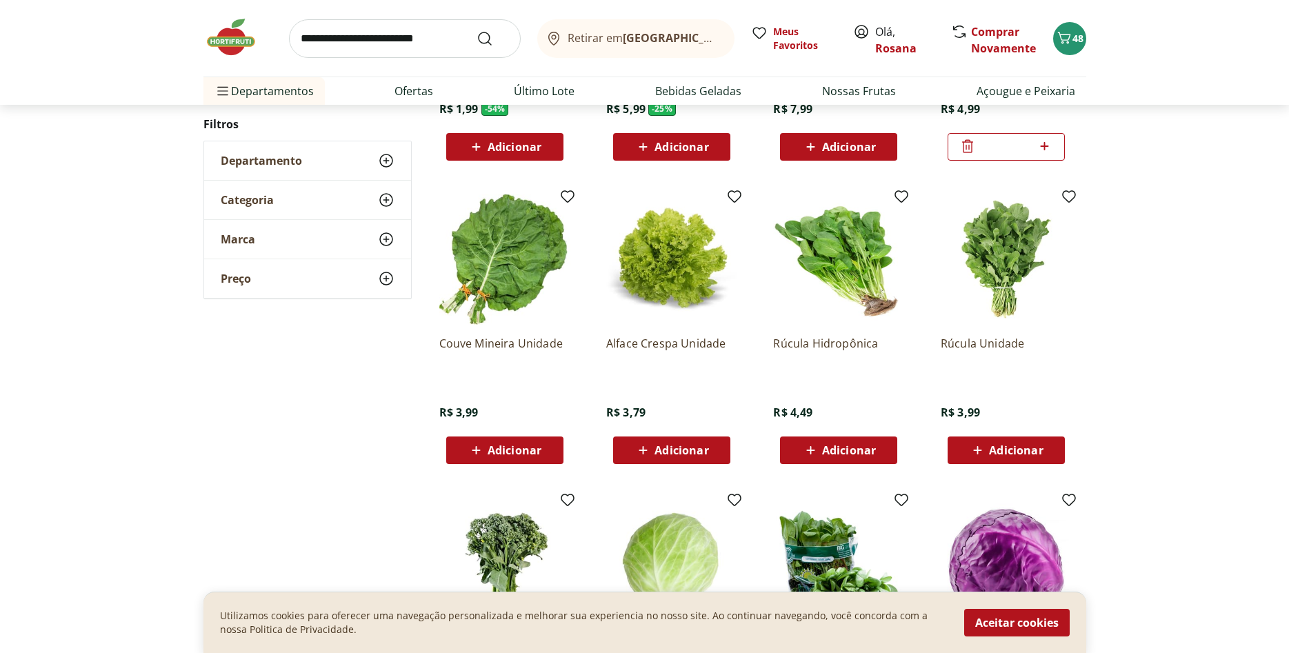
click at [1017, 447] on span "Adicionar" at bounding box center [1016, 450] width 54 height 11
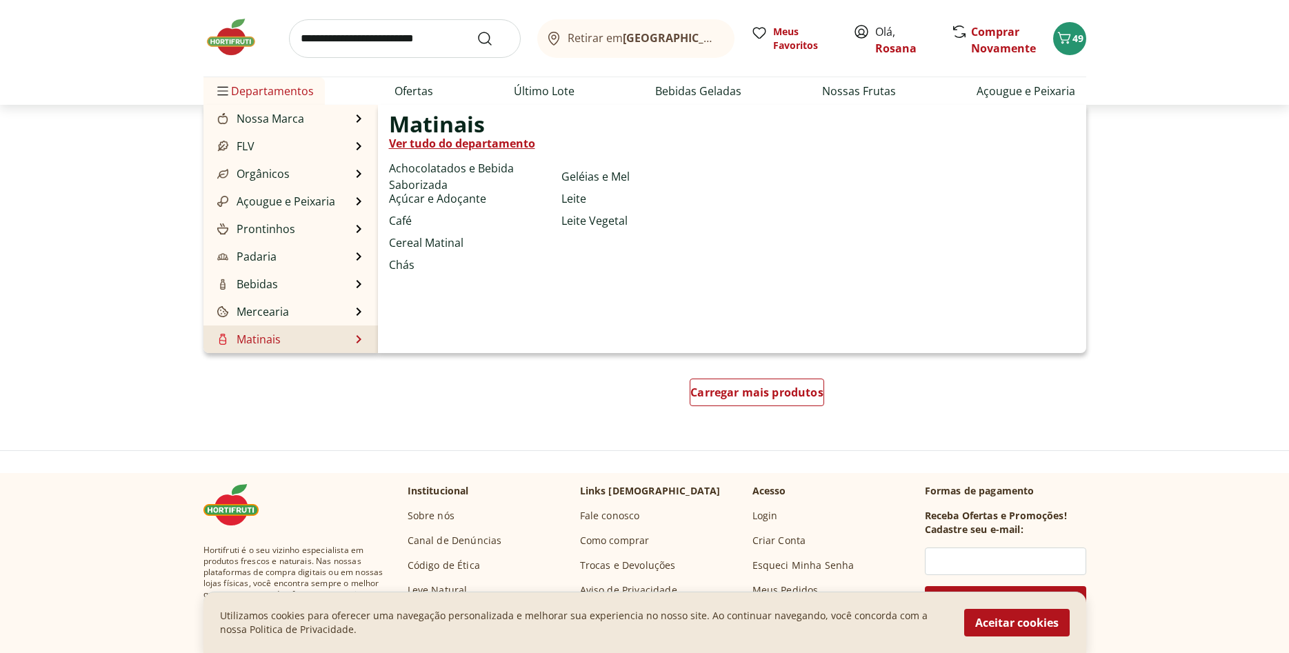
scroll to position [91, 0]
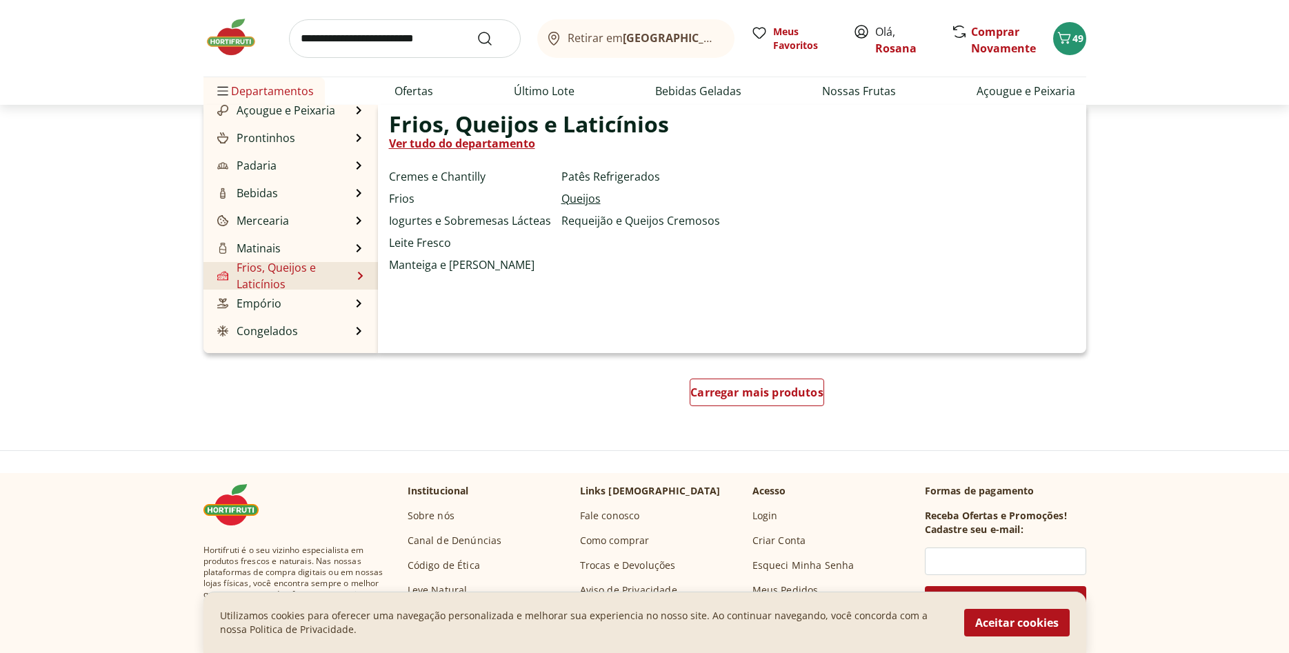
click at [586, 200] on link "Queijos" at bounding box center [580, 198] width 39 height 17
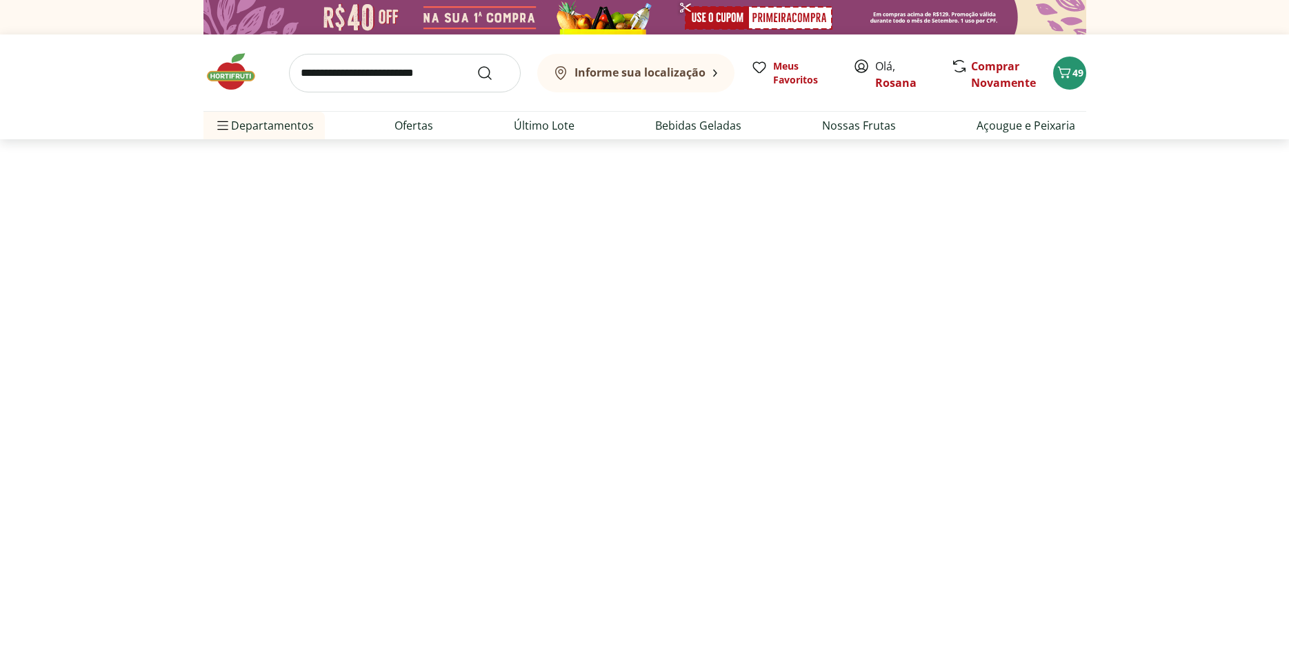
select select "**********"
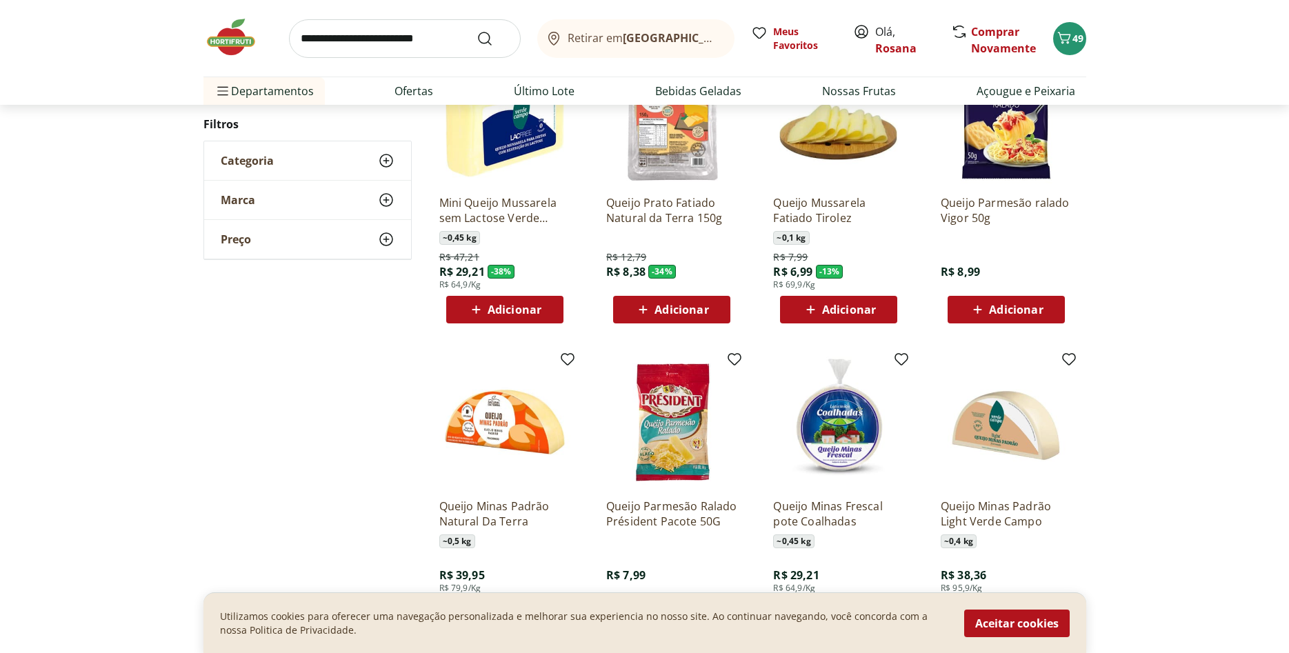
scroll to position [211, 0]
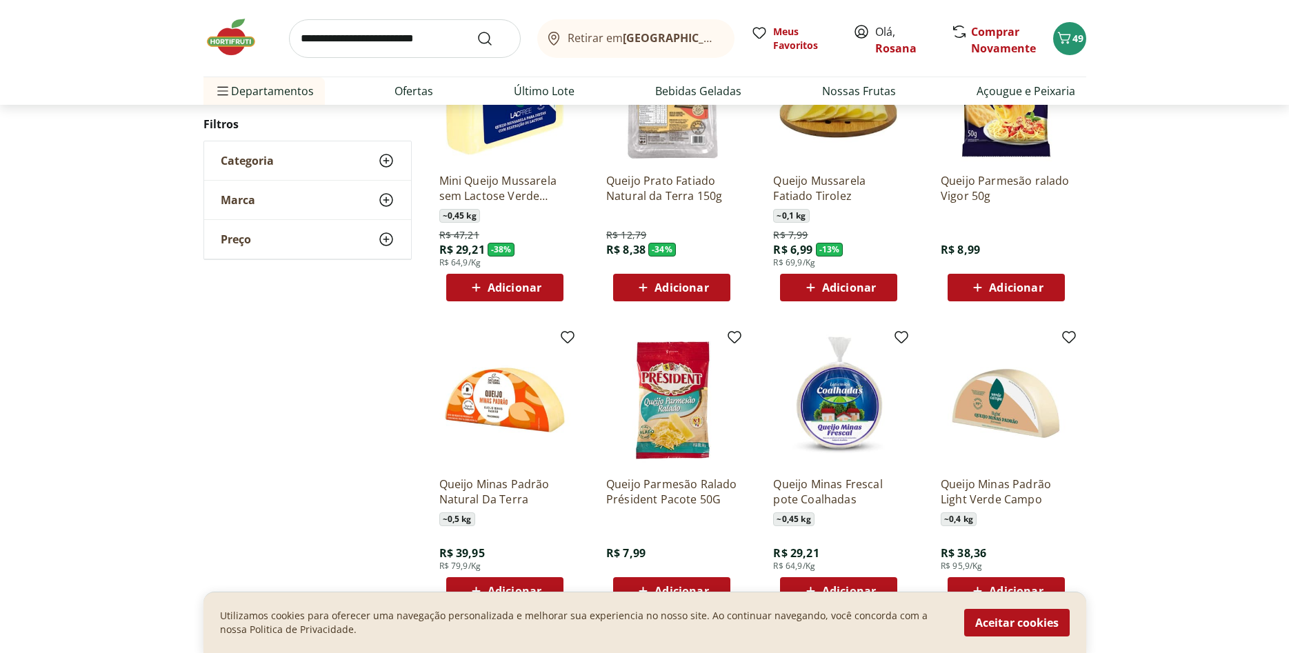
click at [848, 286] on span "Adicionar" at bounding box center [849, 287] width 54 height 11
click at [877, 287] on icon at bounding box center [877, 287] width 8 height 8
type input "*"
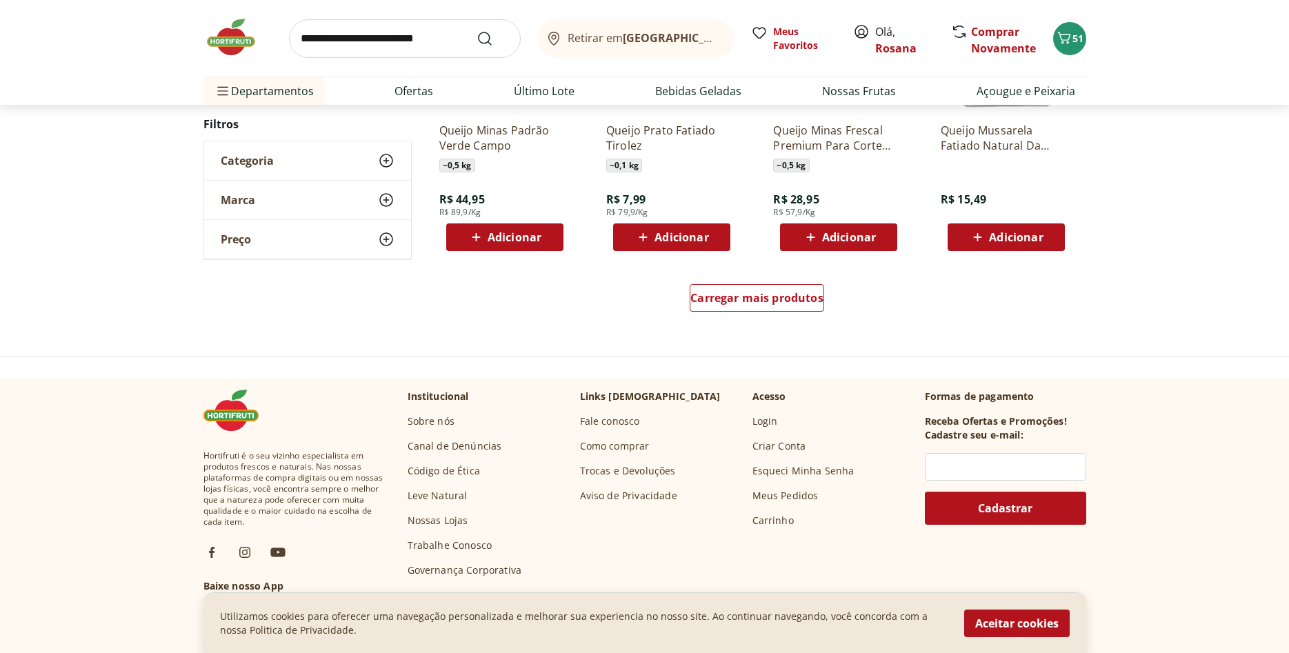
scroll to position [915, 0]
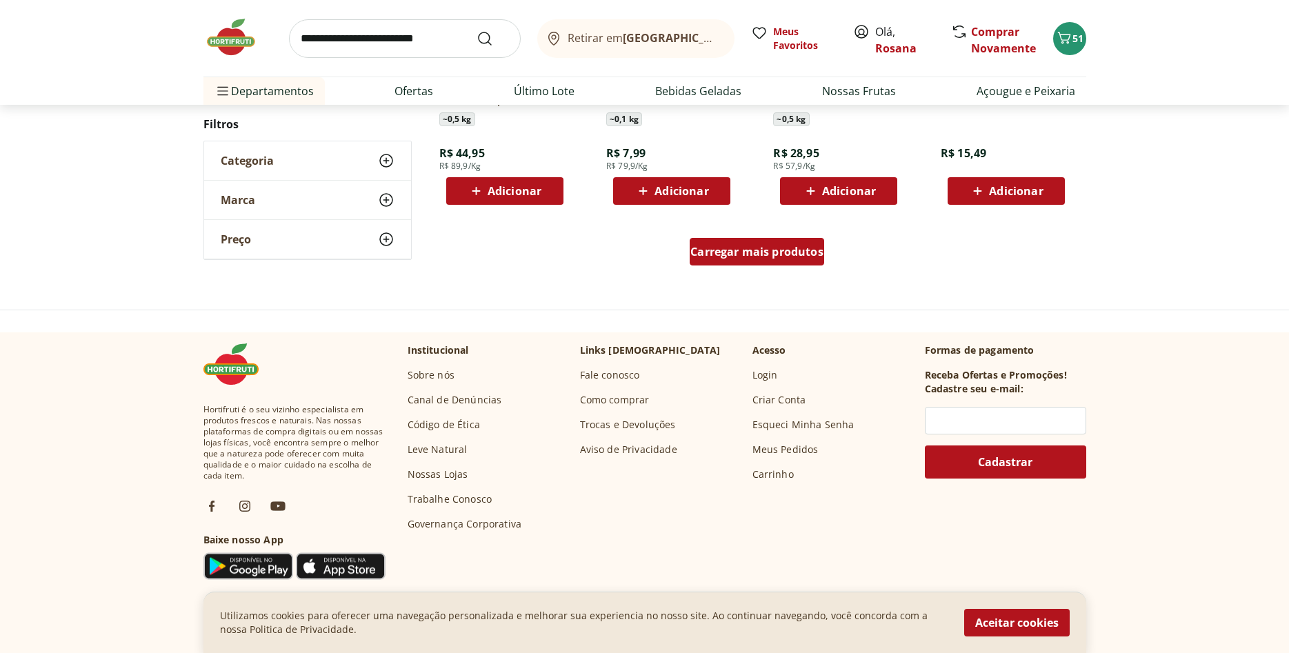
click at [750, 255] on span "Carregar mais produtos" at bounding box center [756, 251] width 133 height 11
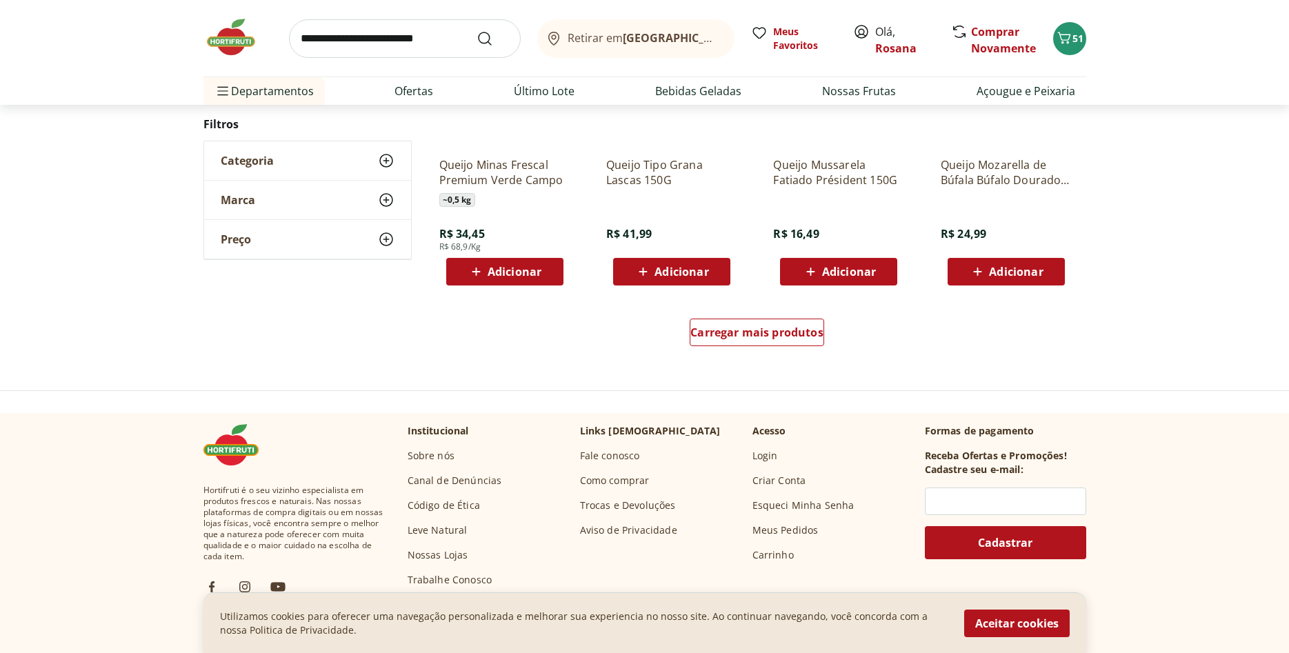
scroll to position [915, 0]
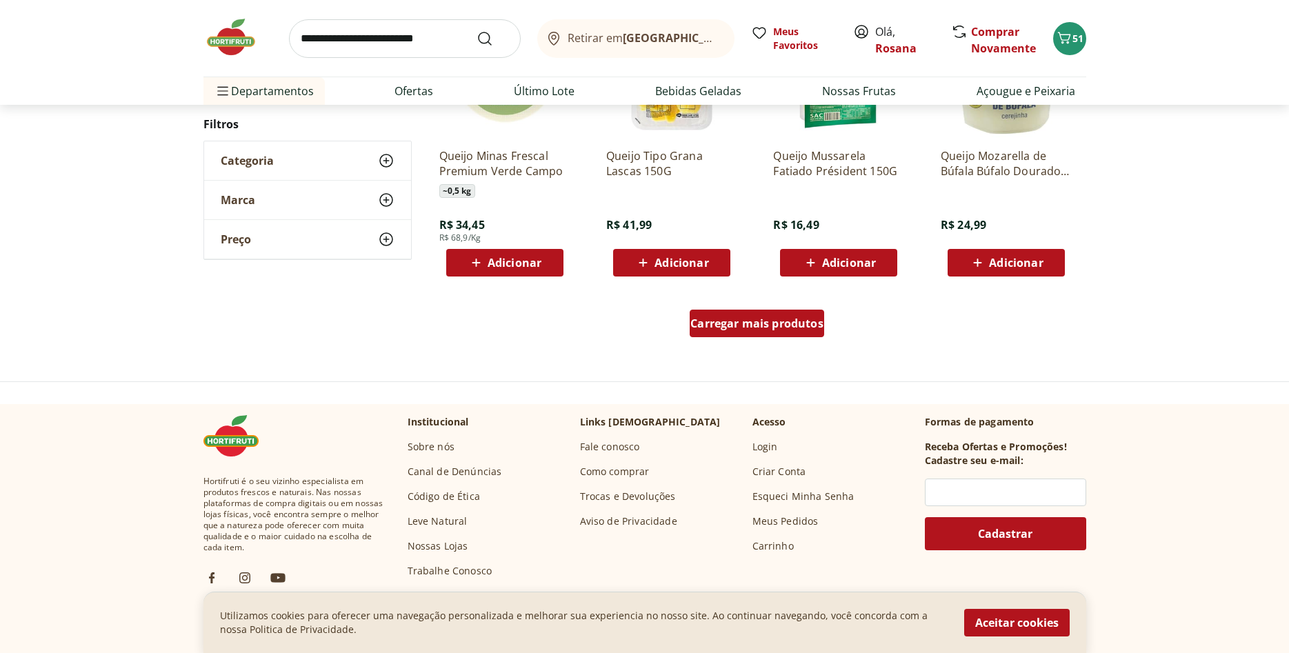
click at [809, 329] on span "Carregar mais produtos" at bounding box center [756, 323] width 133 height 11
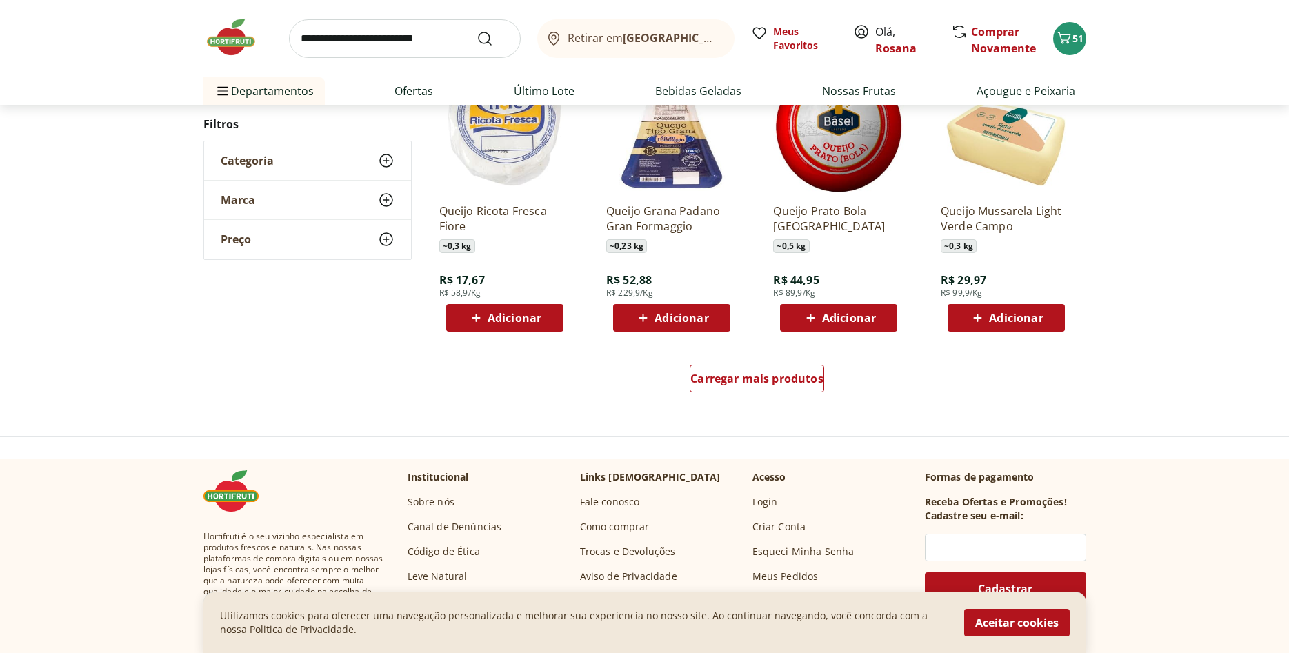
scroll to position [930, 0]
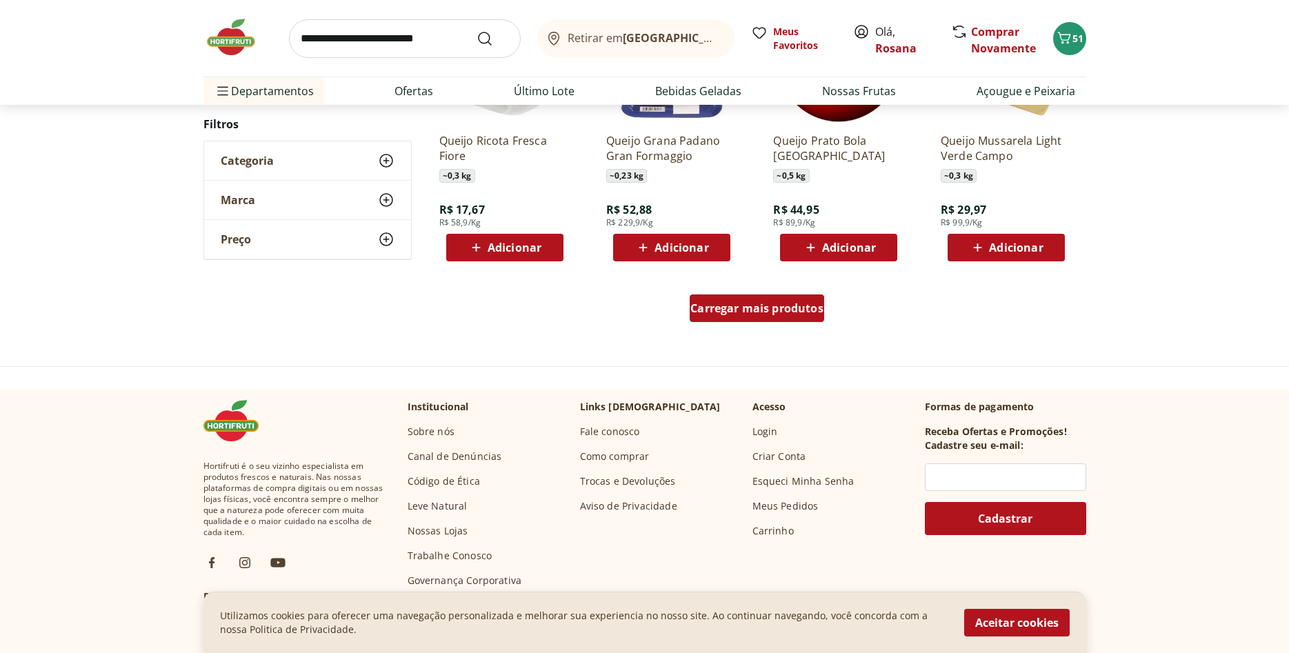
click at [795, 314] on span "Carregar mais produtos" at bounding box center [756, 308] width 133 height 11
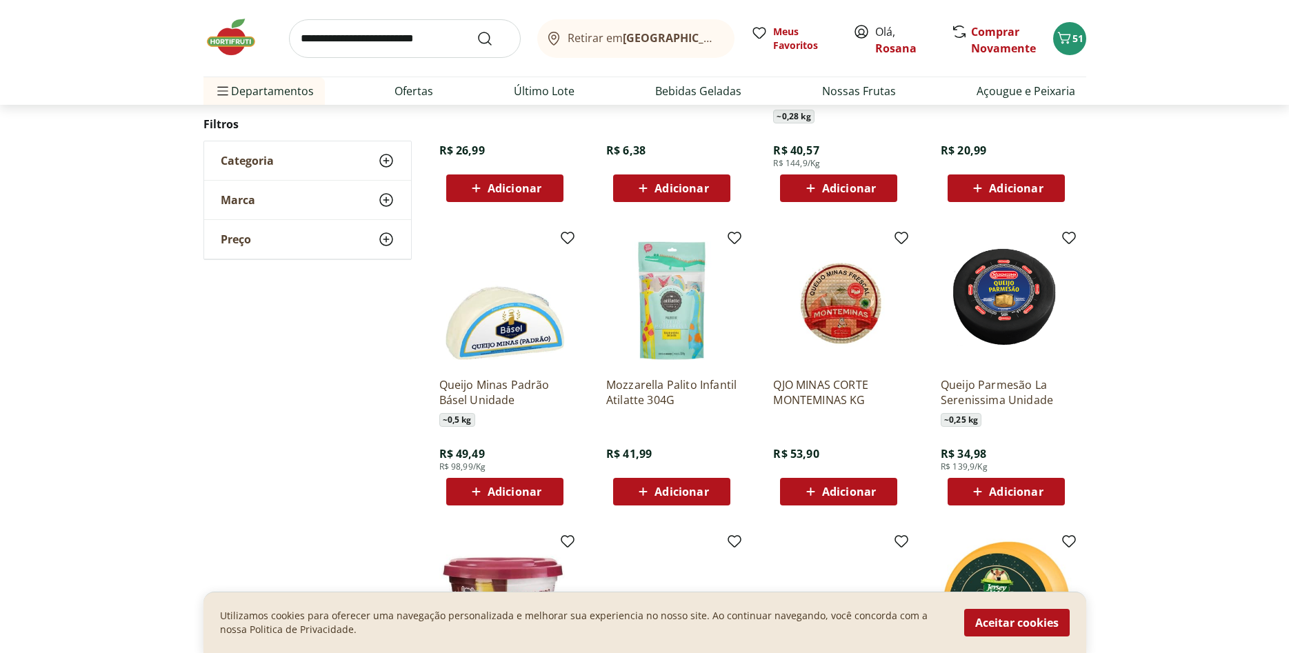
scroll to position [401, 0]
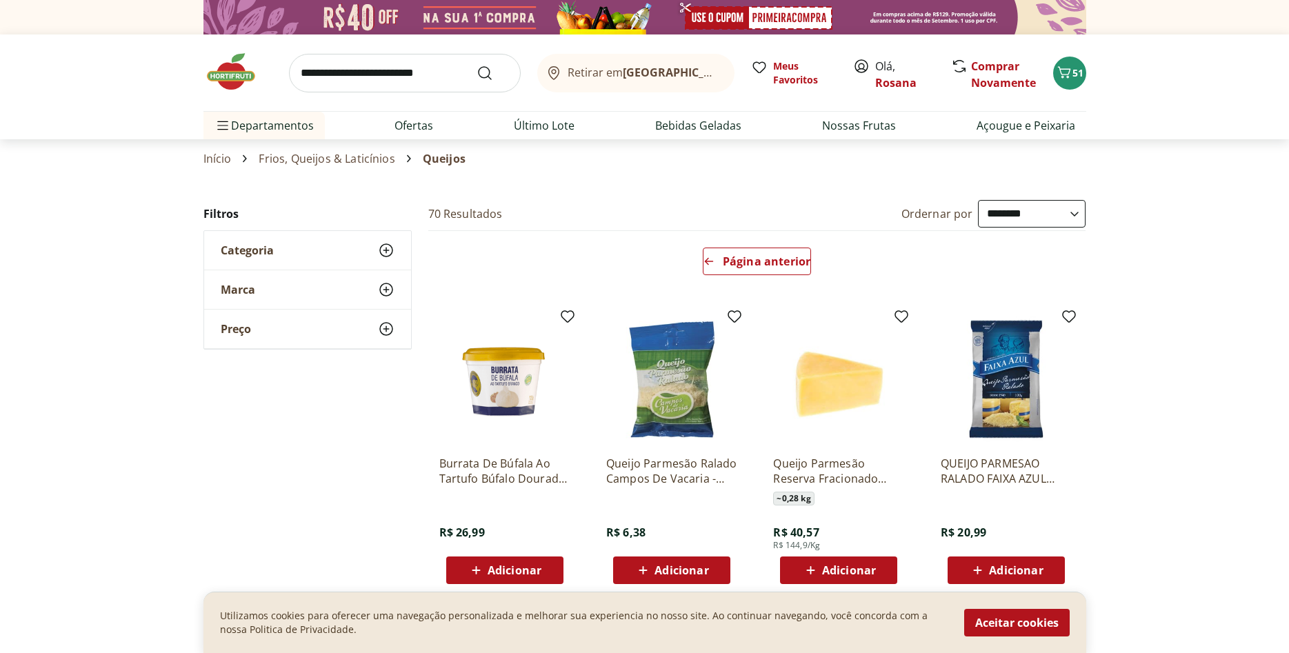
select select "**********"
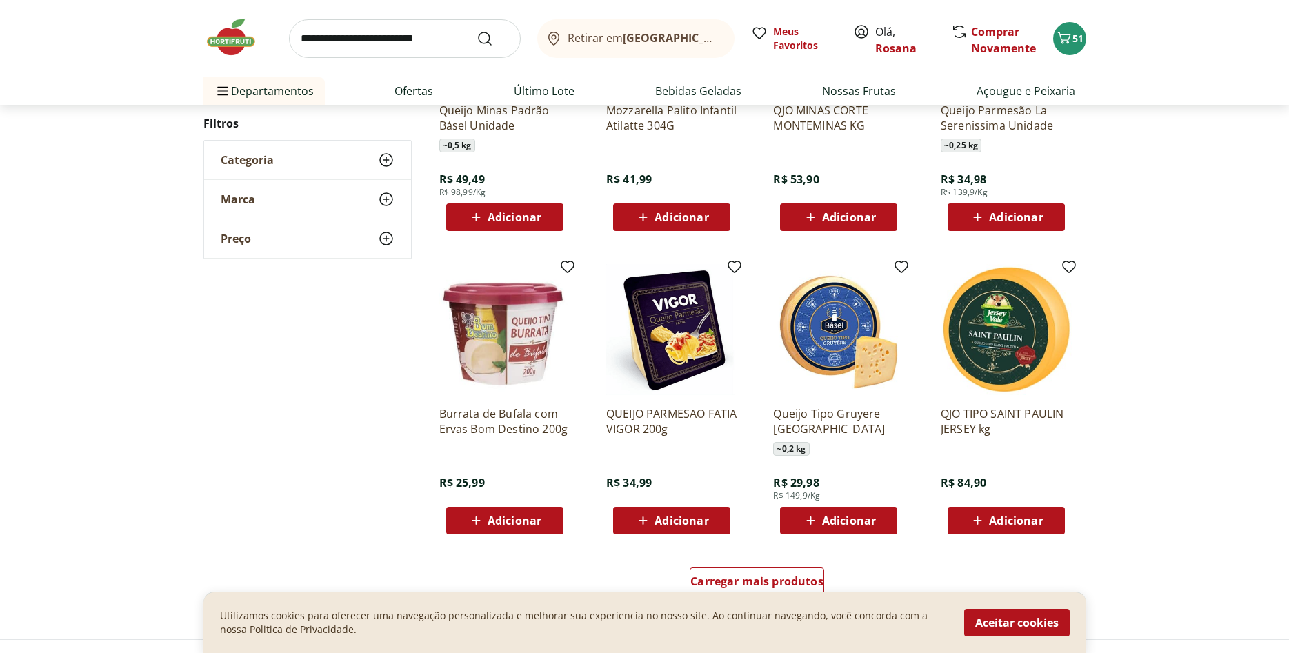
scroll to position [734, 0]
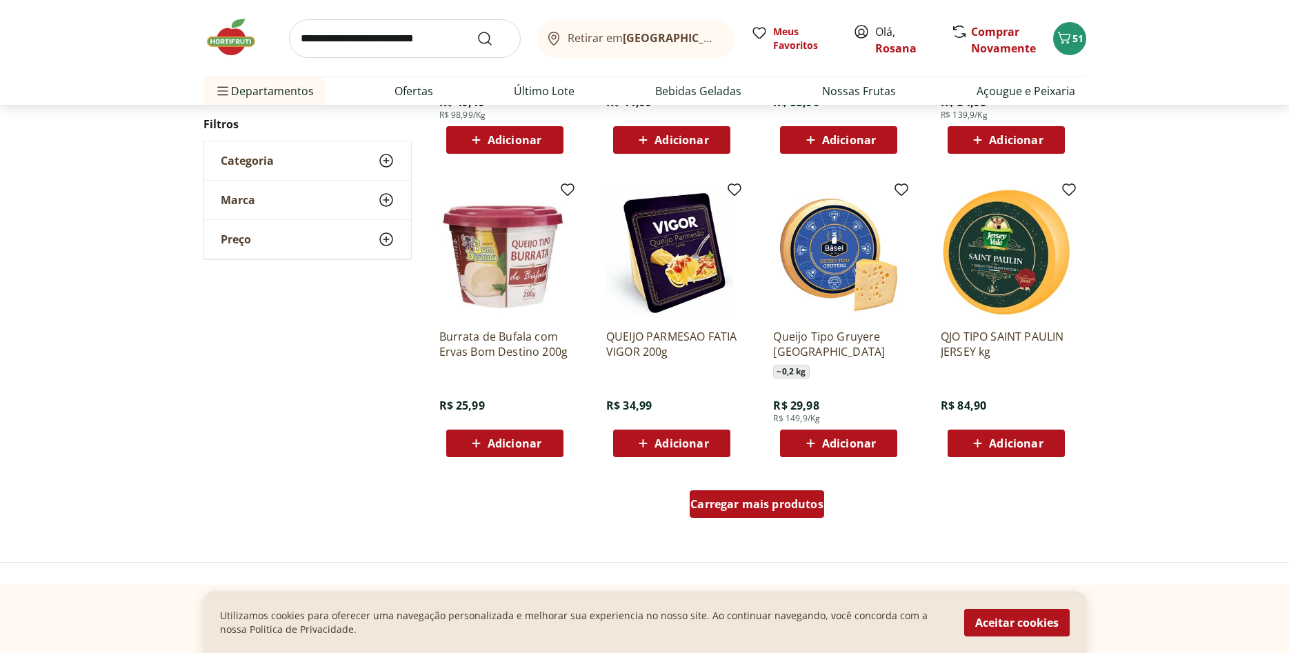
click at [771, 509] on span "Carregar mais produtos" at bounding box center [756, 504] width 133 height 11
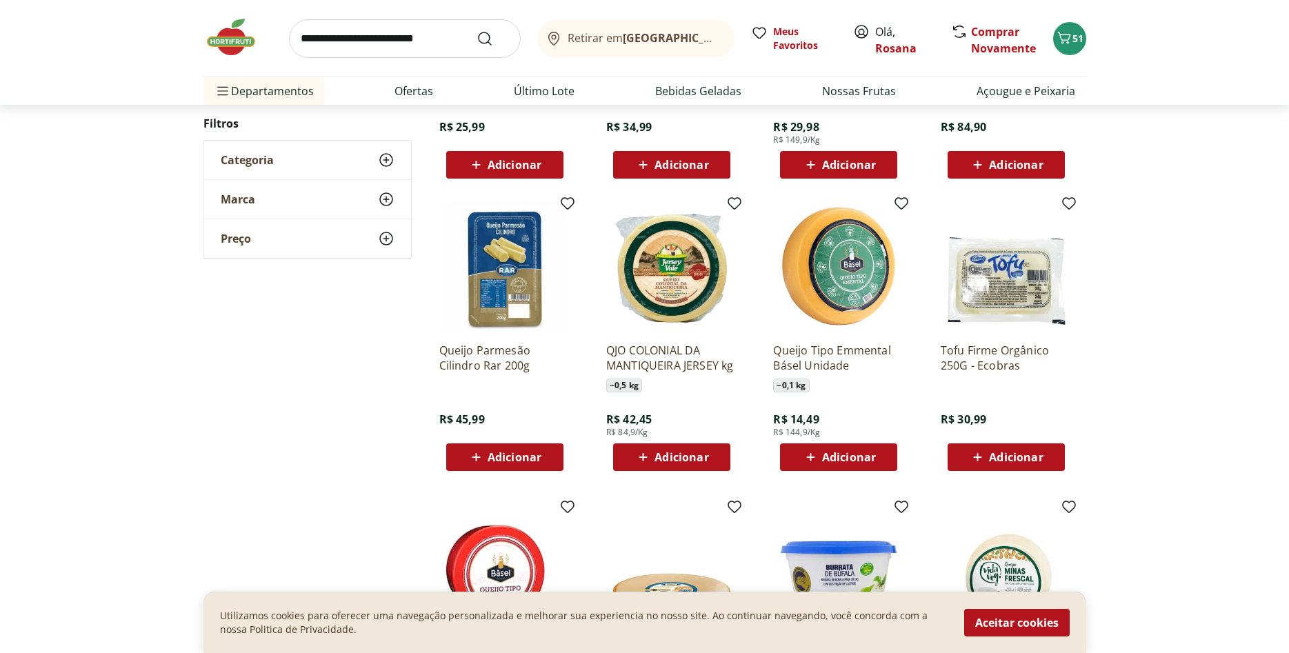
scroll to position [1086, 0]
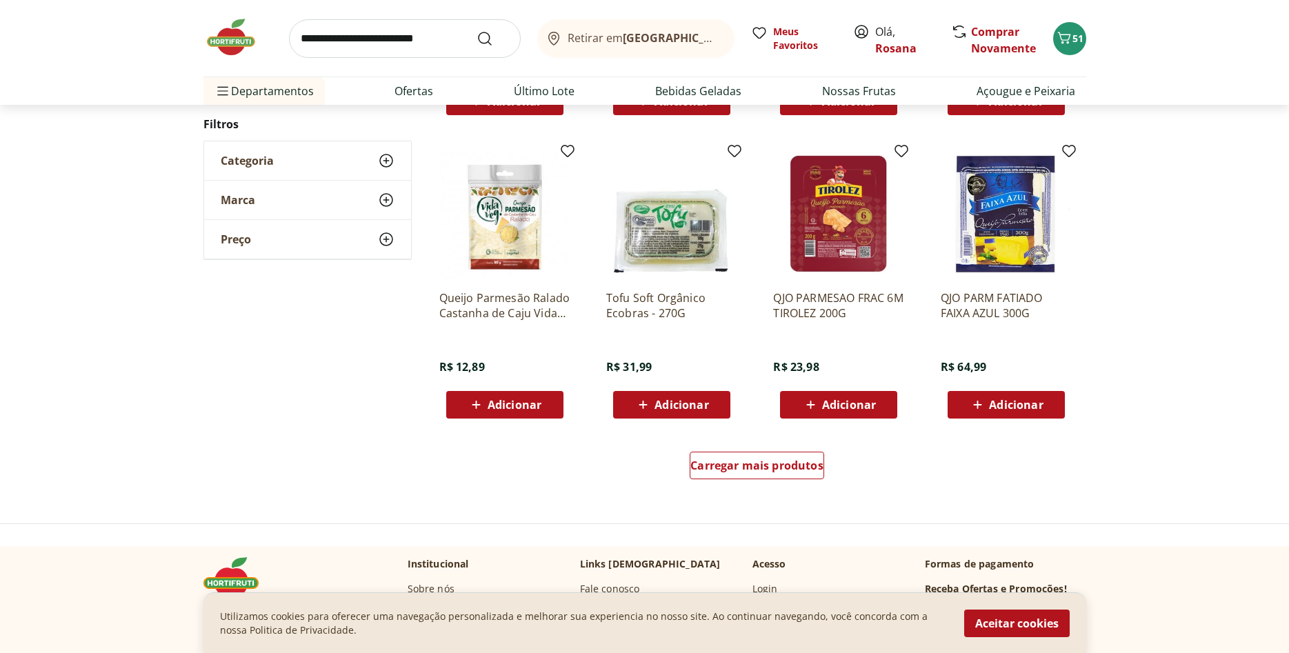
scroll to position [819, 0]
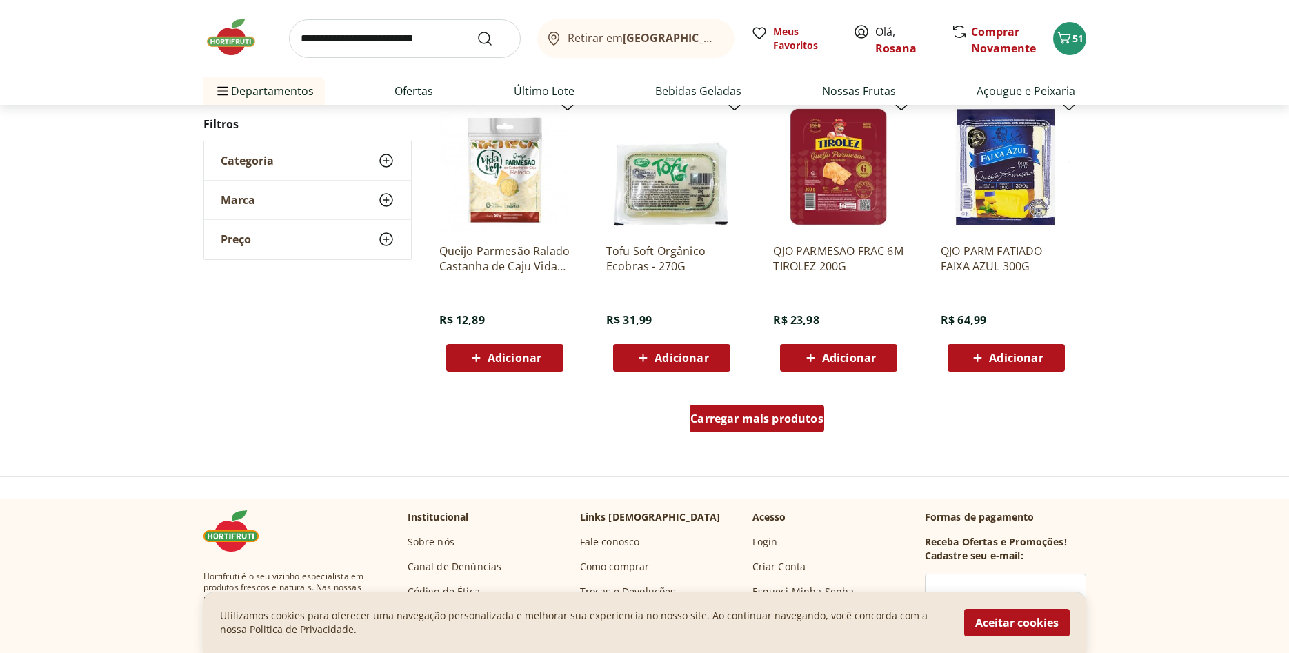
click at [771, 428] on div "Carregar mais produtos" at bounding box center [757, 419] width 134 height 28
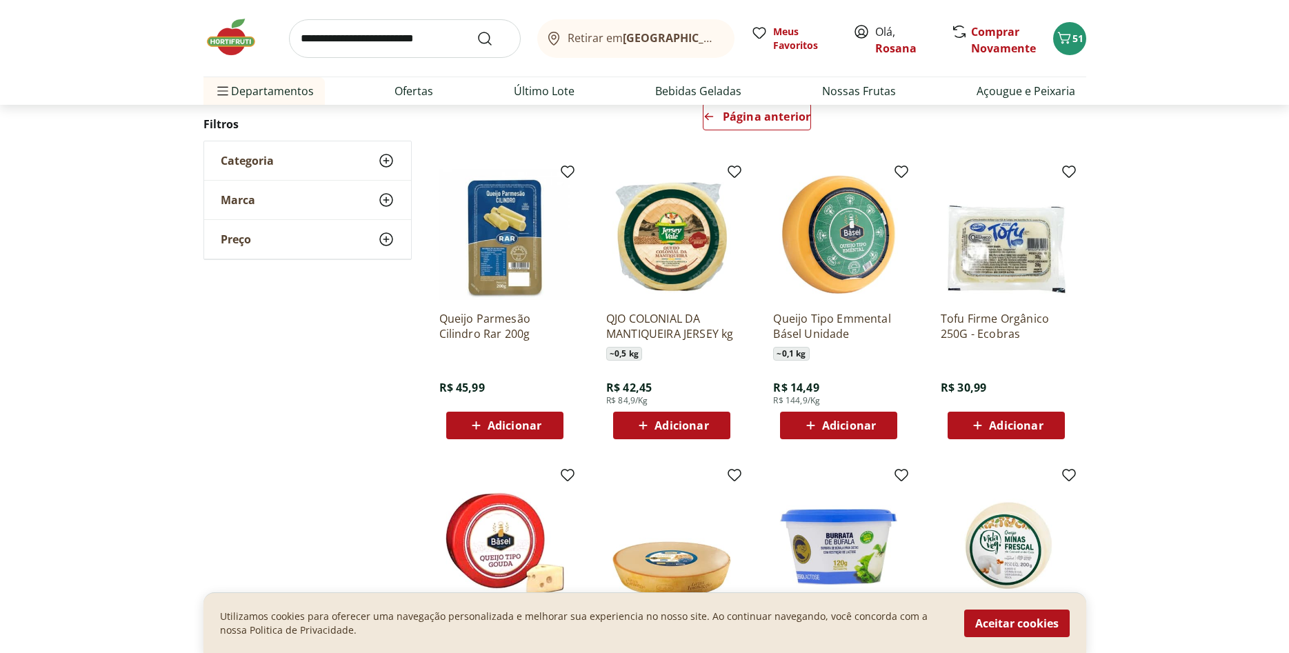
scroll to position [0, 0]
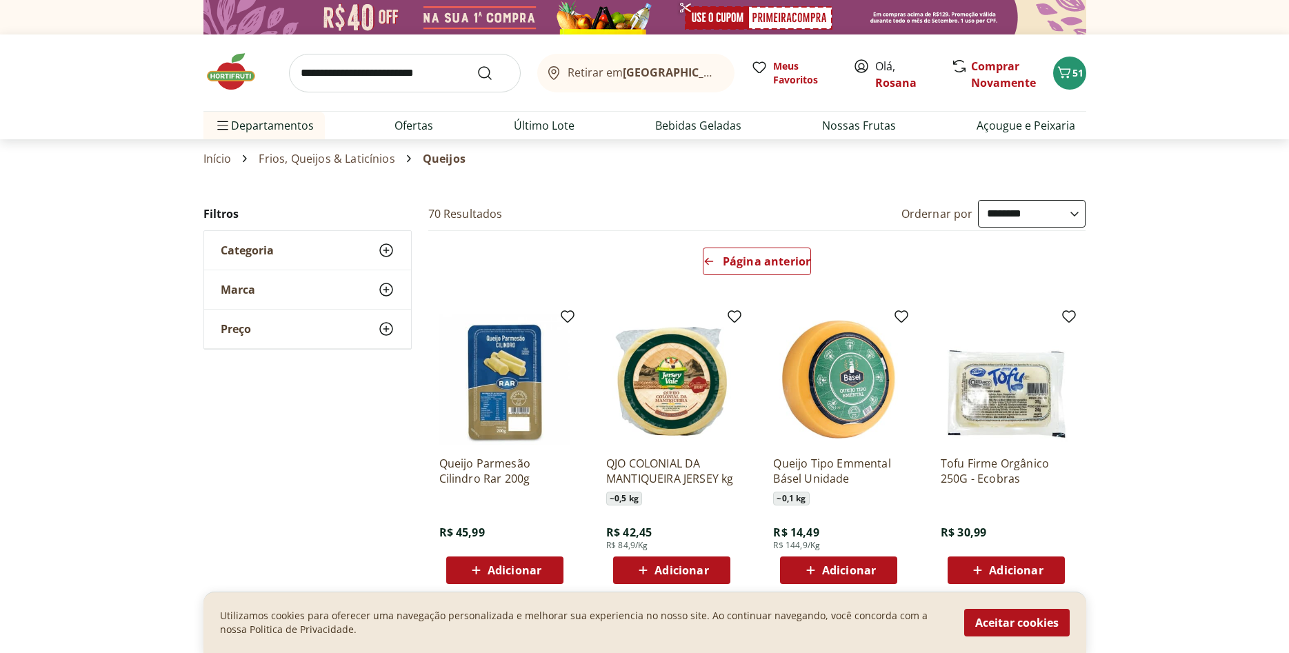
click at [363, 159] on link "Frios, Queijos & Laticínios" at bounding box center [327, 158] width 136 height 12
select select "**********"
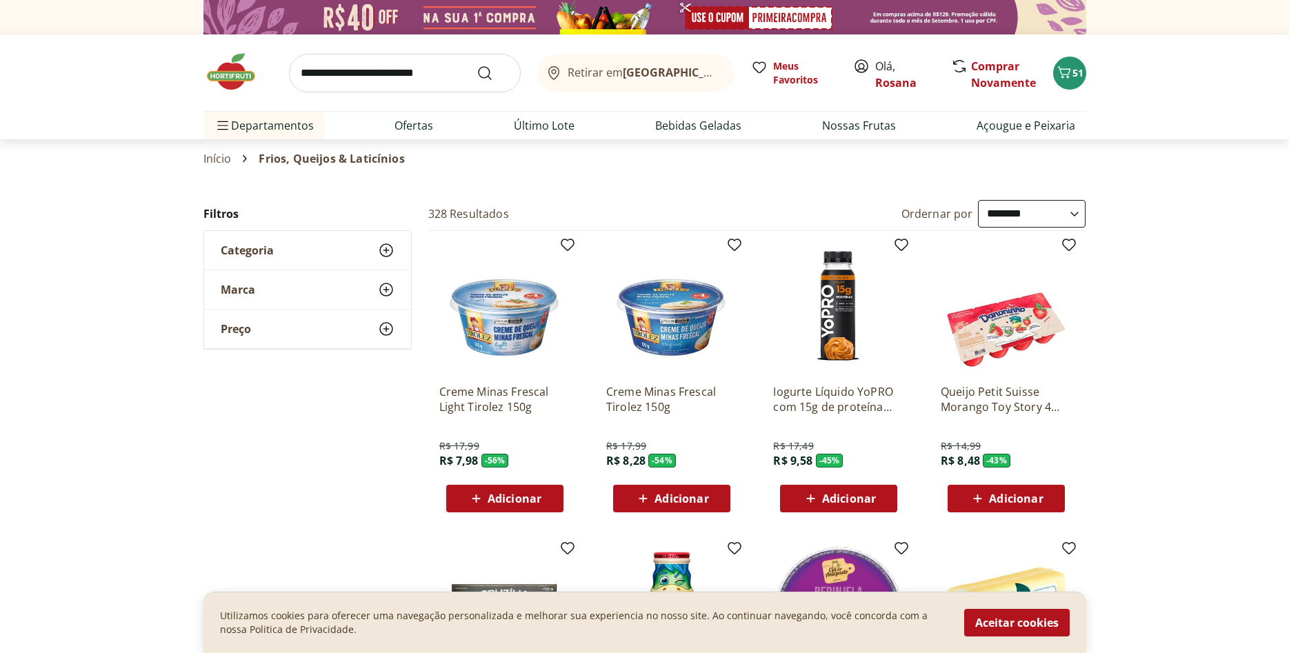
click at [327, 248] on div "Categoria" at bounding box center [307, 250] width 207 height 39
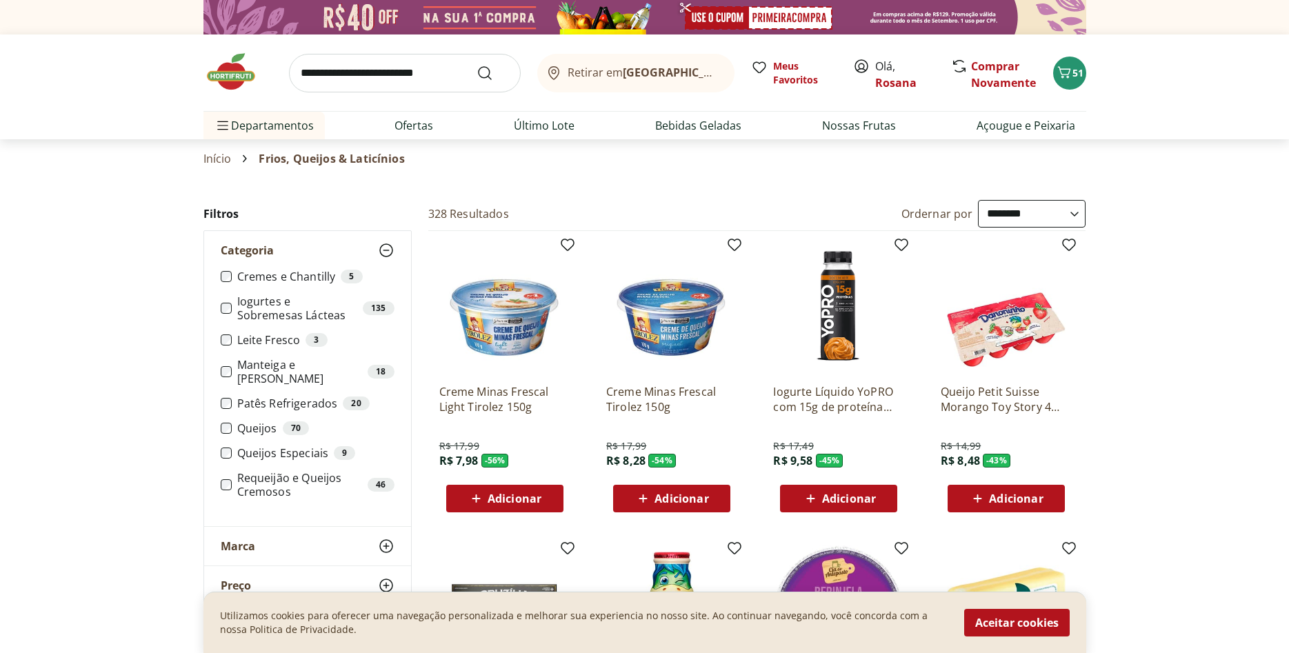
click at [271, 533] on div "Marca" at bounding box center [307, 546] width 207 height 39
click at [228, 162] on link "Início" at bounding box center [217, 158] width 28 height 12
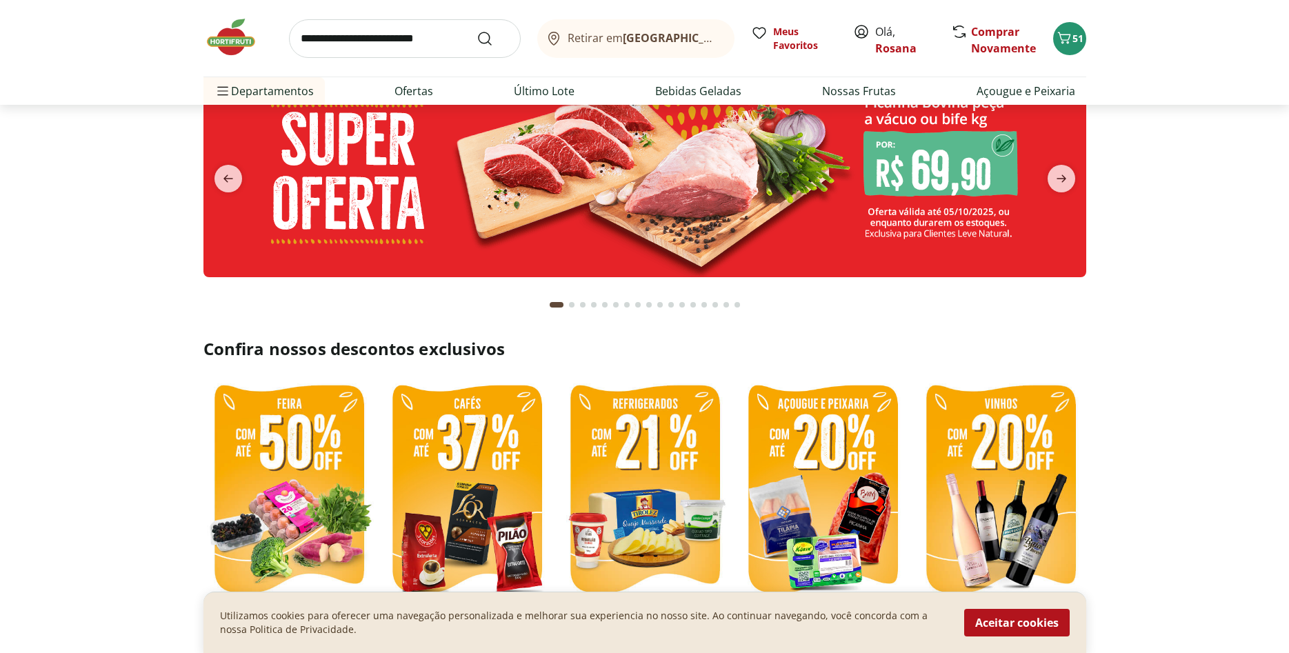
scroll to position [211, 0]
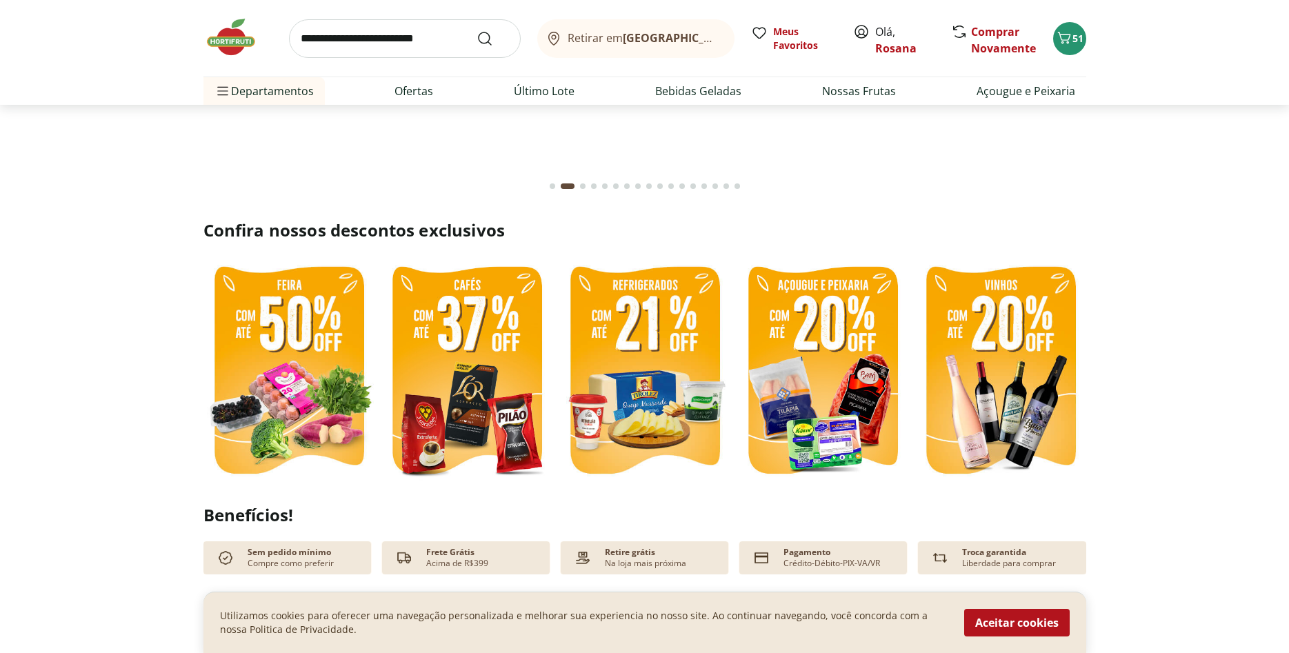
click at [651, 336] on img at bounding box center [644, 372] width 171 height 228
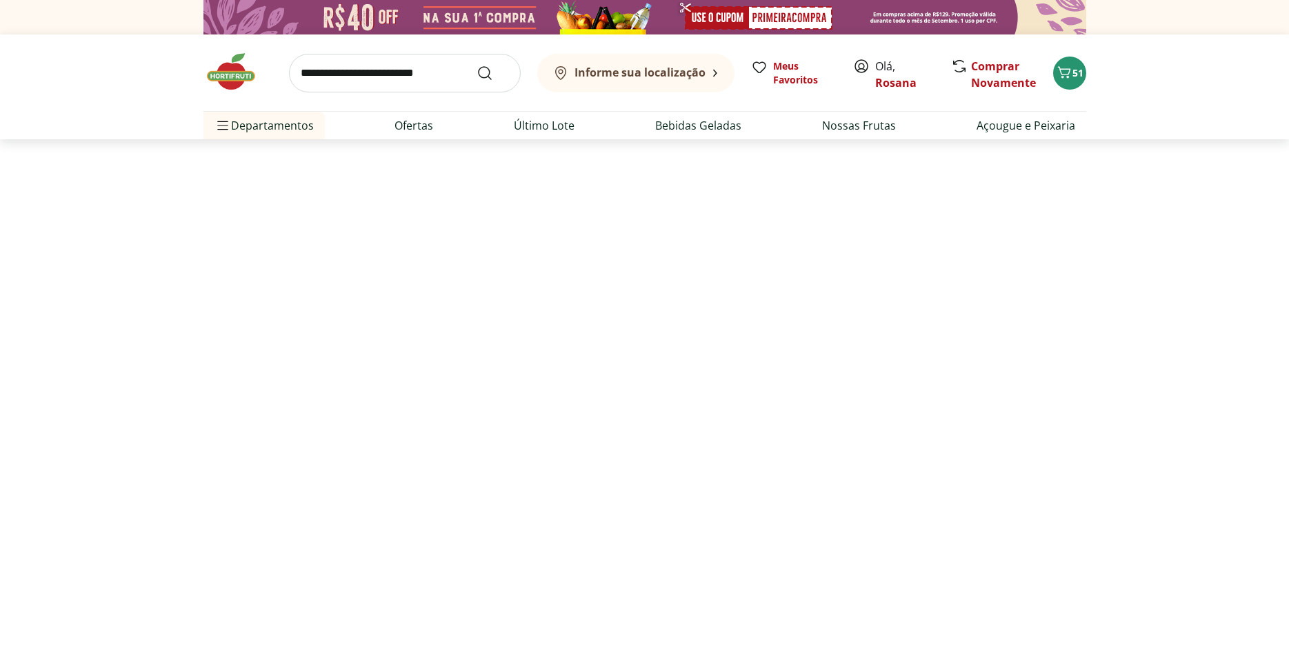
select select "**********"
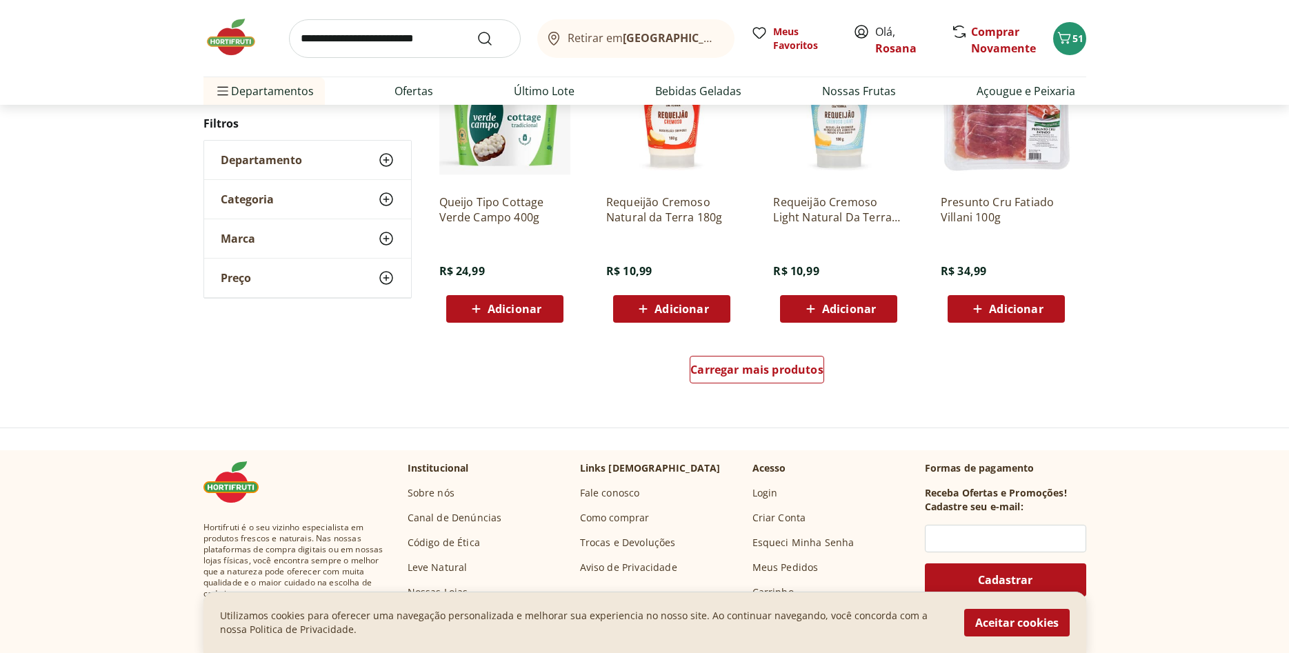
scroll to position [915, 0]
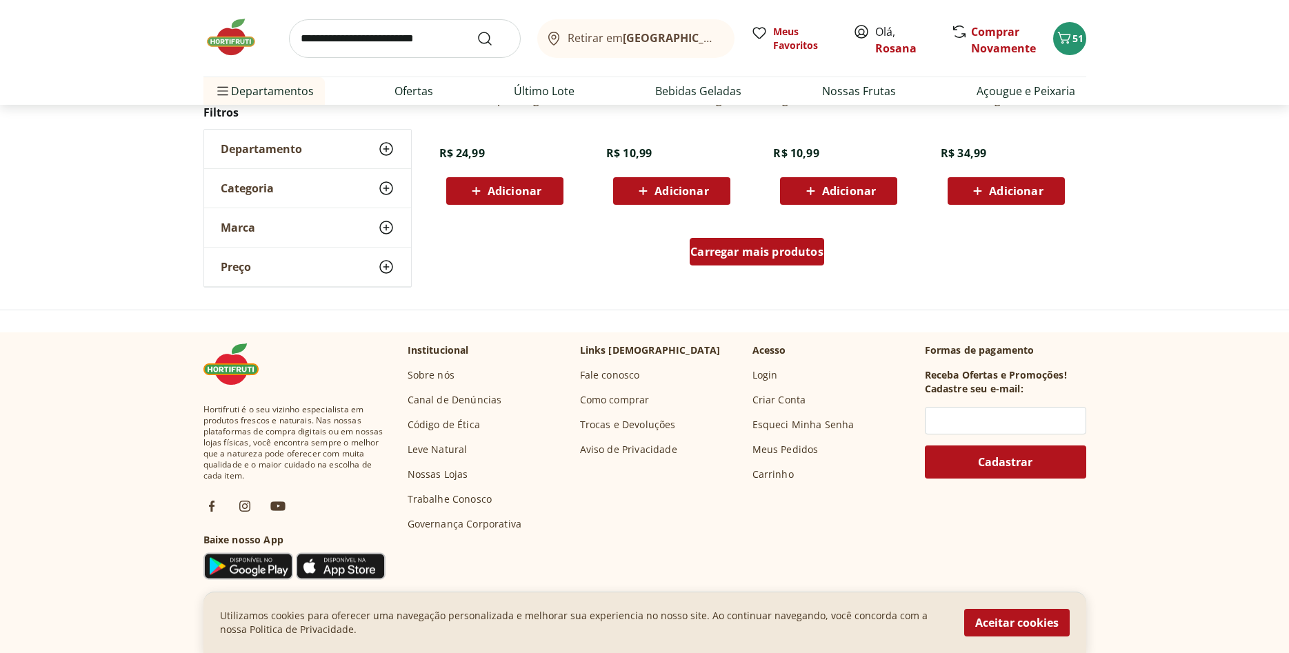
click at [739, 260] on div "Carregar mais produtos" at bounding box center [757, 252] width 134 height 28
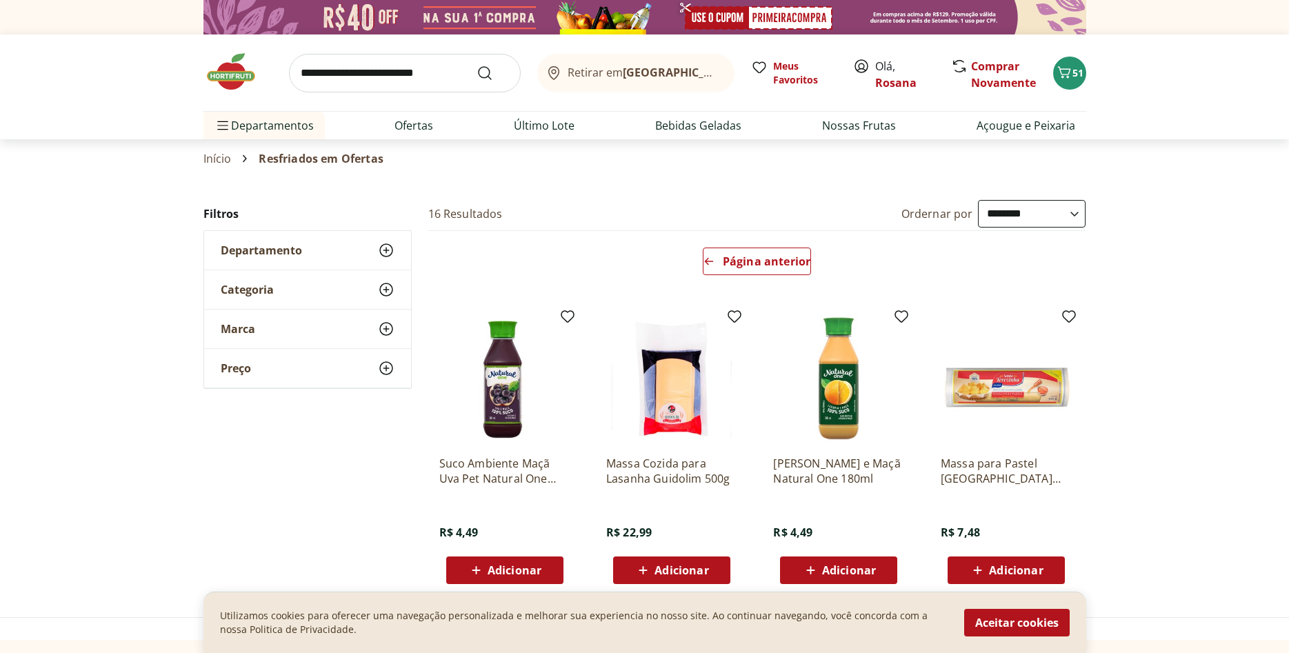
click at [382, 77] on input "search" at bounding box center [405, 73] width 232 height 39
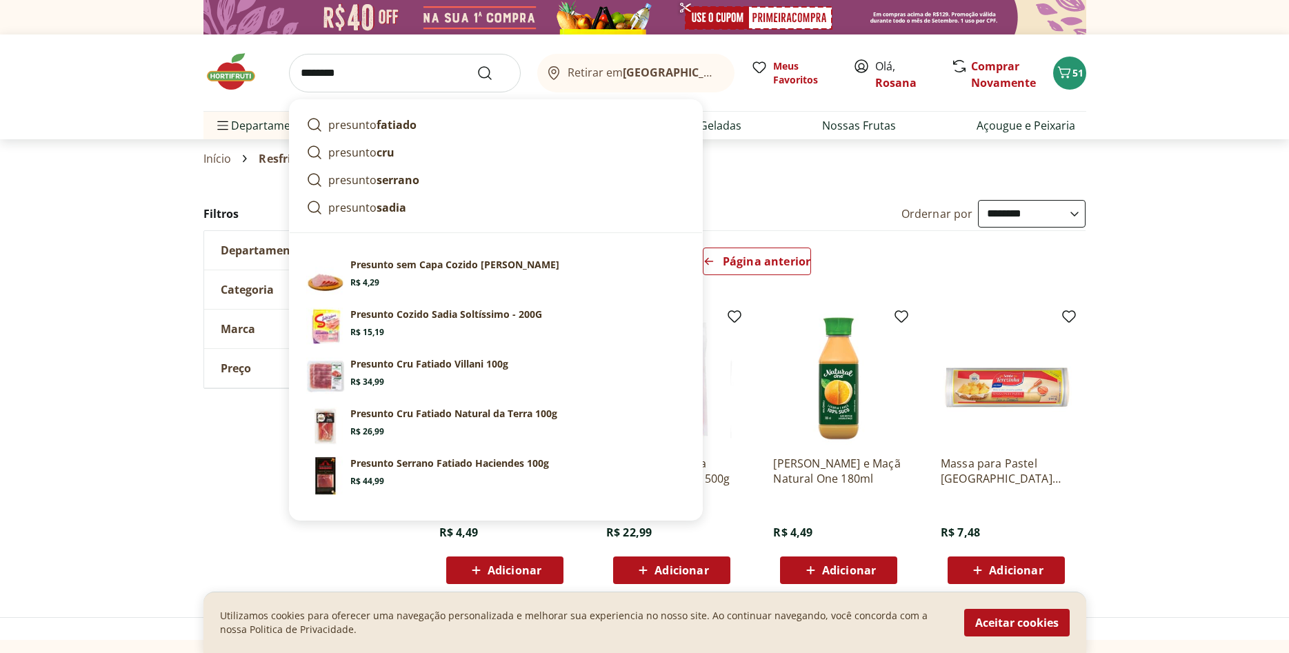
type input "********"
click at [477, 65] on button "Submit Search" at bounding box center [493, 73] width 33 height 17
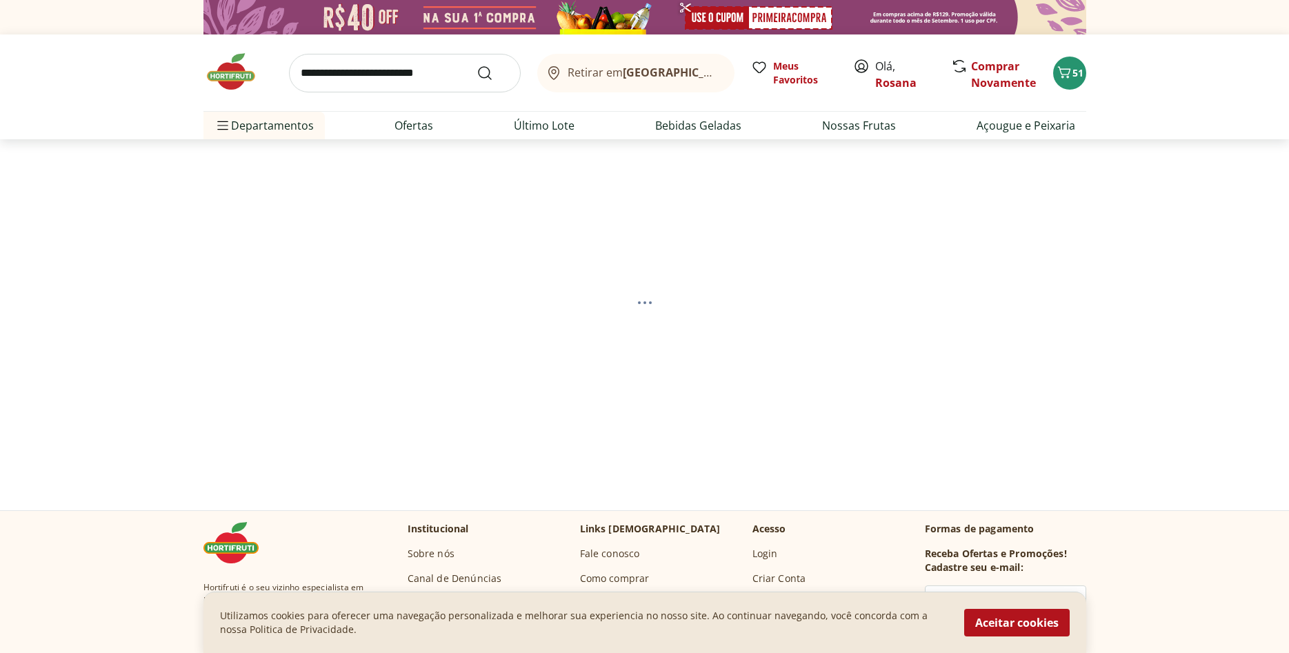
select select "**********"
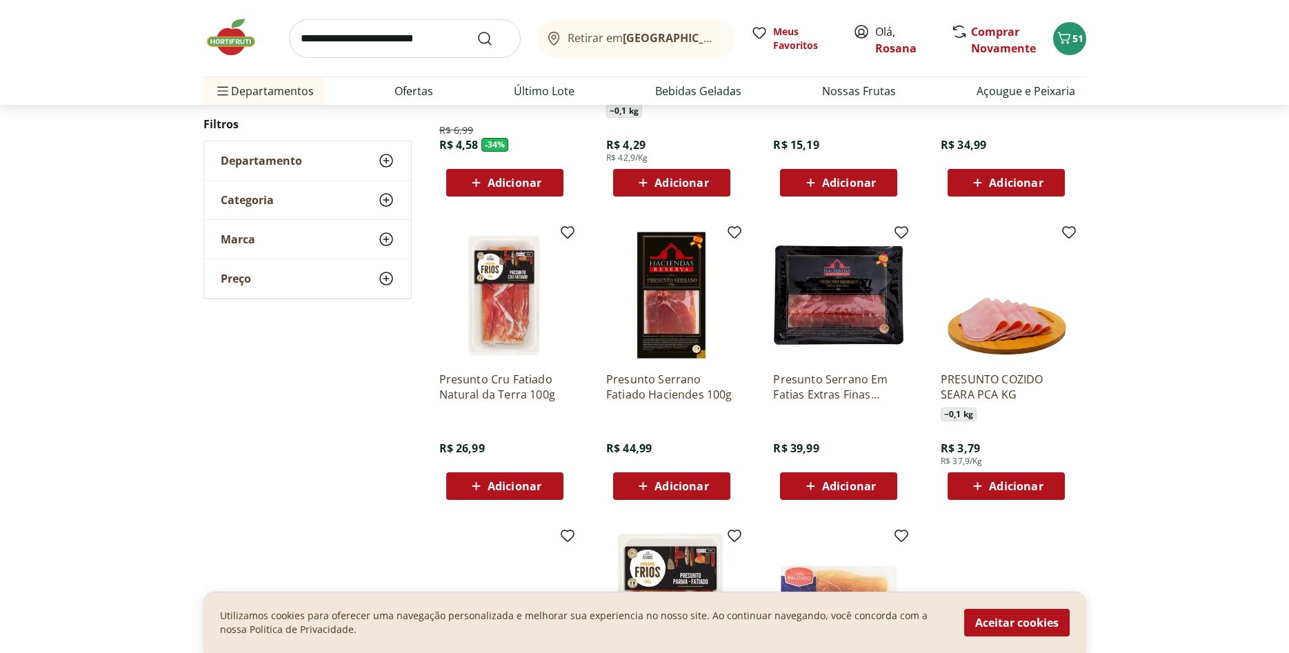
scroll to position [281, 0]
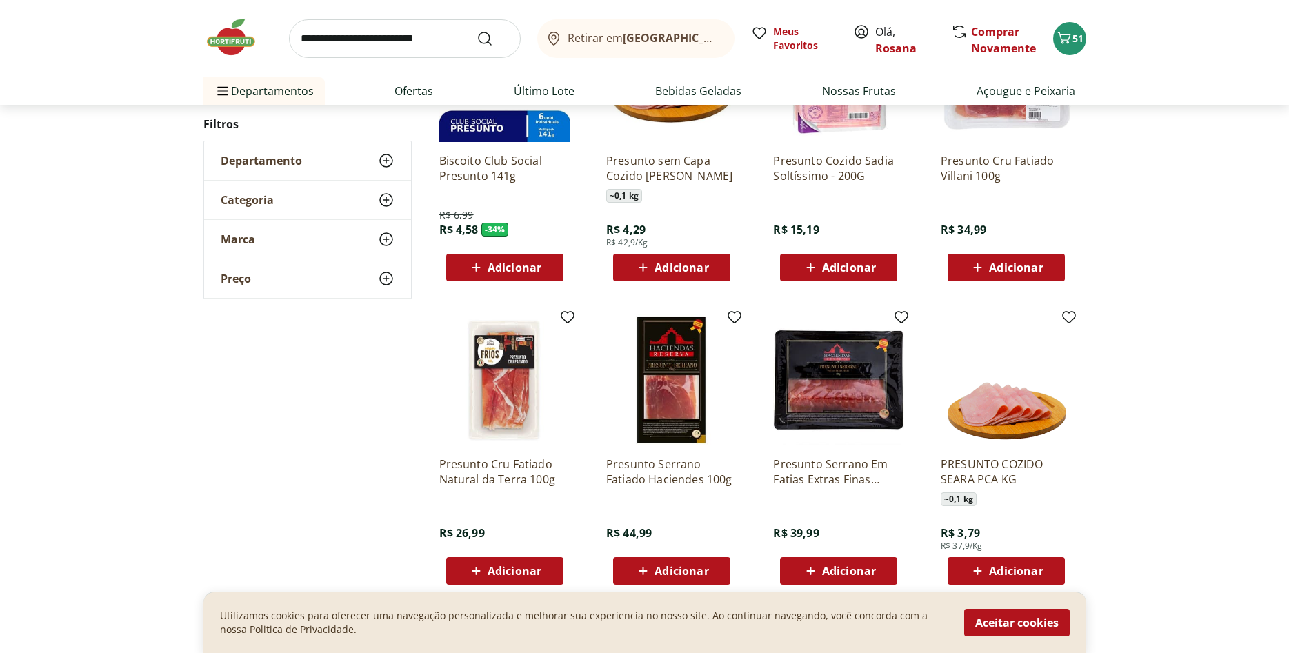
click at [677, 270] on span "Adicionar" at bounding box center [682, 267] width 54 height 11
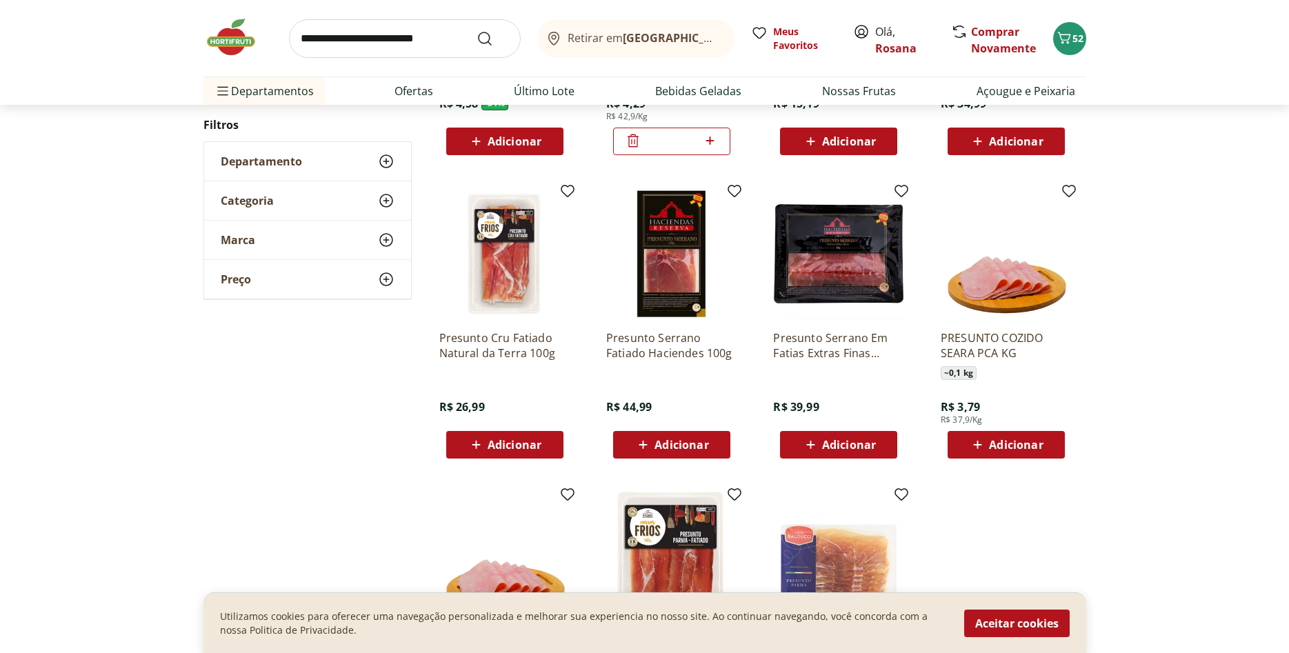
scroll to position [563, 0]
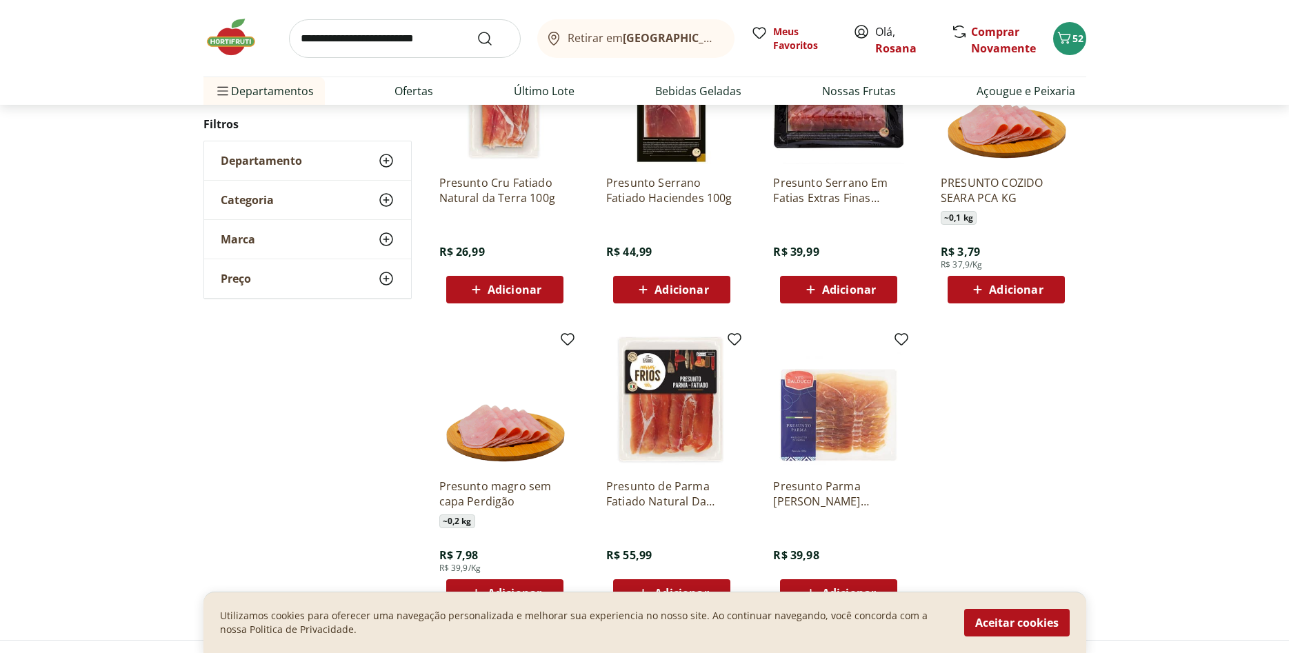
click at [408, 46] on input "search" at bounding box center [405, 38] width 232 height 39
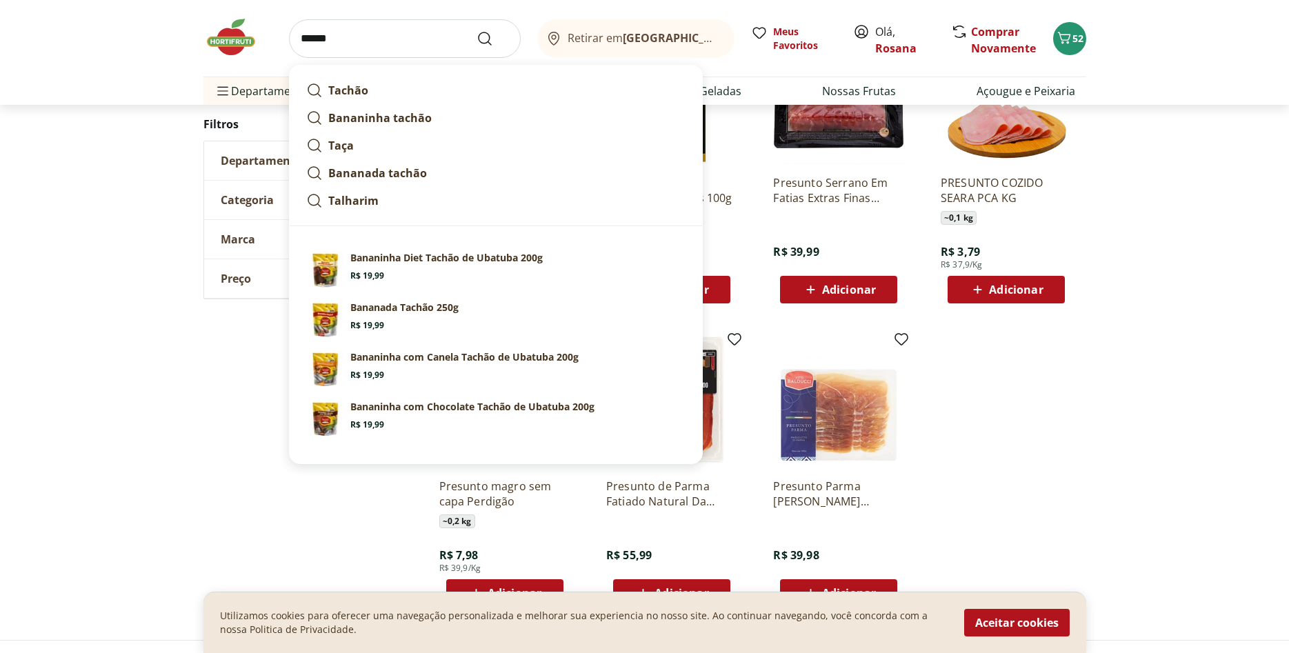
type input "******"
click at [477, 30] on button "Submit Search" at bounding box center [493, 38] width 33 height 17
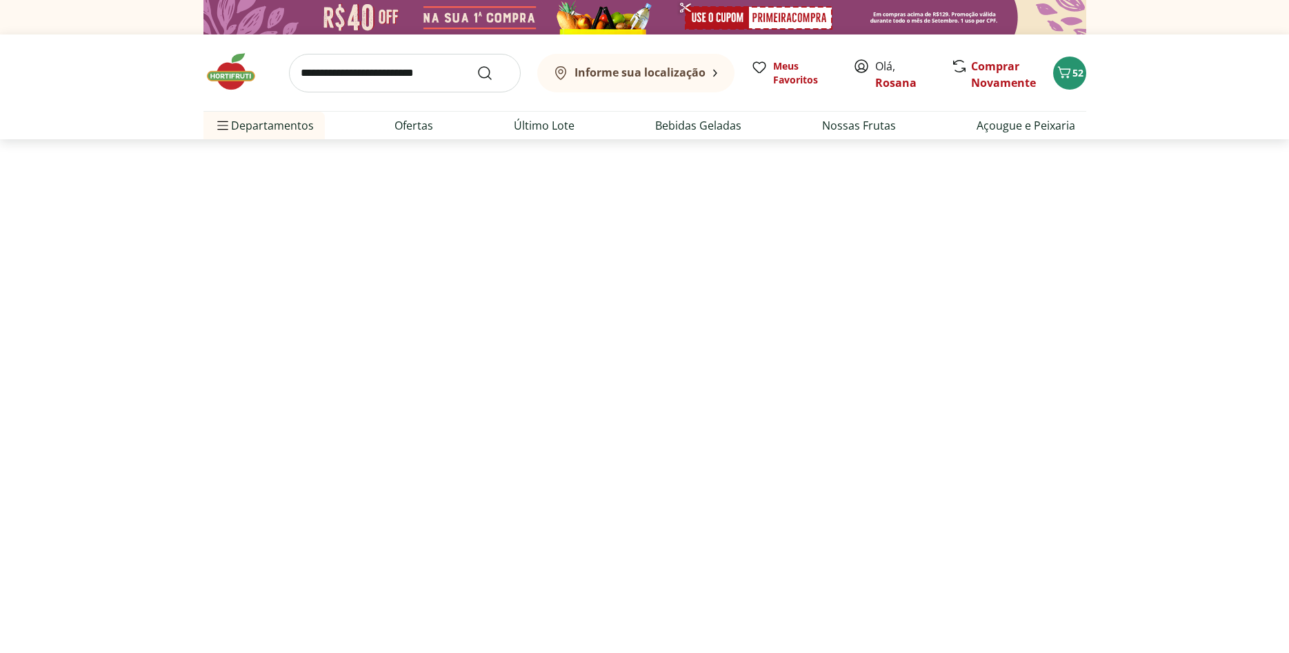
select select "**********"
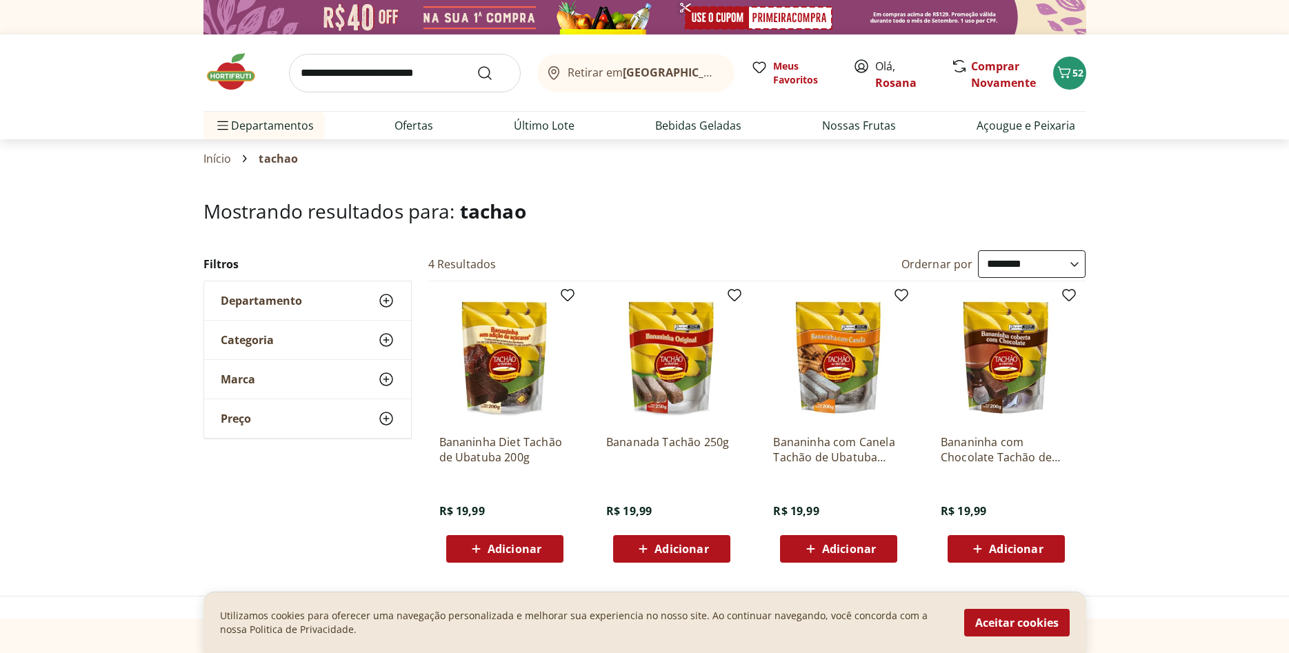
click at [1023, 545] on span "Adicionar" at bounding box center [1016, 549] width 54 height 11
click at [1068, 71] on icon "Carrinho" at bounding box center [1064, 72] width 17 height 17
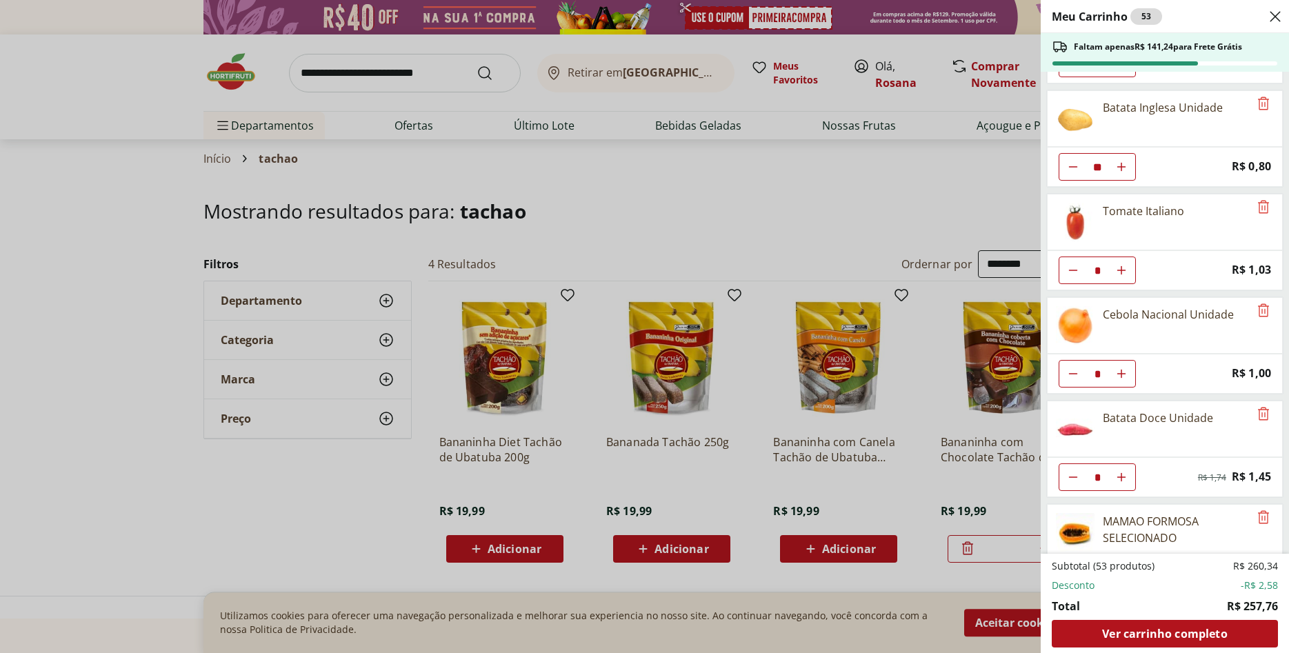
scroll to position [182, 0]
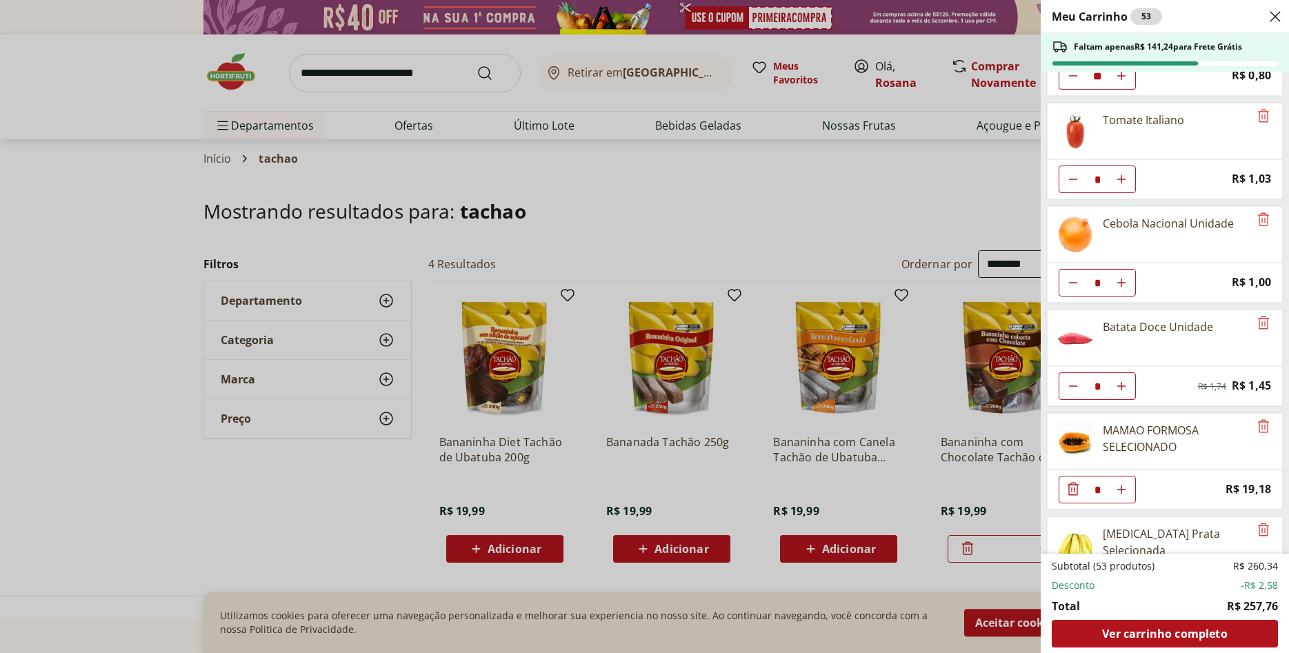
click at [1124, 283] on use "Aumentar Quantidade" at bounding box center [1121, 282] width 11 height 11
type input "*"
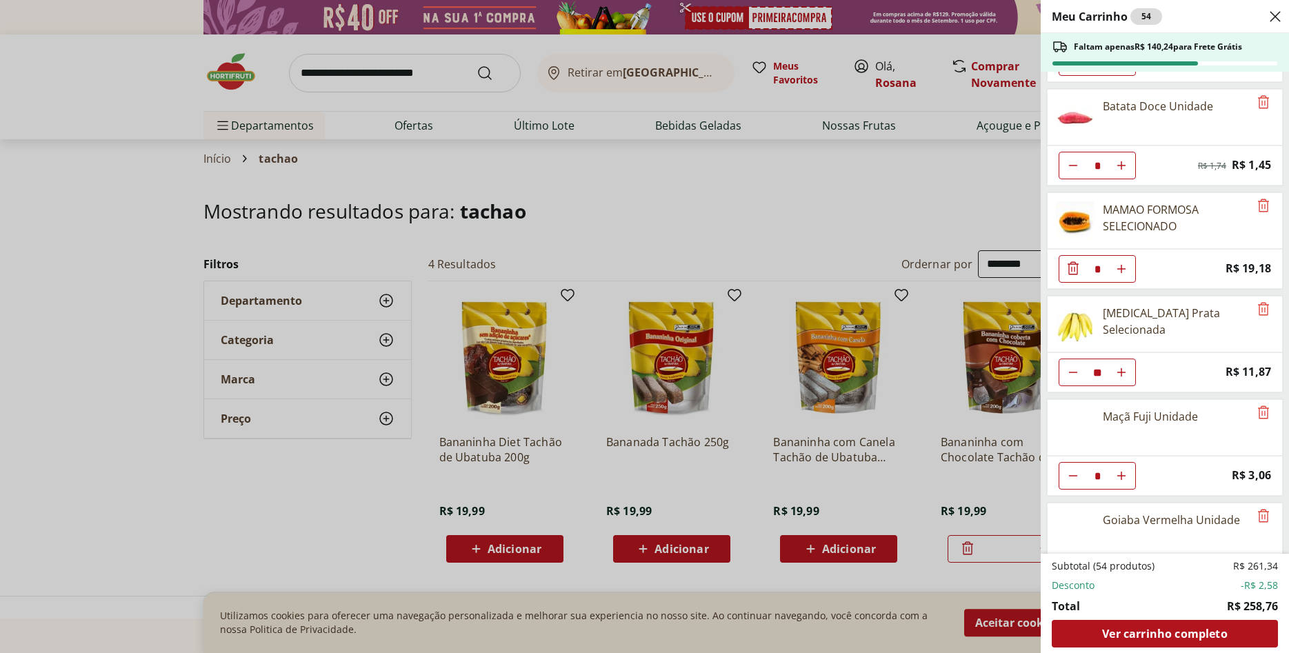
scroll to position [455, 0]
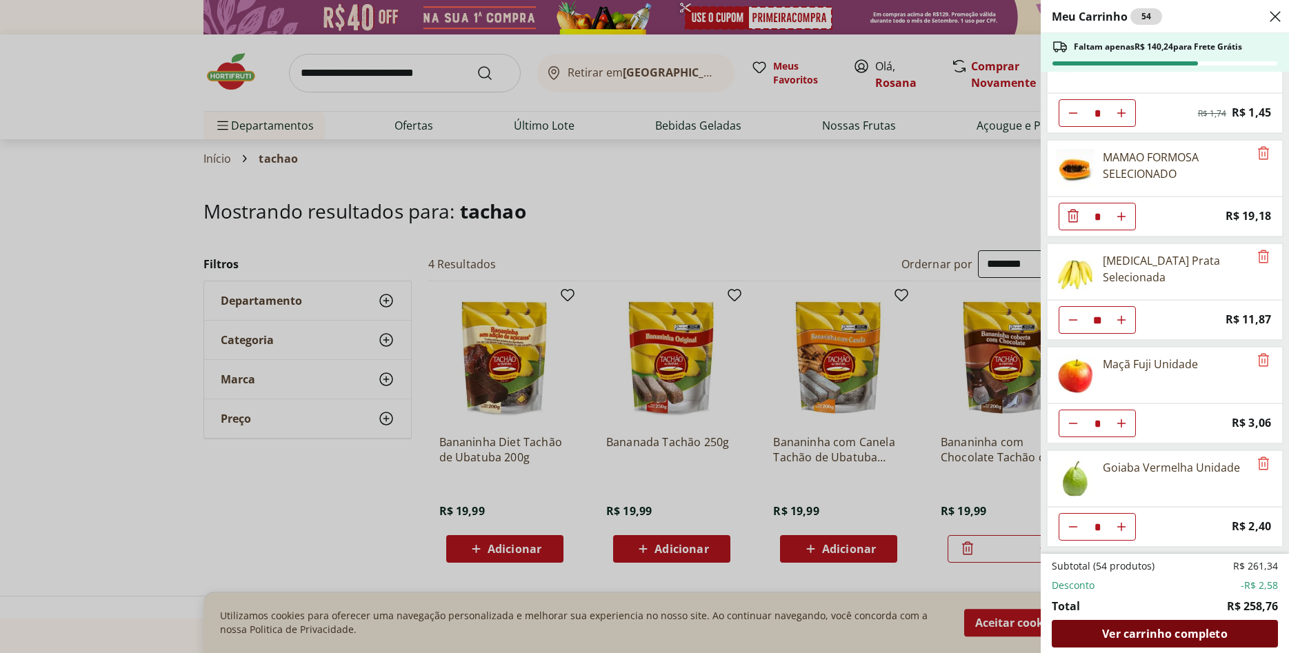
click at [1181, 639] on span "Ver carrinho completo" at bounding box center [1164, 633] width 125 height 11
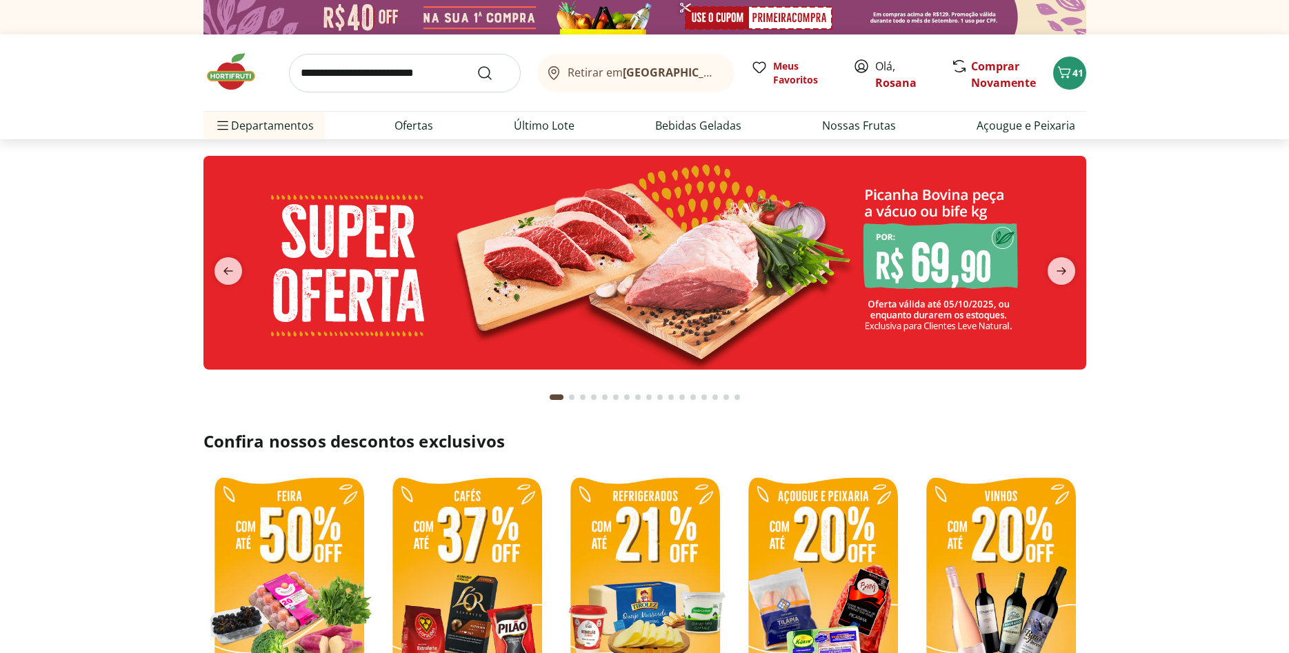
click at [329, 81] on input "search" at bounding box center [405, 73] width 232 height 39
type input "******"
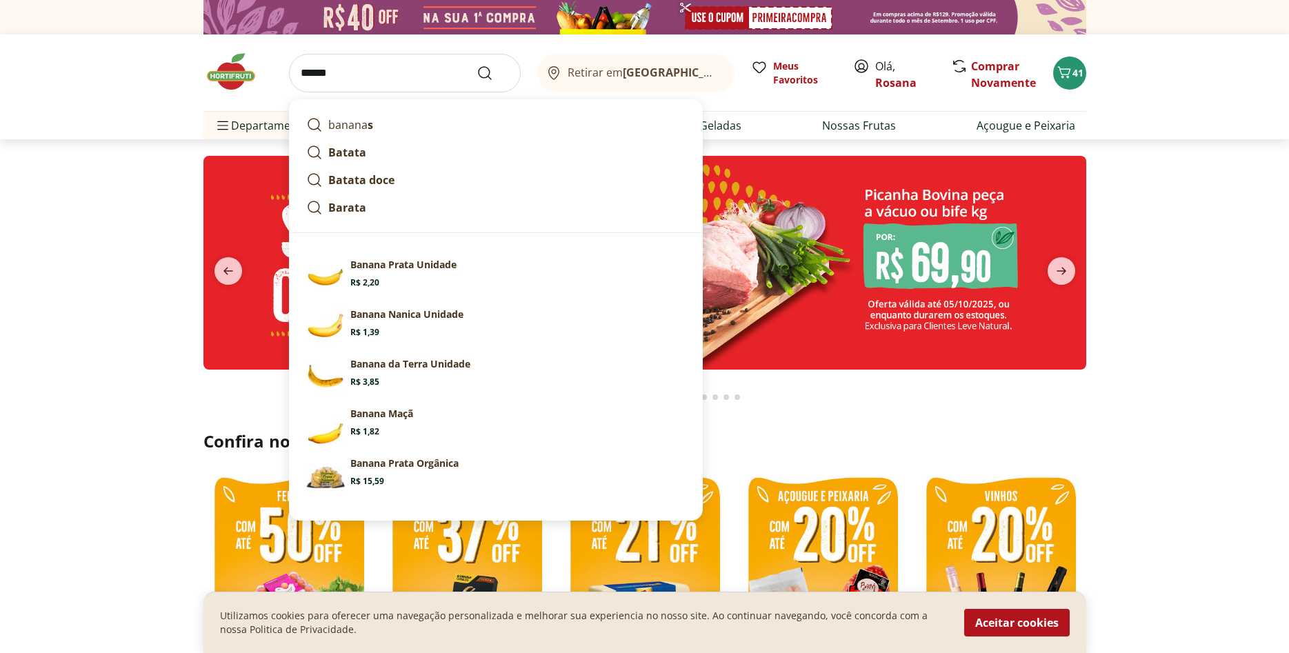
type input "*"
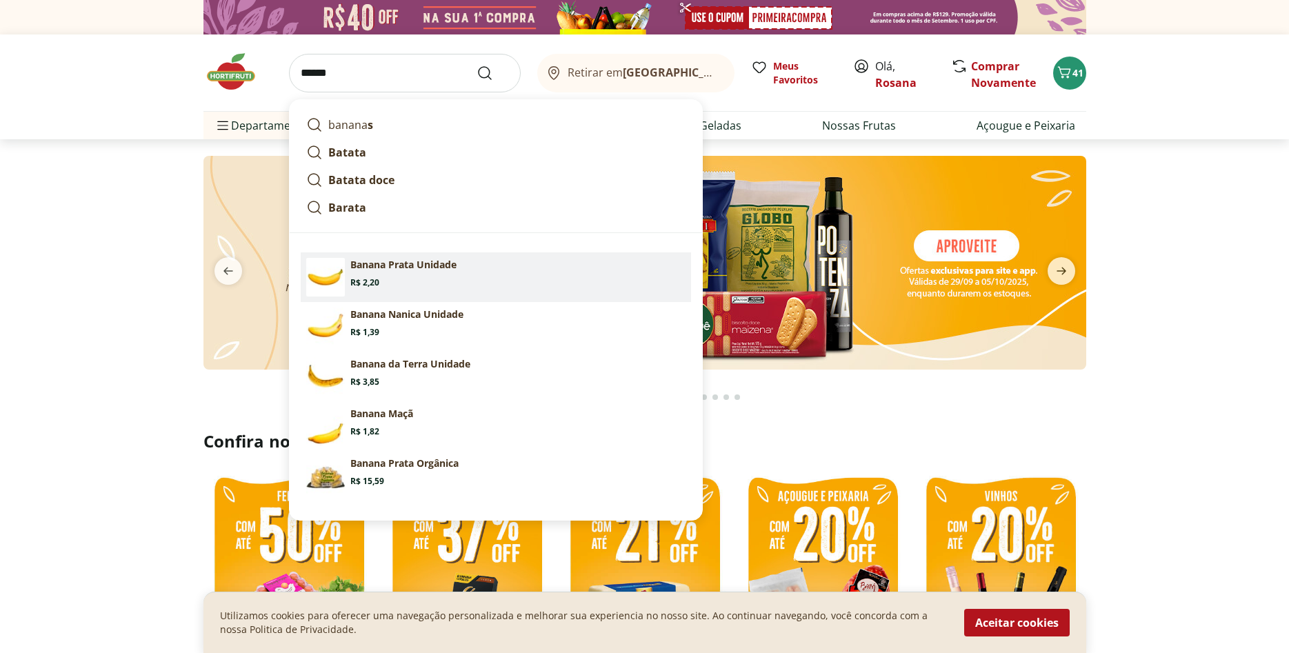
click at [401, 273] on section "Banana Prata Unidade Price: R$ 2,20" at bounding box center [517, 273] width 335 height 30
type input "**********"
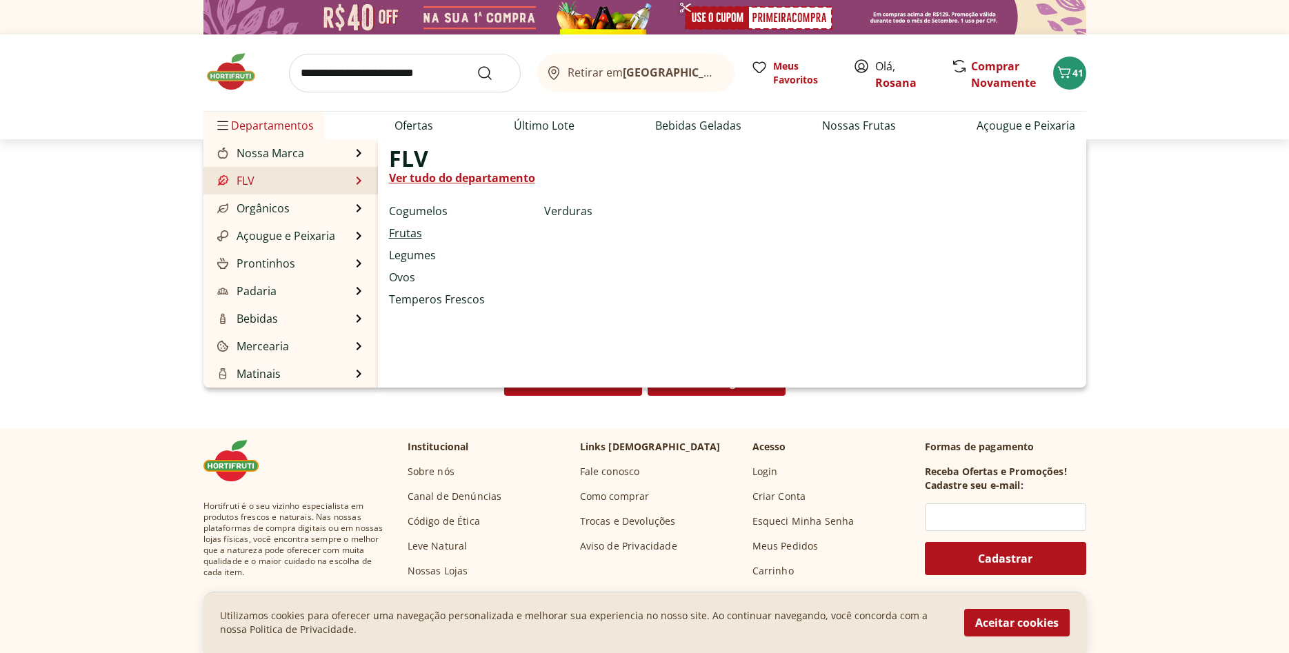
click at [407, 234] on link "Frutas" at bounding box center [405, 233] width 33 height 17
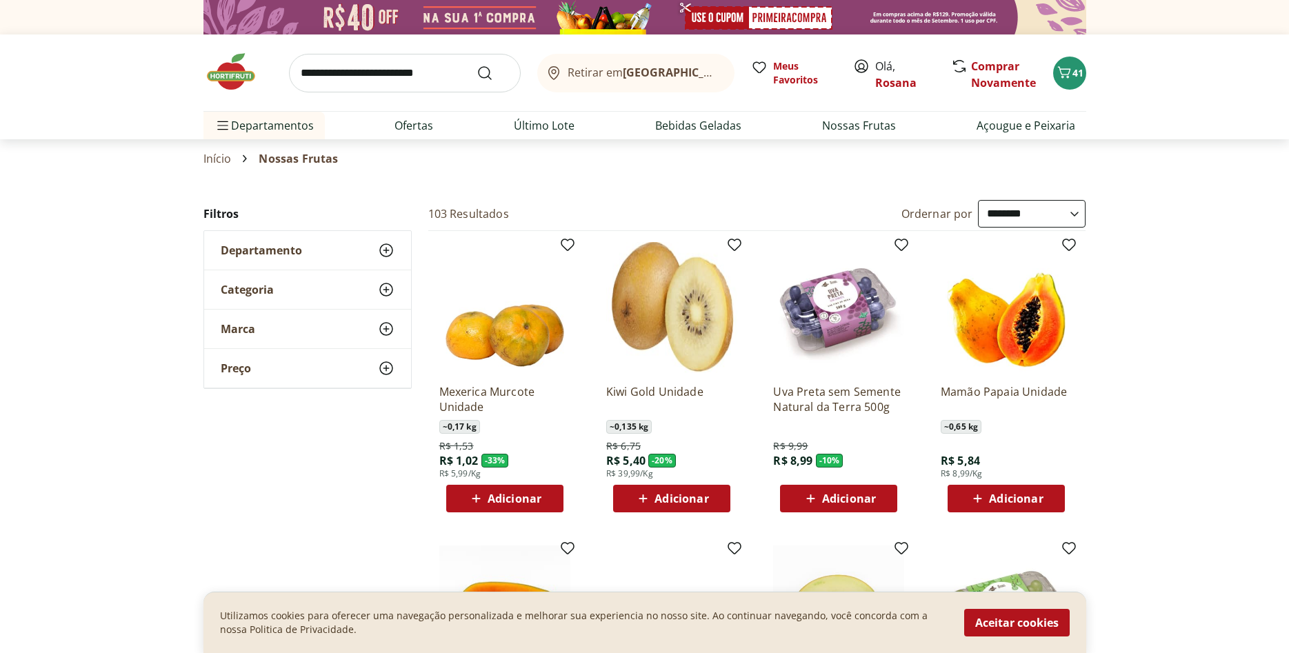
click at [978, 200] on select "**********" at bounding box center [1032, 214] width 108 height 28
select select "**********"
click option "**********" at bounding box center [0, 0] width 0 height 0
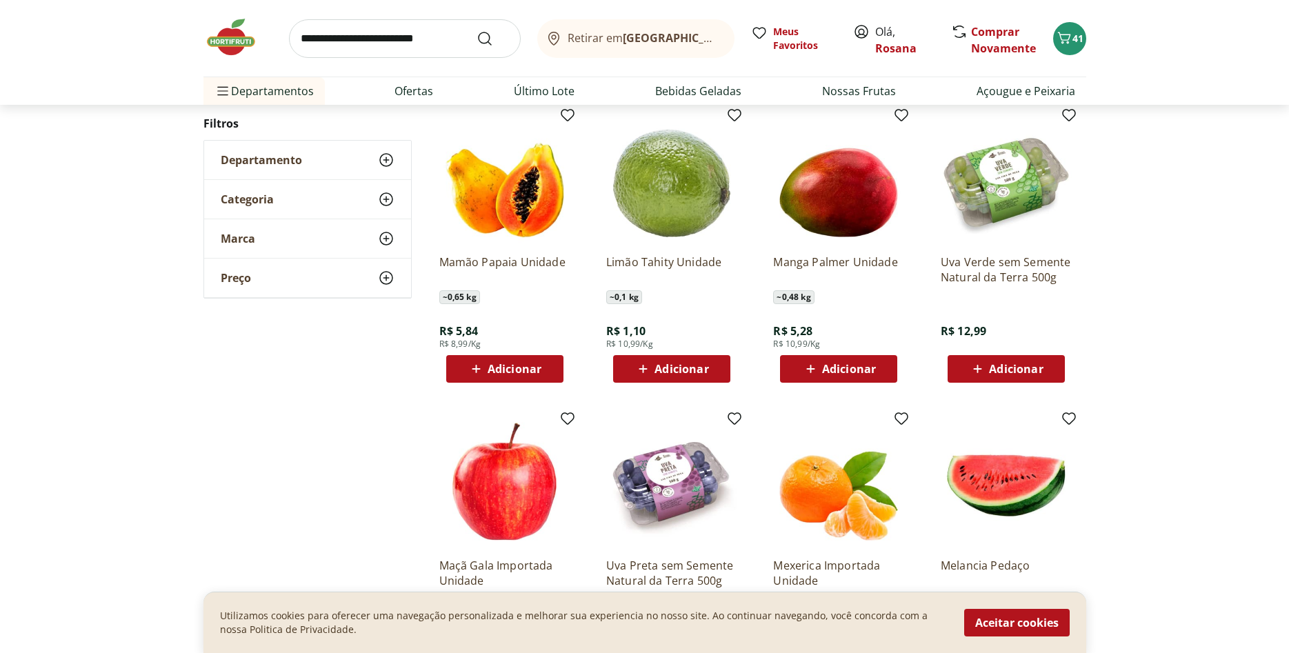
scroll to position [141, 0]
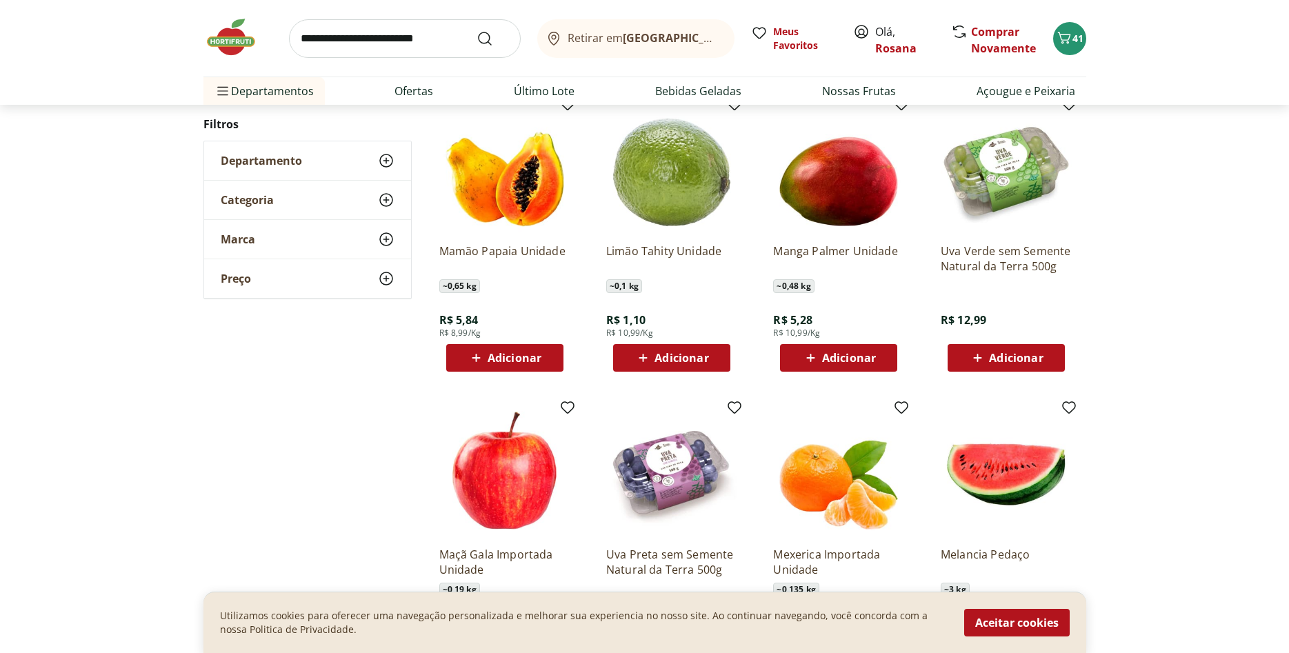
click at [521, 352] on span "Adicionar" at bounding box center [515, 357] width 54 height 11
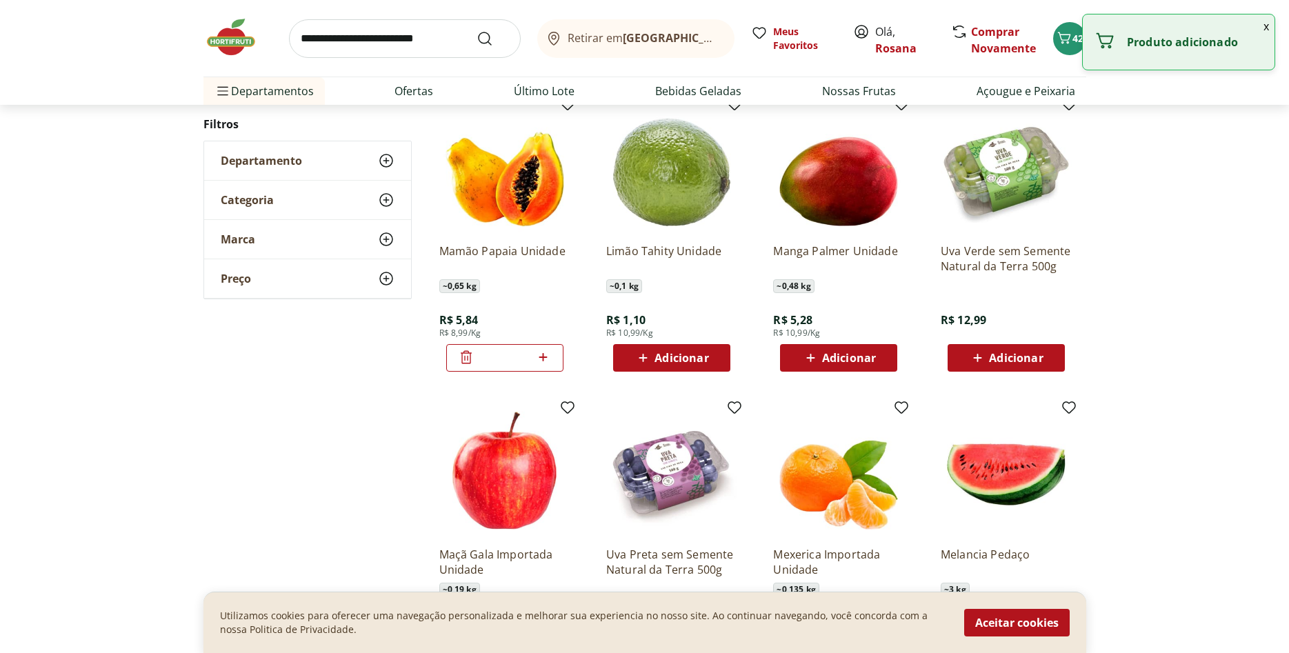
click at [540, 353] on icon at bounding box center [543, 357] width 17 height 17
type input "*"
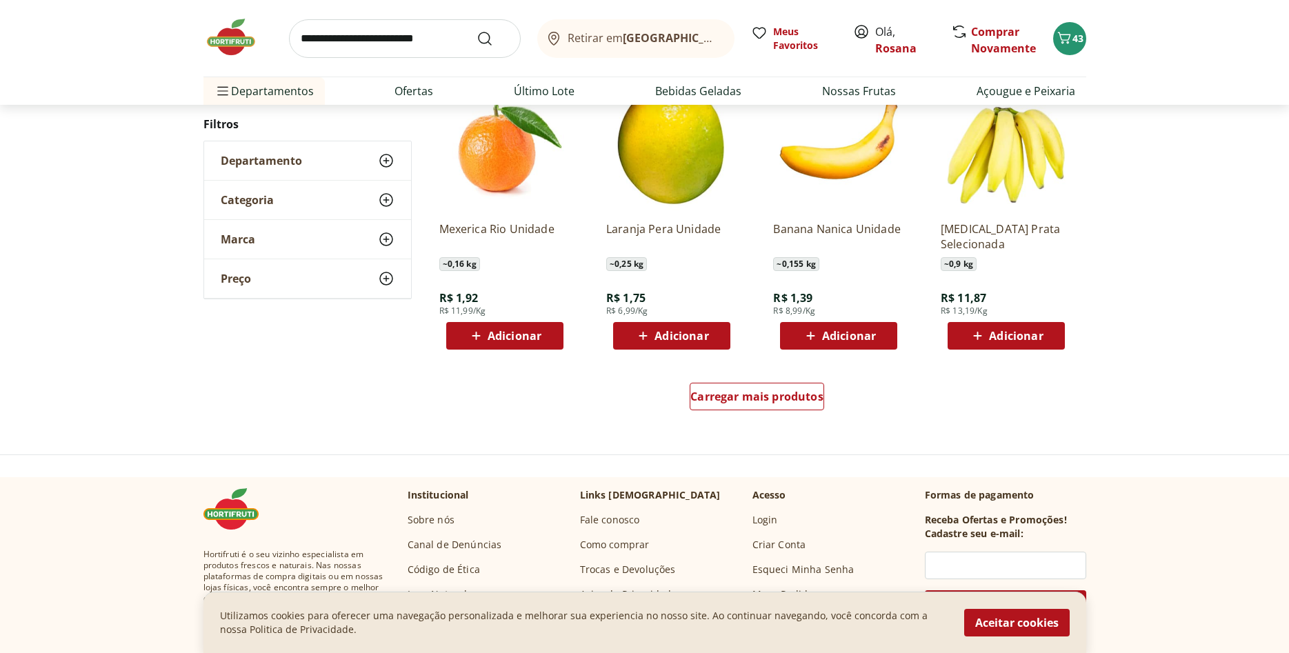
scroll to position [774, 0]
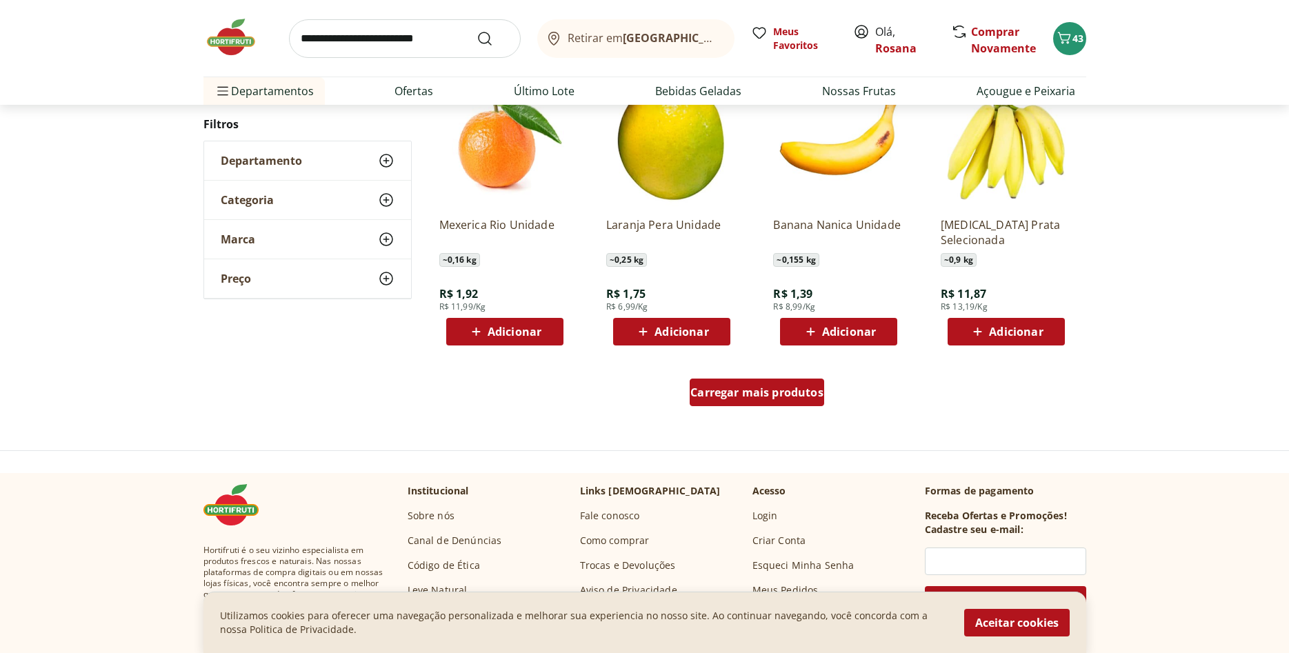
click at [784, 397] on span "Carregar mais produtos" at bounding box center [756, 392] width 133 height 11
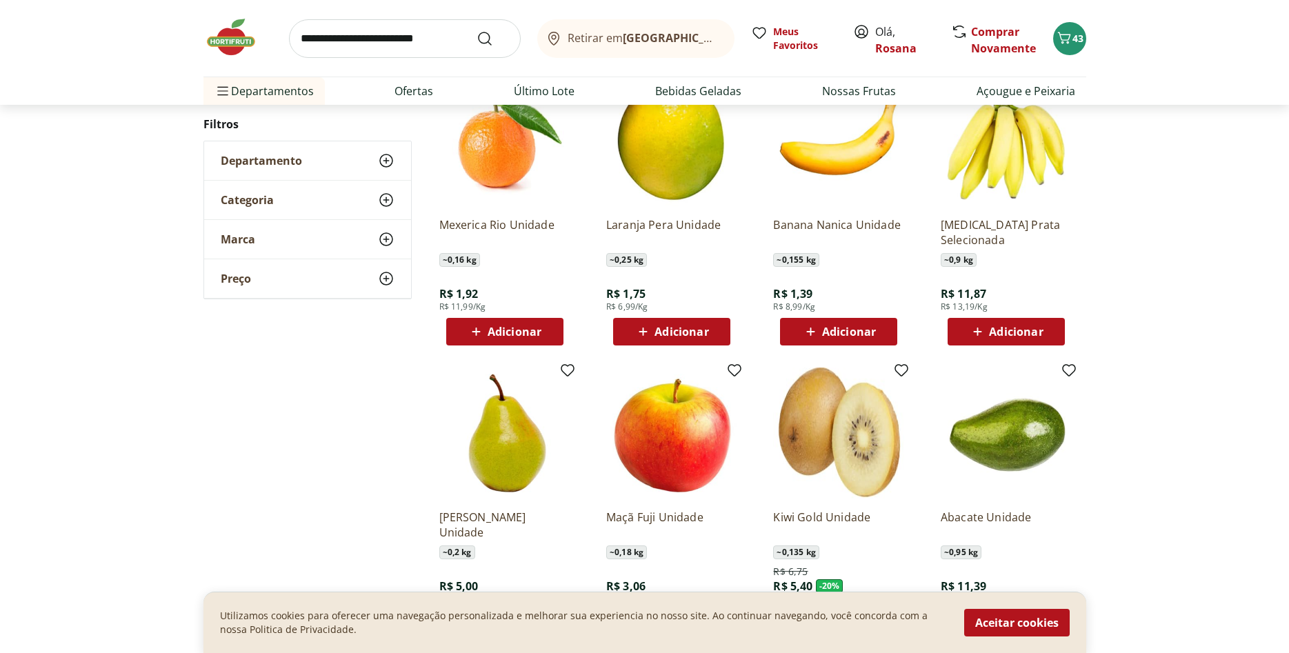
type input "*"
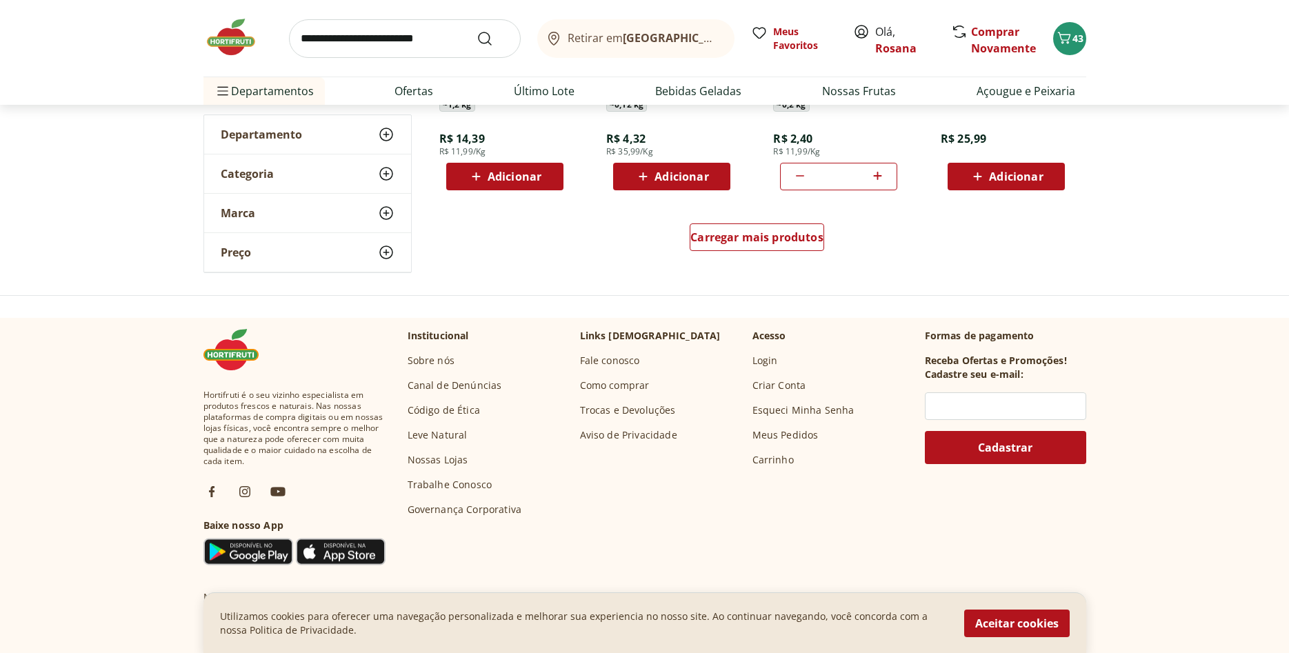
scroll to position [1001, 0]
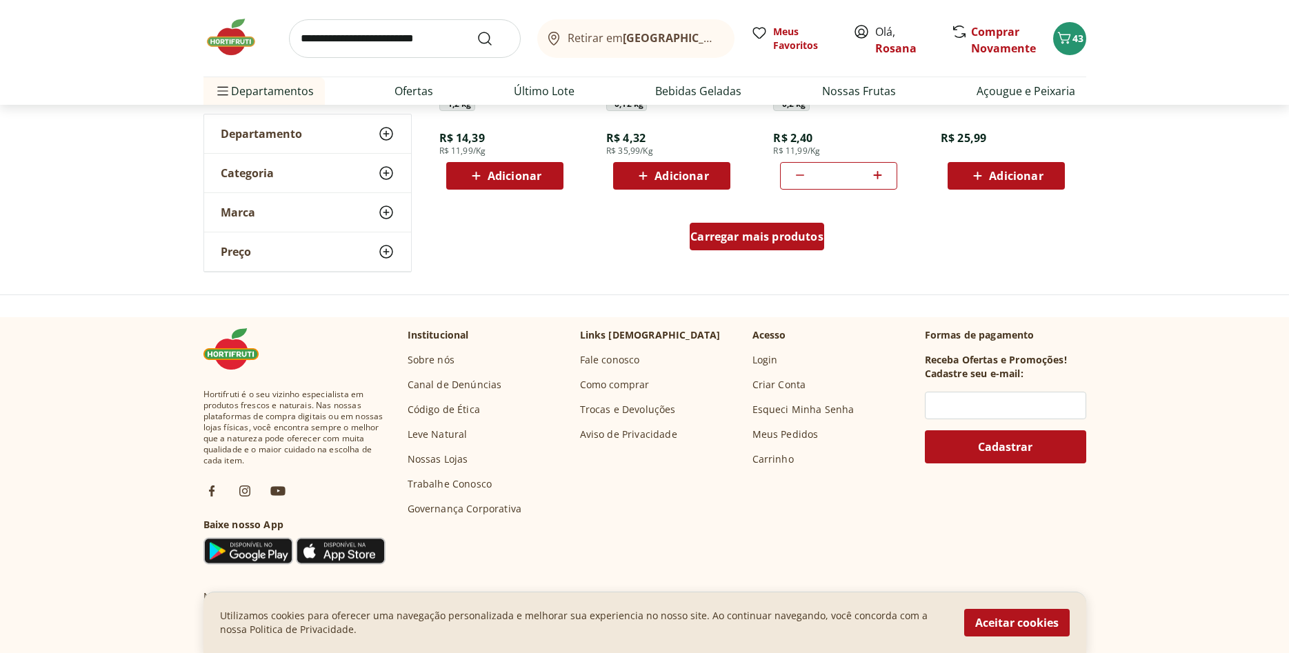
click at [795, 248] on div "Carregar mais produtos" at bounding box center [757, 237] width 134 height 28
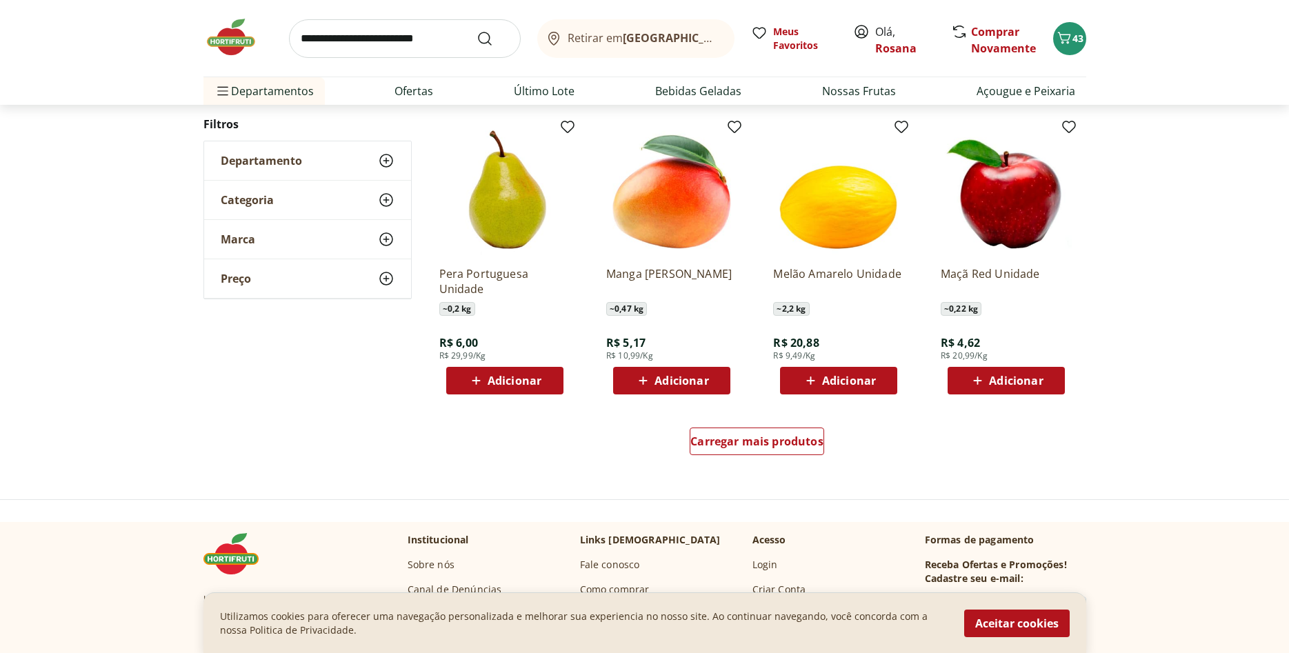
scroll to position [876, 0]
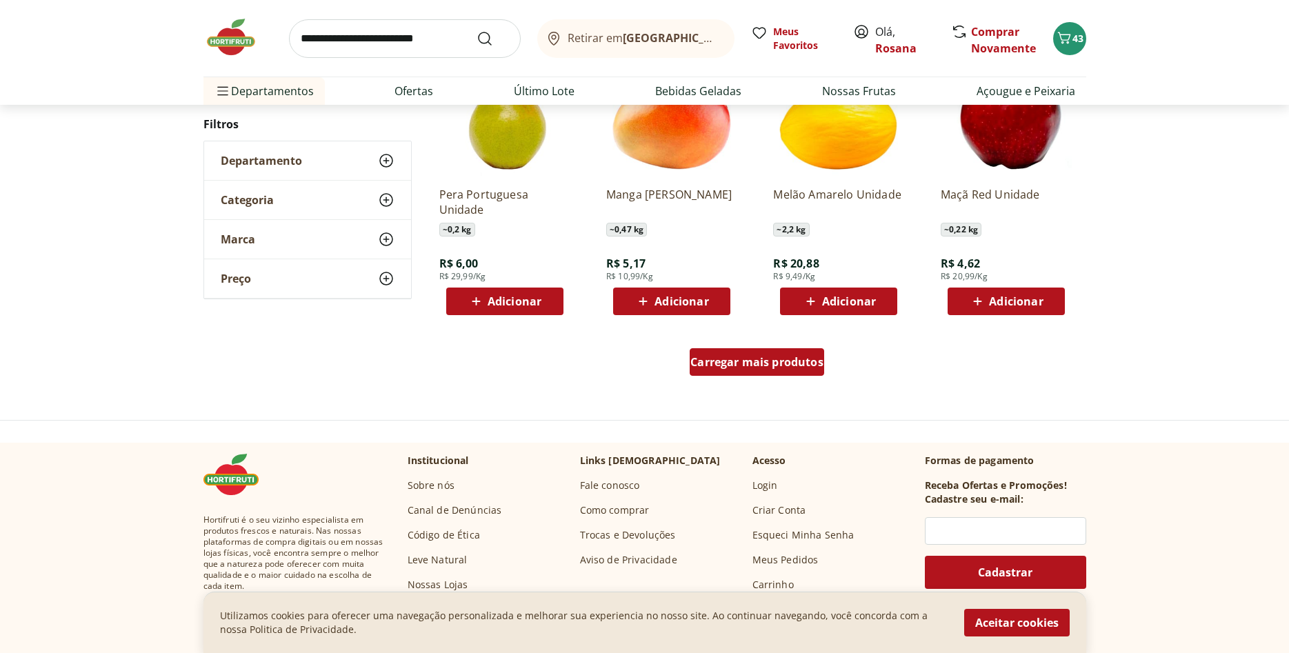
click at [774, 363] on span "Carregar mais produtos" at bounding box center [756, 362] width 133 height 11
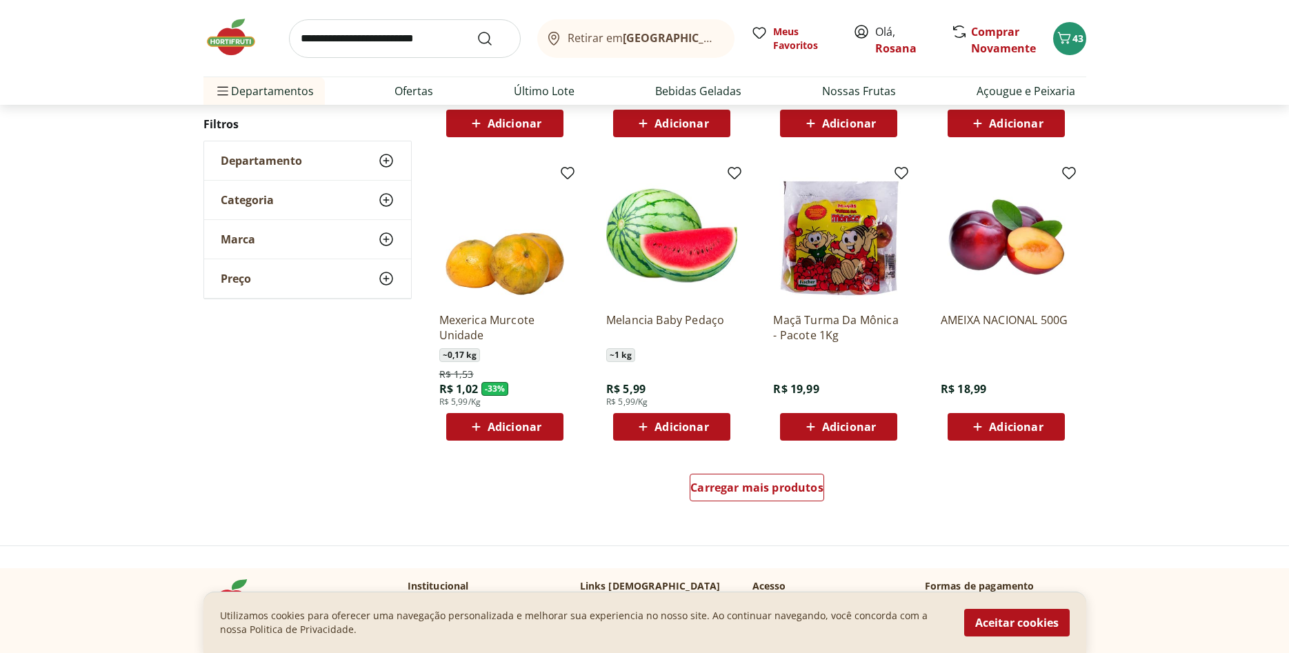
scroll to position [891, 0]
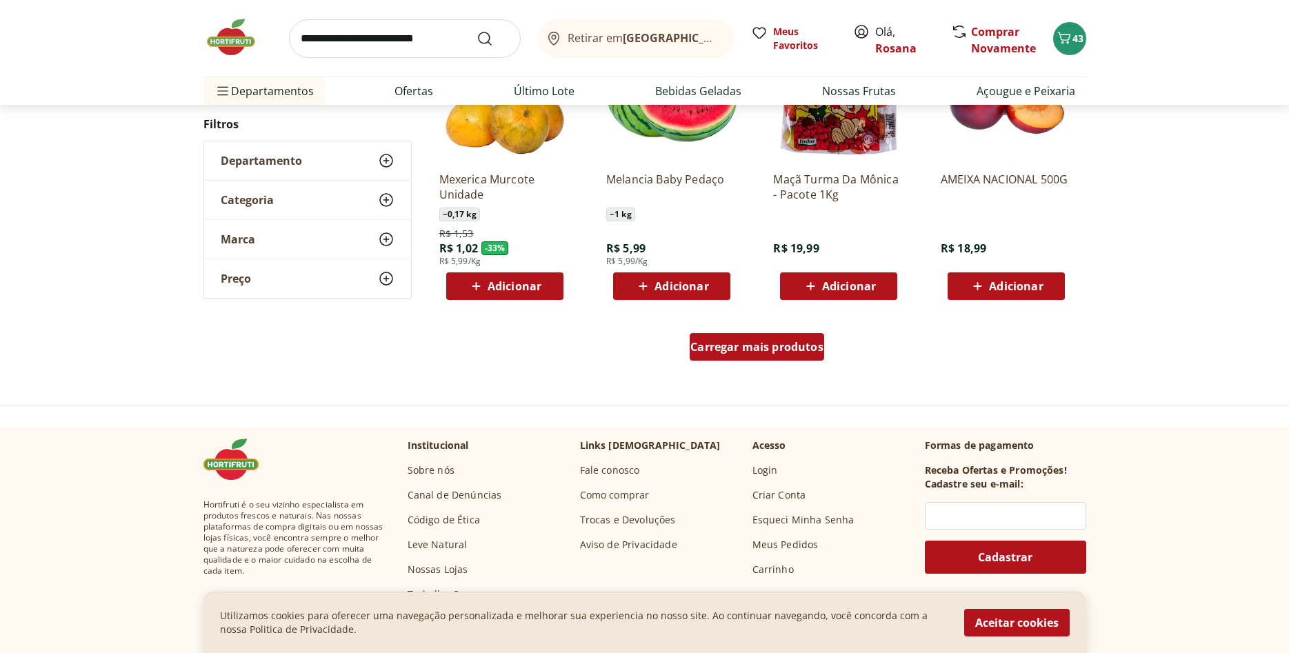
click at [772, 350] on span "Carregar mais produtos" at bounding box center [756, 346] width 133 height 11
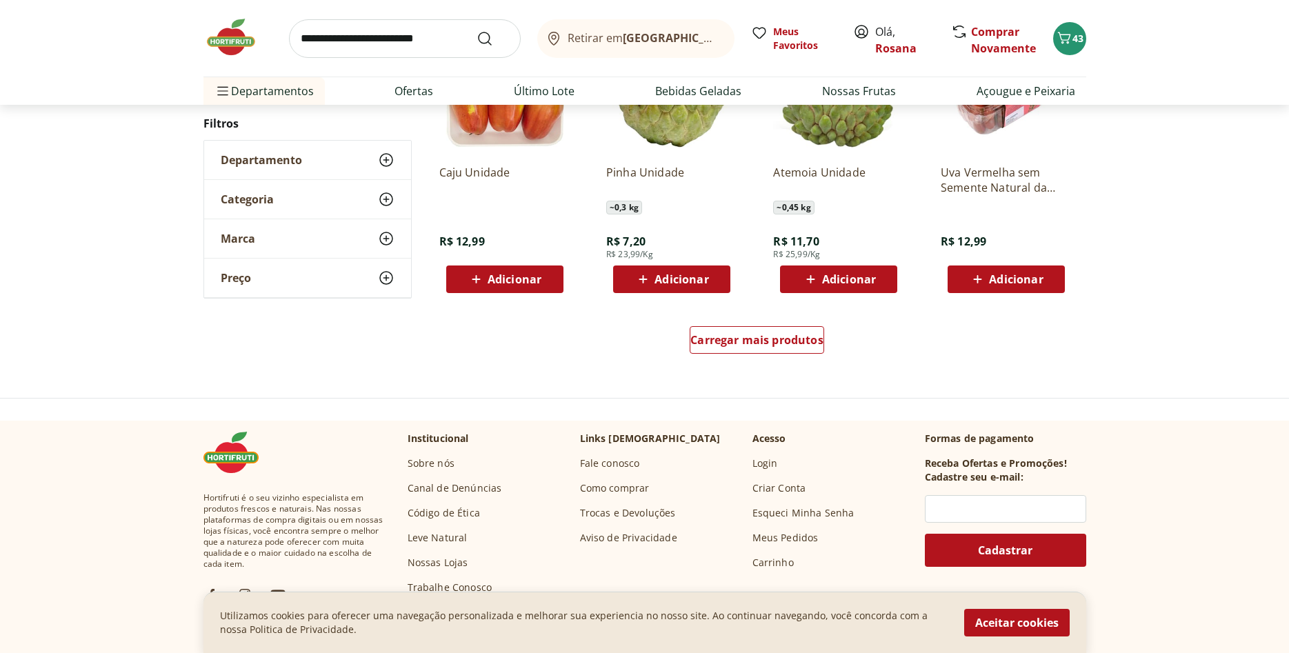
scroll to position [906, 0]
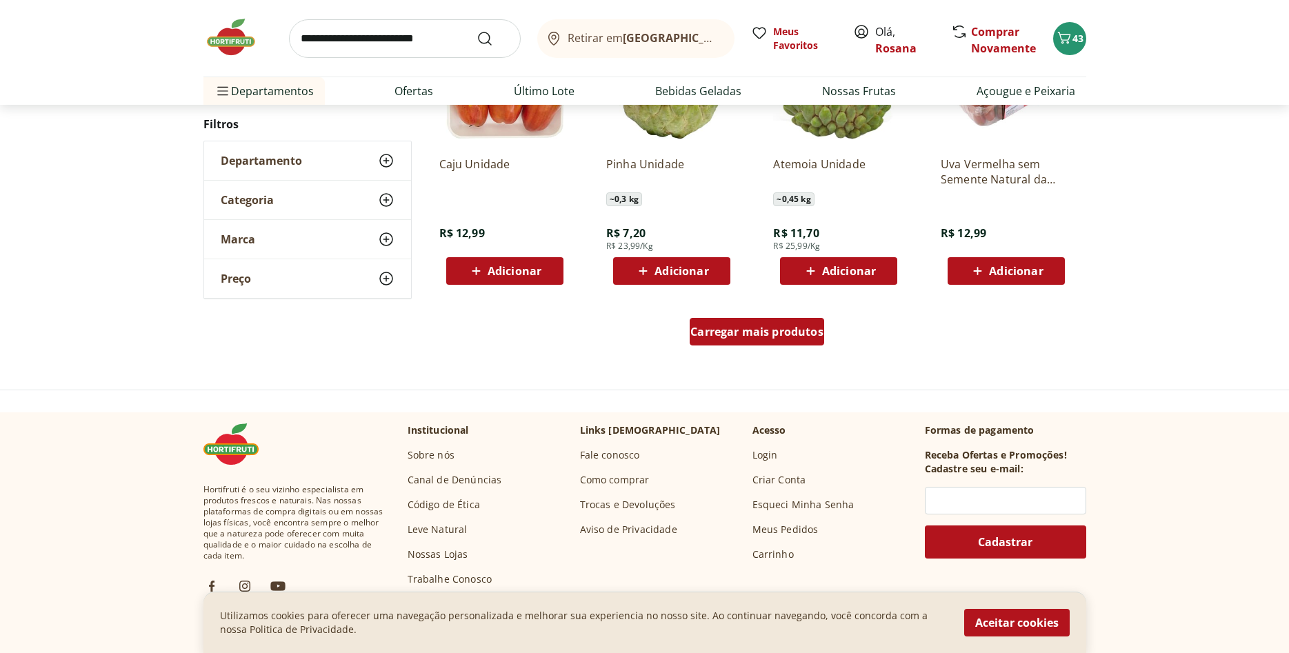
click at [768, 337] on span "Carregar mais produtos" at bounding box center [756, 331] width 133 height 11
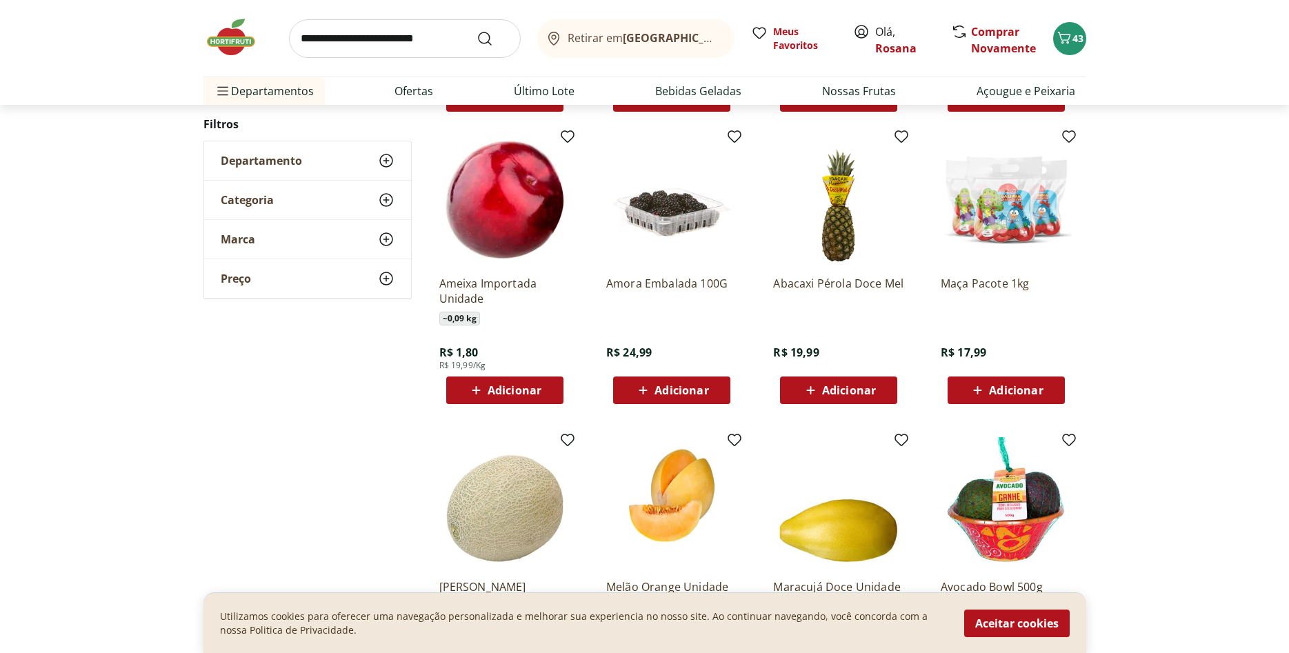
scroll to position [1117, 0]
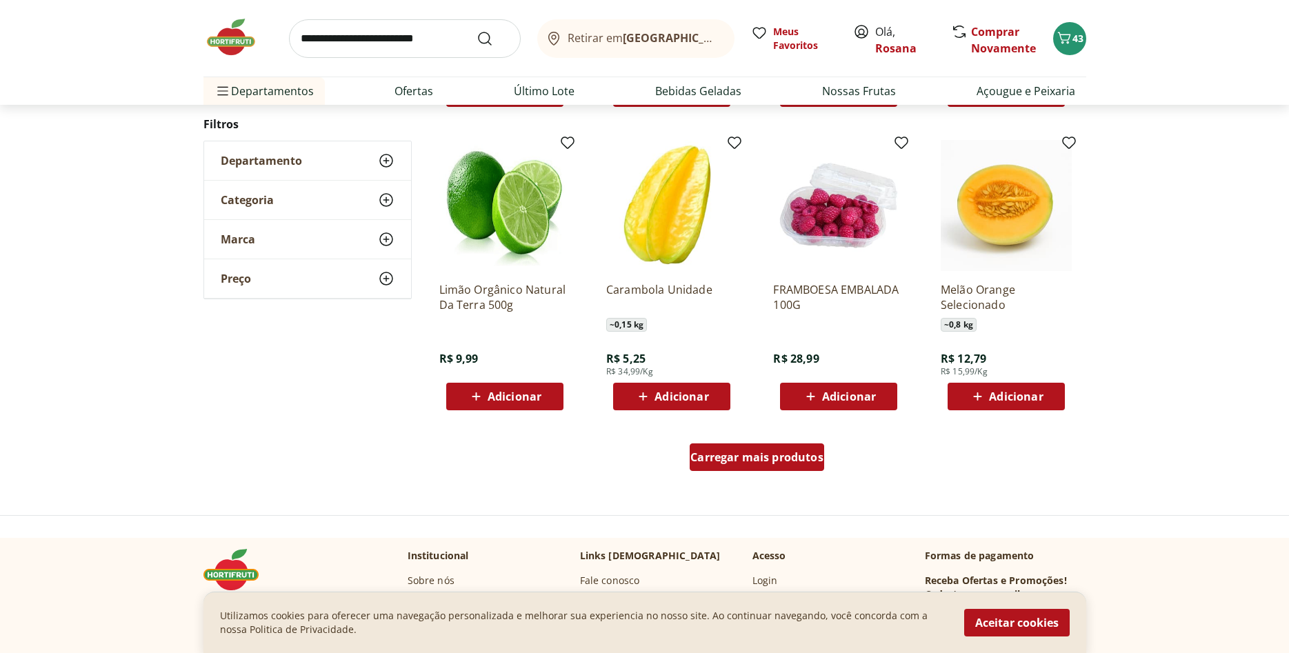
scroll to position [851, 0]
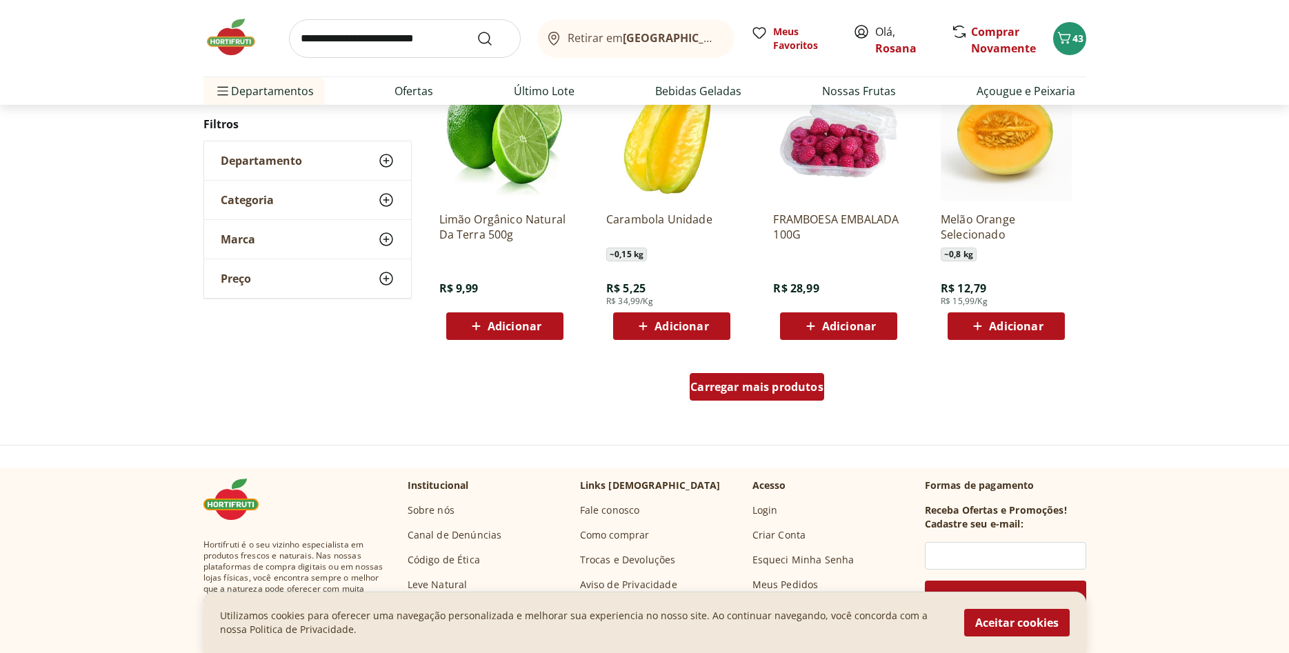
click at [769, 390] on span "Carregar mais produtos" at bounding box center [756, 386] width 133 height 11
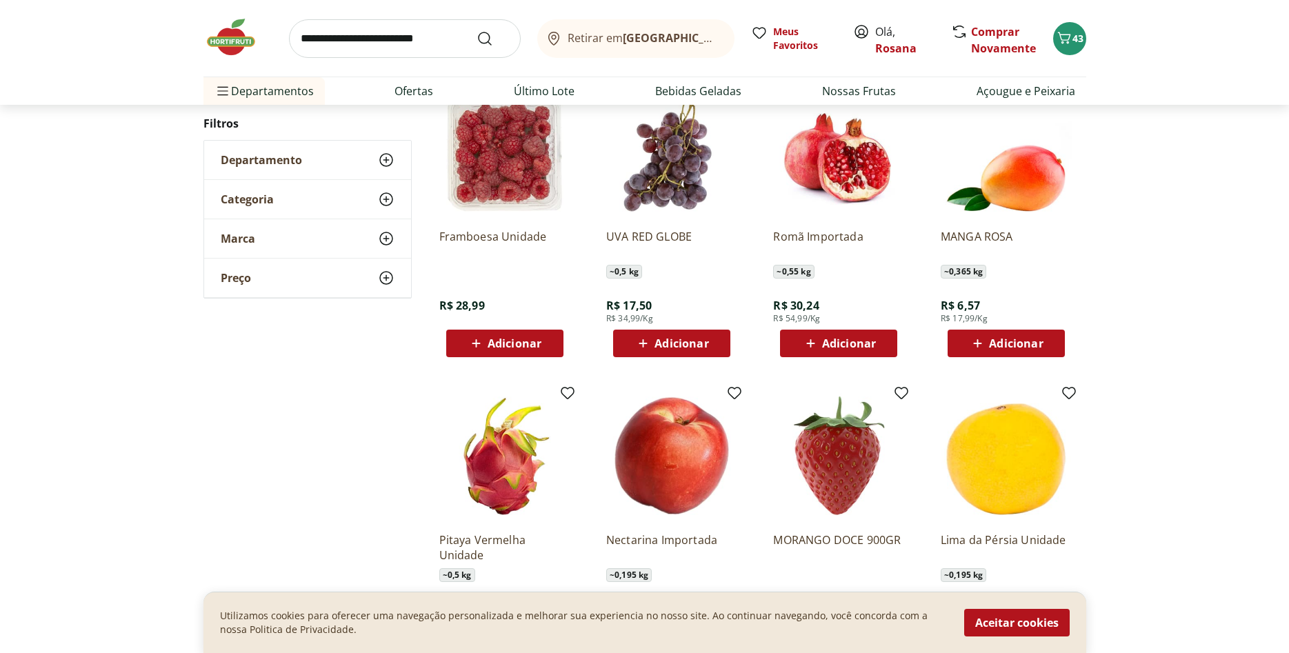
scroll to position [1133, 0]
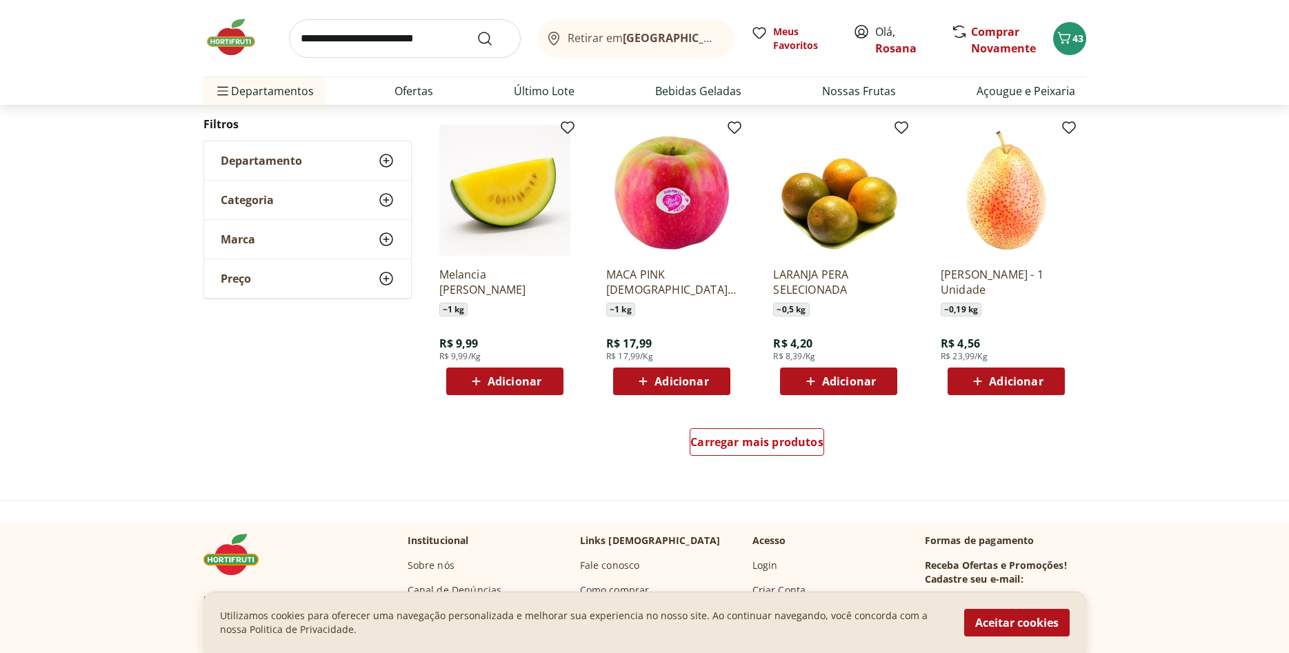
scroll to position [866, 0]
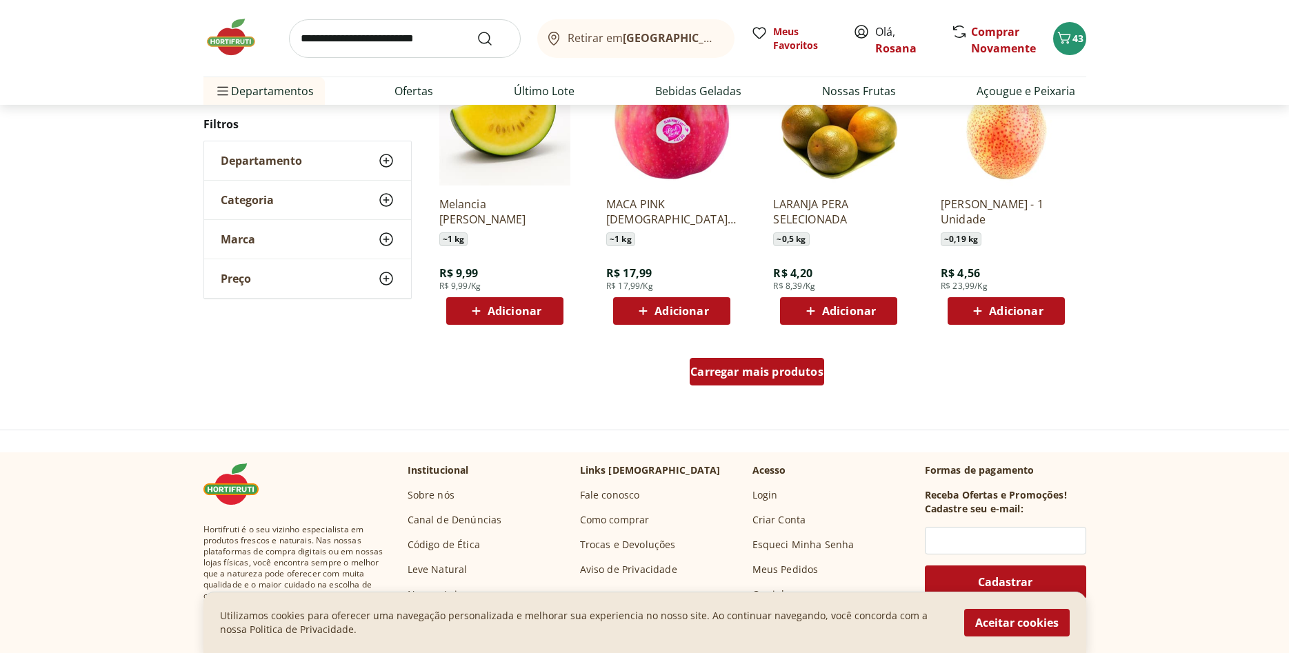
click at [775, 377] on span "Carregar mais produtos" at bounding box center [756, 371] width 133 height 11
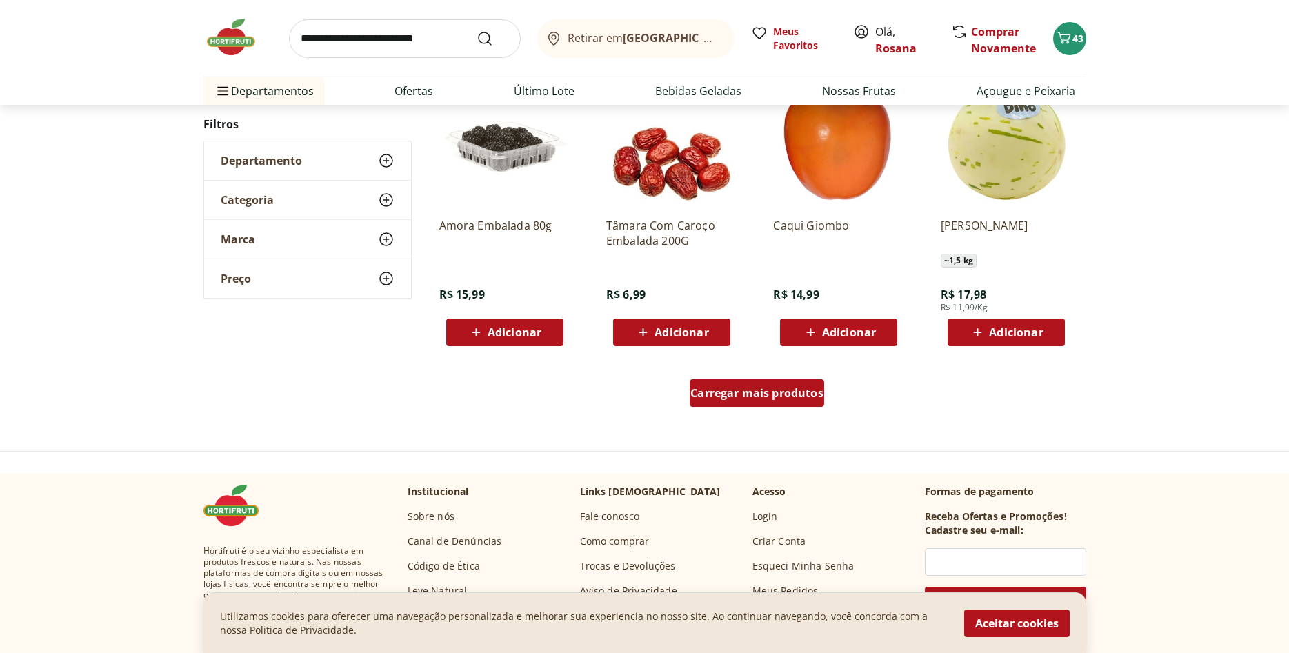
scroll to position [881, 0]
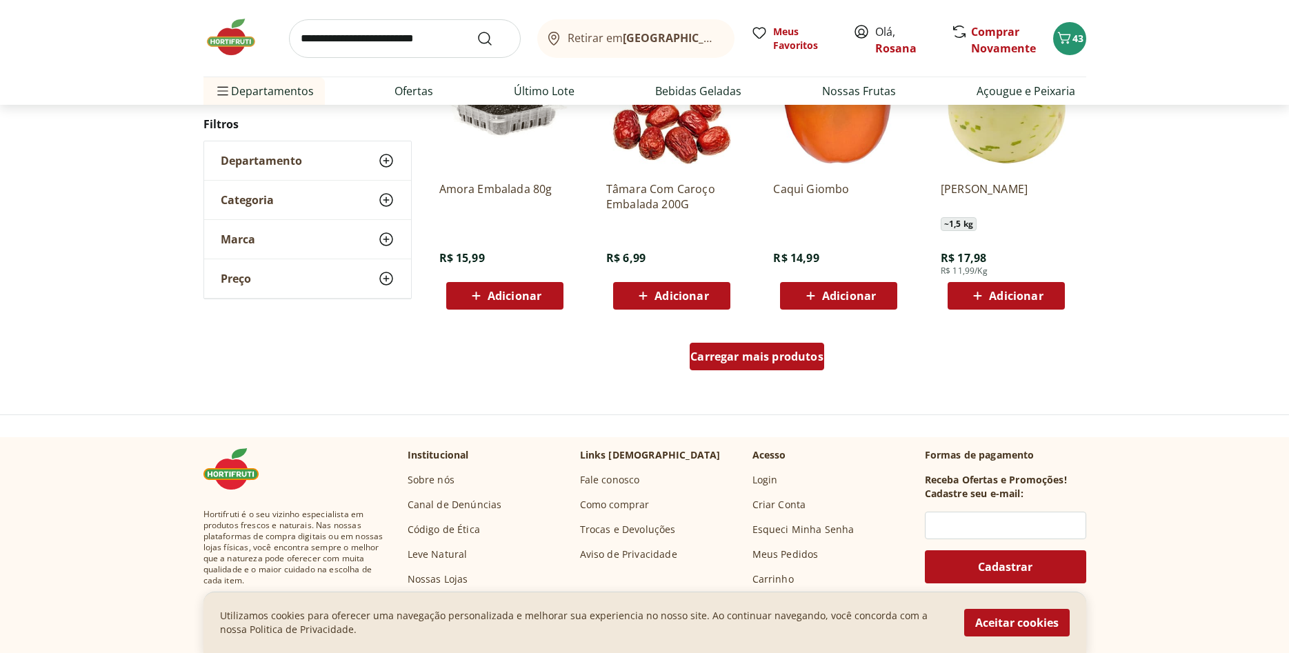
click at [781, 362] on span "Carregar mais produtos" at bounding box center [756, 356] width 133 height 11
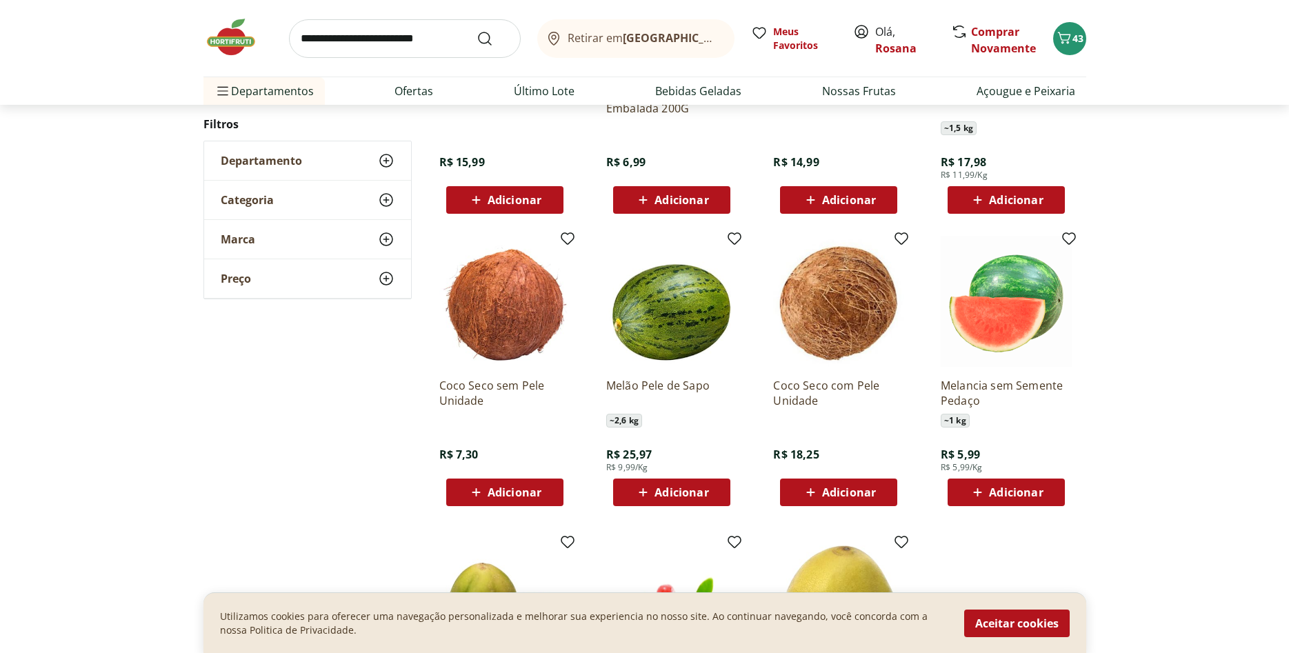
scroll to position [334, 0]
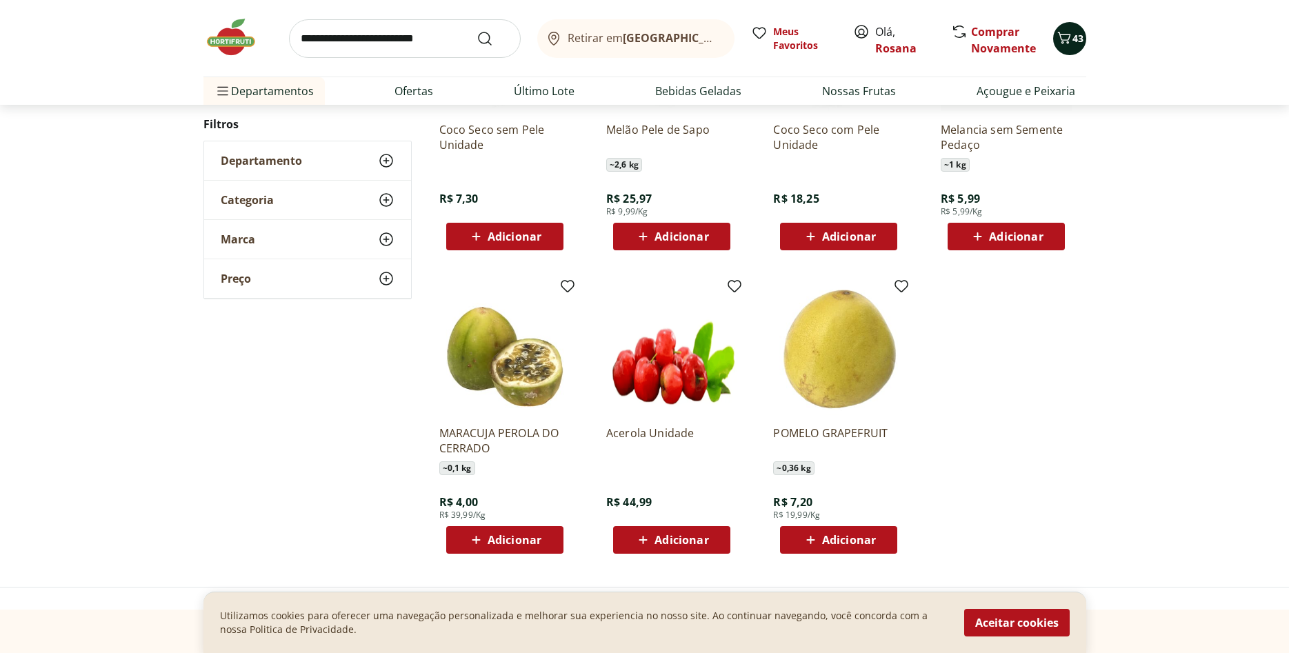
click at [1075, 38] on span "43" at bounding box center [1078, 38] width 11 height 13
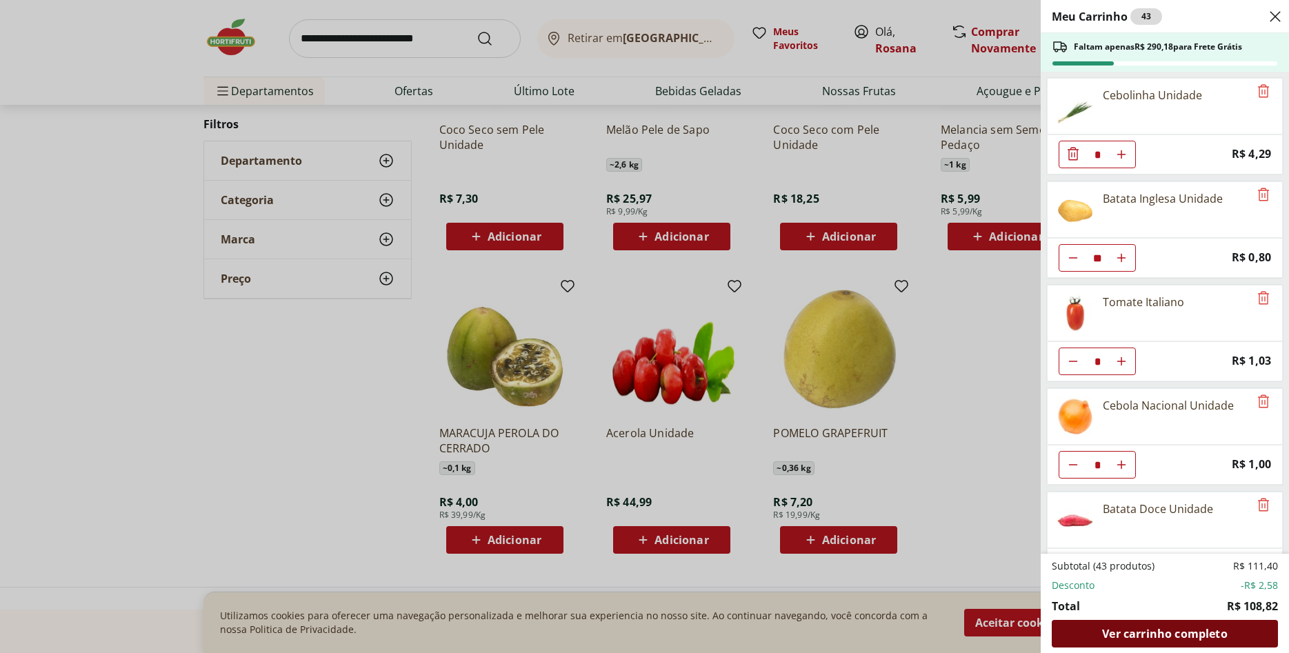
click at [1206, 632] on span "Ver carrinho completo" at bounding box center [1164, 633] width 125 height 11
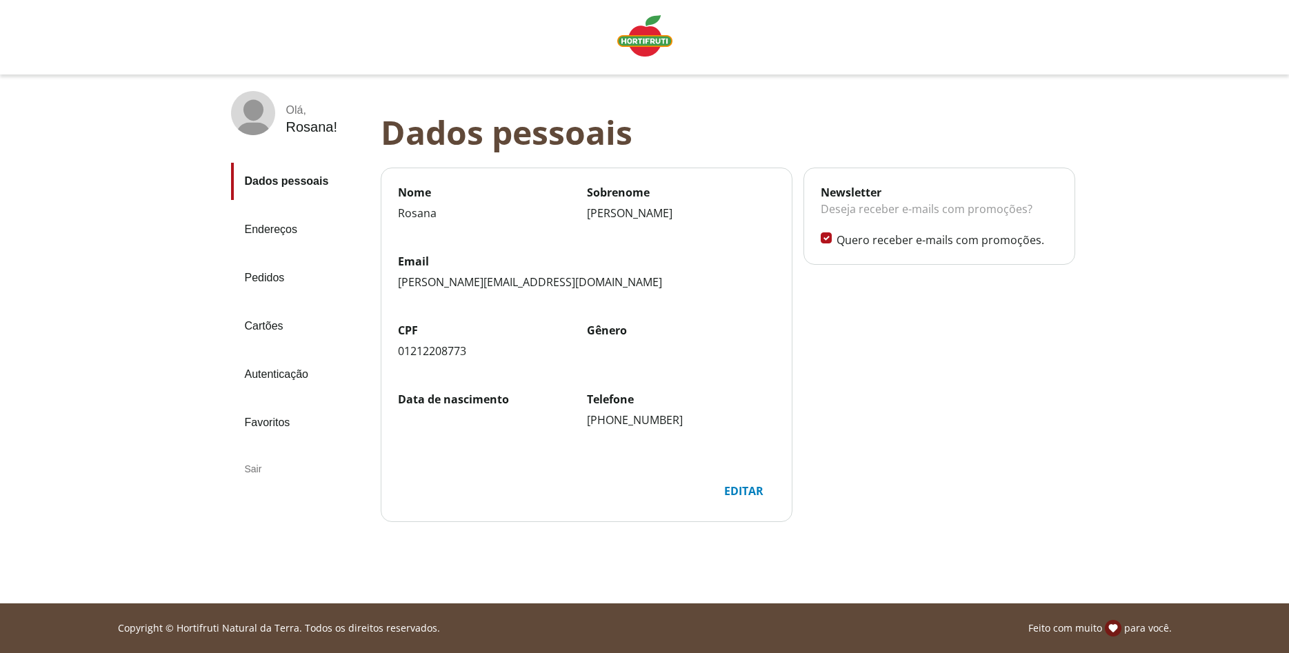
click at [253, 468] on div "Sair" at bounding box center [300, 468] width 139 height 33
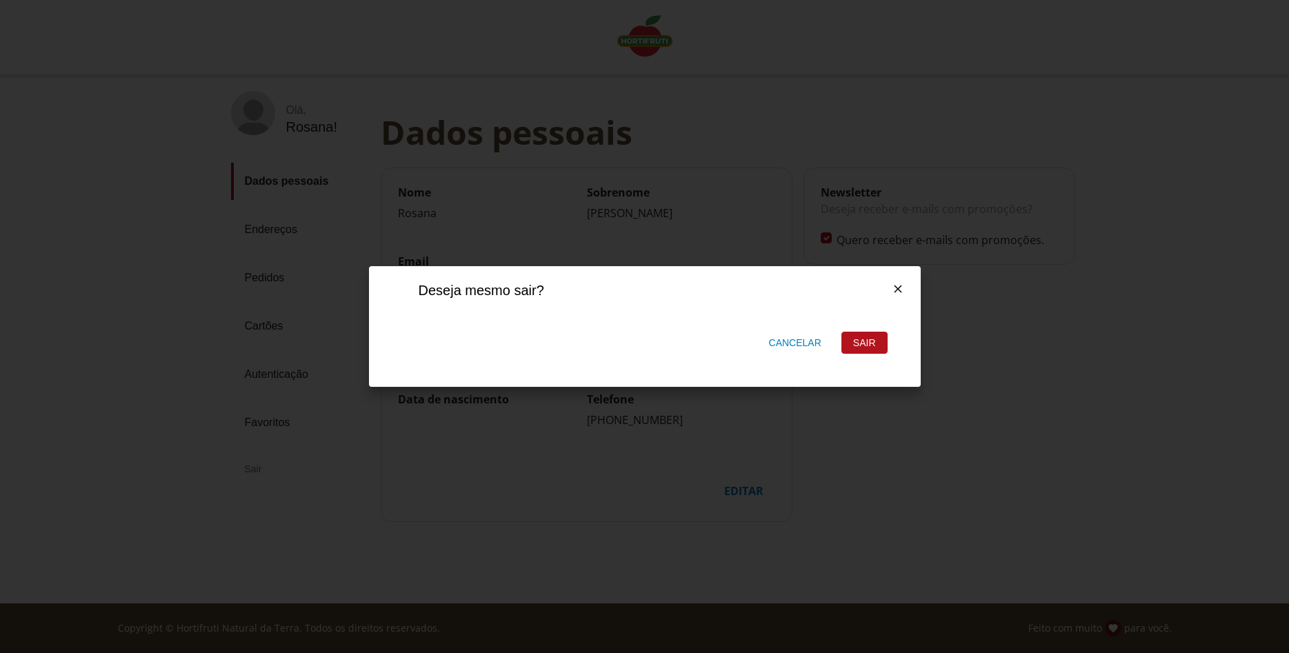
click at [864, 341] on div "Sair" at bounding box center [864, 342] width 45 height 21
